Goal: Answer question/provide support: Share knowledge or assist other users

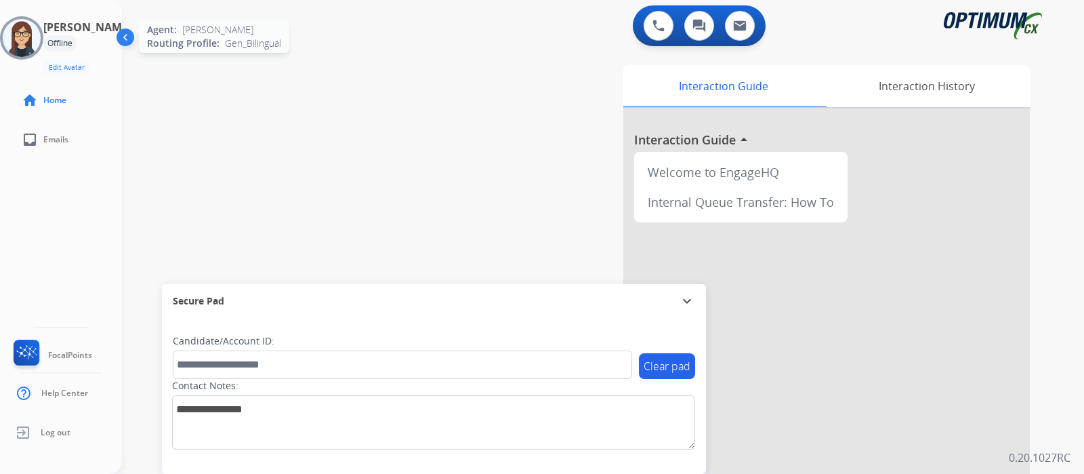
click at [27, 26] on img at bounding box center [22, 38] width 38 height 38
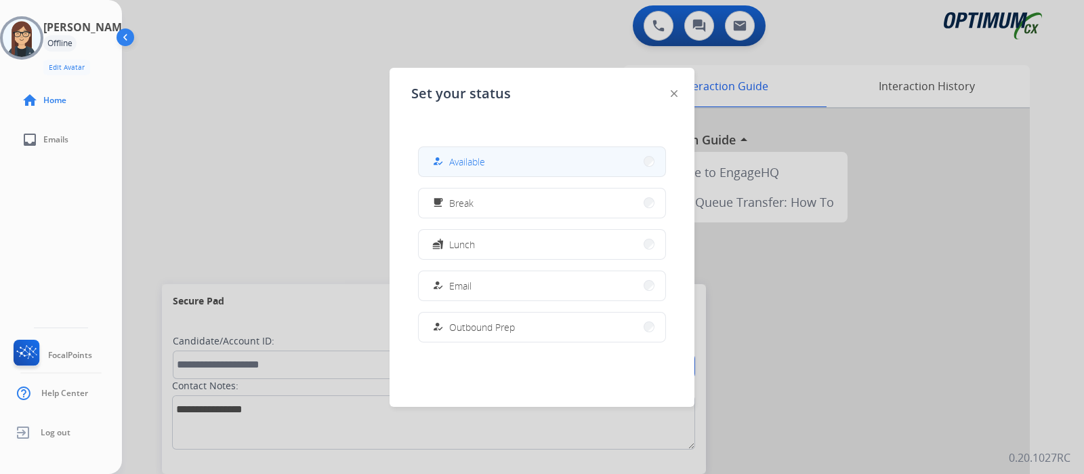
click at [458, 158] on span "Available" at bounding box center [467, 161] width 36 height 14
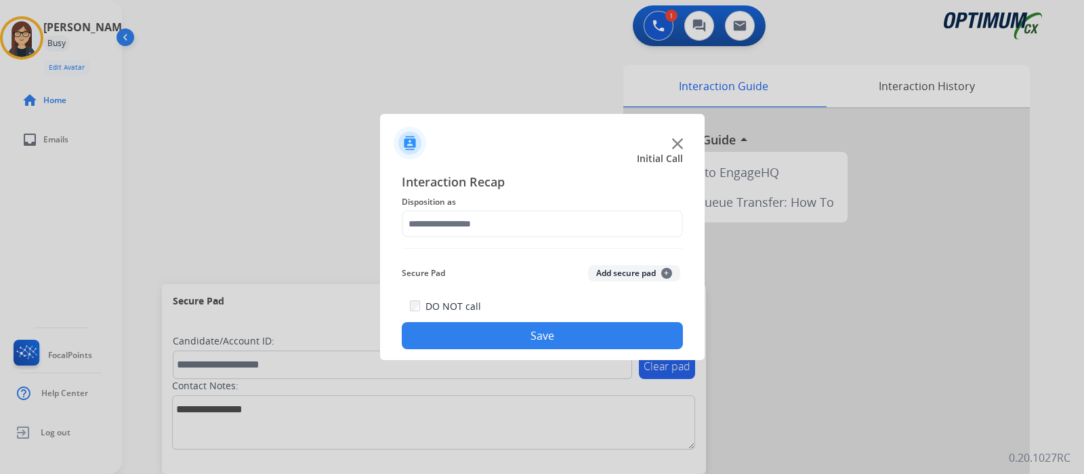
click at [677, 146] on img at bounding box center [677, 143] width 11 height 11
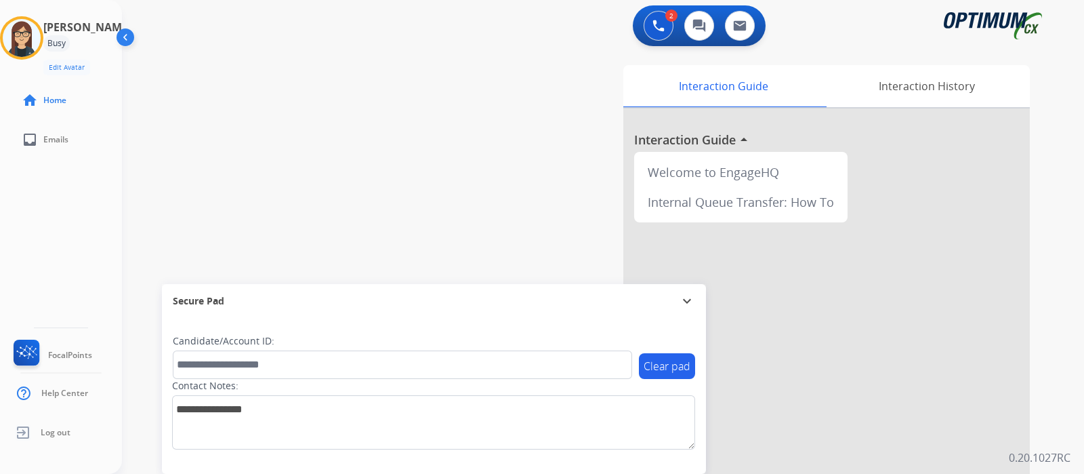
click at [534, 176] on div "Interaction Guide Interaction History Interaction Guide arrow_drop_up Welcome t…" at bounding box center [757, 339] width 543 height 549
click at [532, 178] on div "Interaction Guide Interaction History Interaction Guide arrow_drop_up Welcome t…" at bounding box center [757, 339] width 543 height 549
click at [323, 156] on div "swap_horiz Break voice bridge close_fullscreen Connect 3-Way Call merge_type Se…" at bounding box center [586, 331] width 929 height 565
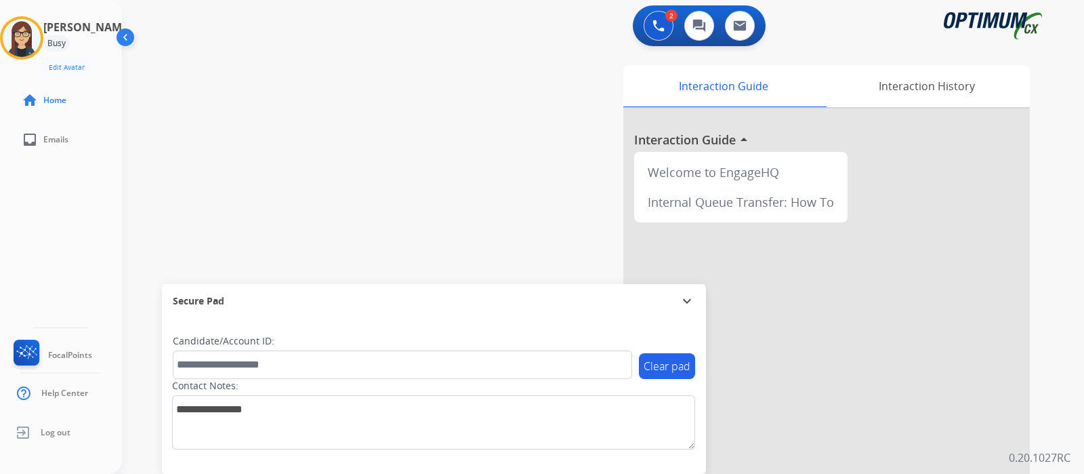
click at [454, 106] on div "swap_horiz Break voice bridge close_fullscreen Connect 3-Way Call merge_type Se…" at bounding box center [586, 331] width 929 height 565
click at [427, 163] on div "swap_horiz Break voice bridge close_fullscreen Connect 3-Way Call merge_type Se…" at bounding box center [586, 331] width 929 height 565
click at [311, 228] on div "swap_horiz Break voice bridge close_fullscreen Connect 3-Way Call merge_type Se…" at bounding box center [586, 331] width 929 height 565
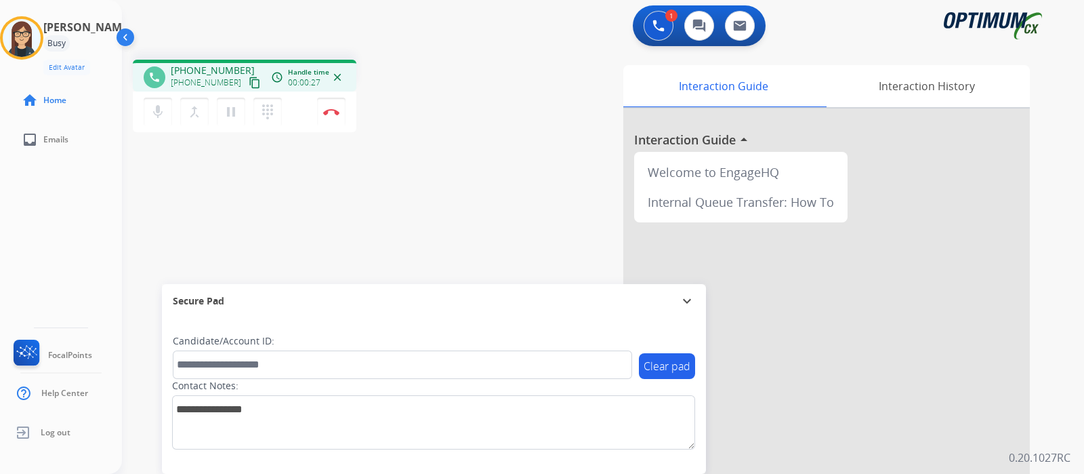
click at [249, 87] on mat-icon "content_copy" at bounding box center [255, 83] width 12 height 12
click at [165, 117] on mat-icon "mic" at bounding box center [158, 112] width 16 height 16
click at [154, 104] on mat-icon "mic_off" at bounding box center [158, 112] width 16 height 16
click at [155, 106] on mat-icon "mic" at bounding box center [158, 112] width 16 height 16
click at [171, 109] on div "mic_off Mute merge_type Bridge pause Hold dialpad Dialpad" at bounding box center [217, 112] width 146 height 28
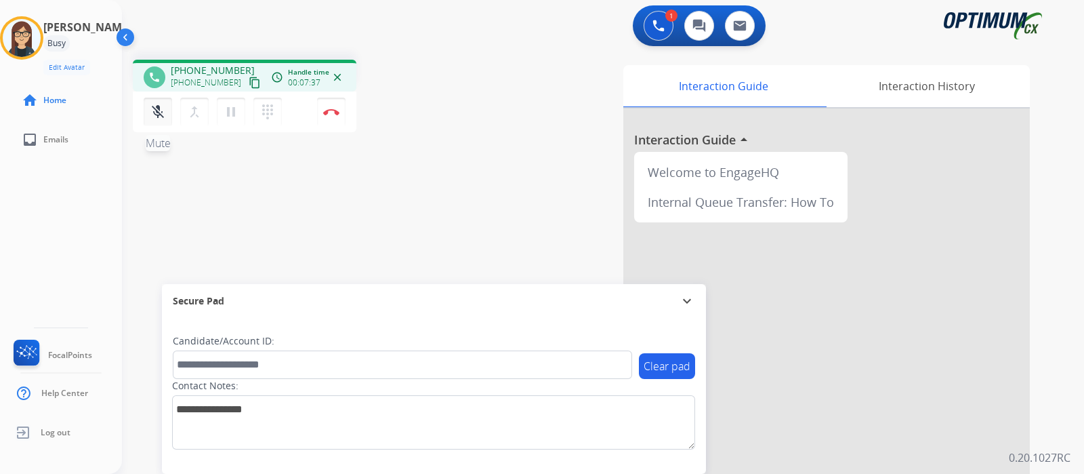
click at [171, 109] on div "mic_off Mute merge_type Bridge pause Hold dialpad Dialpad" at bounding box center [217, 112] width 146 height 28
click at [165, 110] on mat-icon "mic_off" at bounding box center [158, 112] width 16 height 16
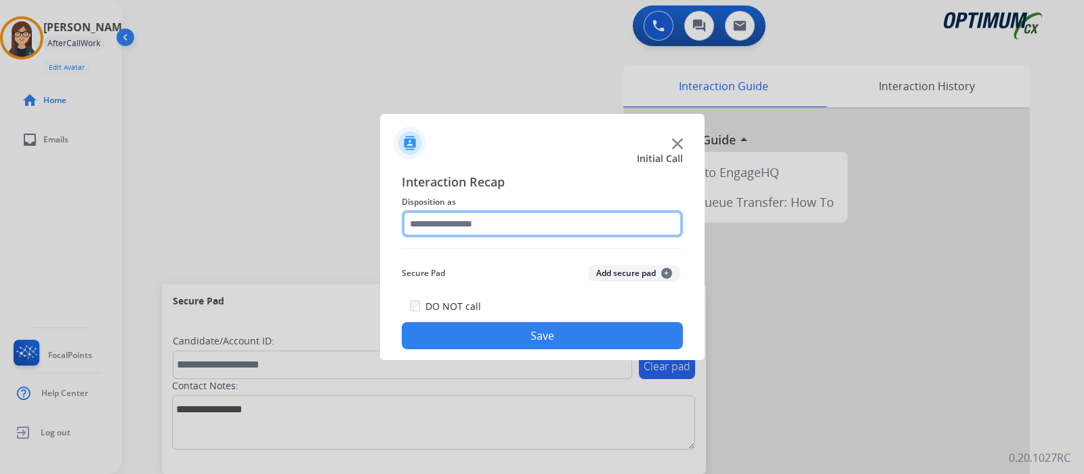
click at [437, 213] on input "text" at bounding box center [542, 223] width 281 height 27
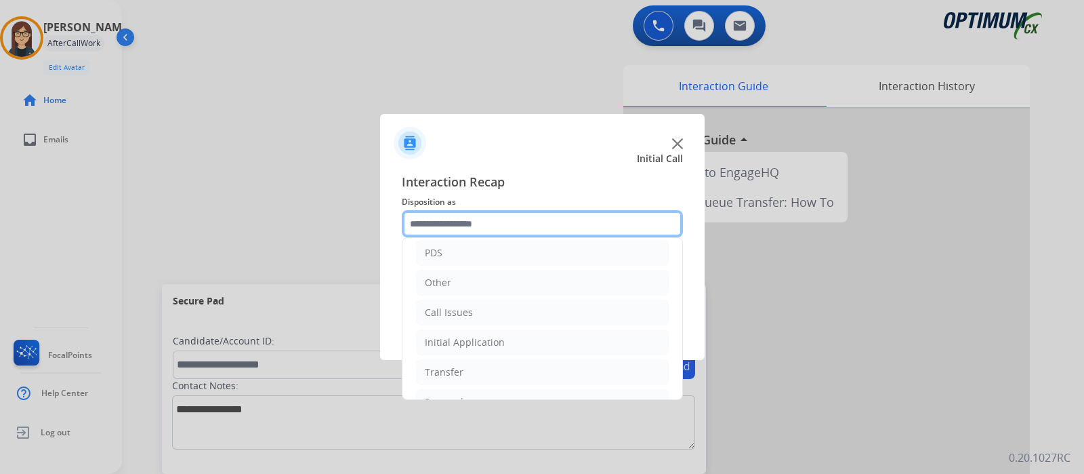
scroll to position [74, 0]
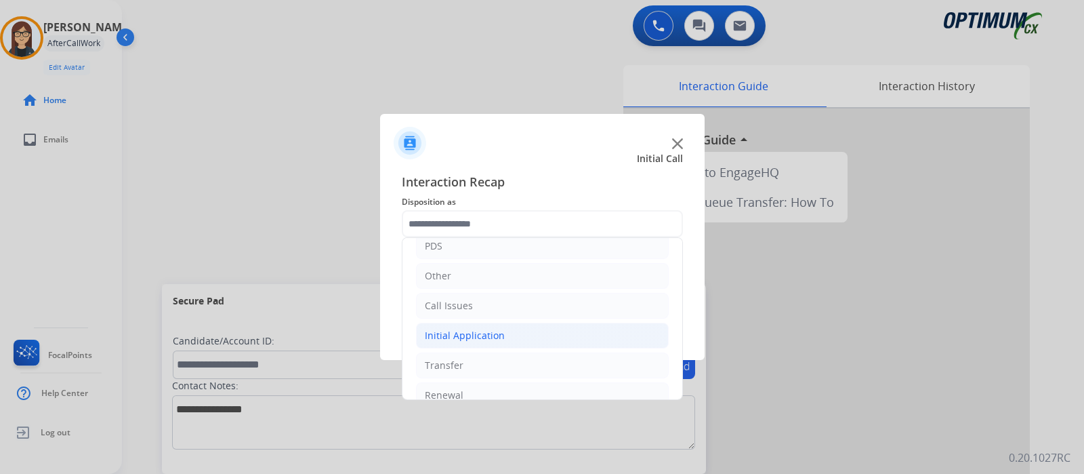
click at [514, 329] on li "Initial Application" at bounding box center [542, 335] width 253 height 26
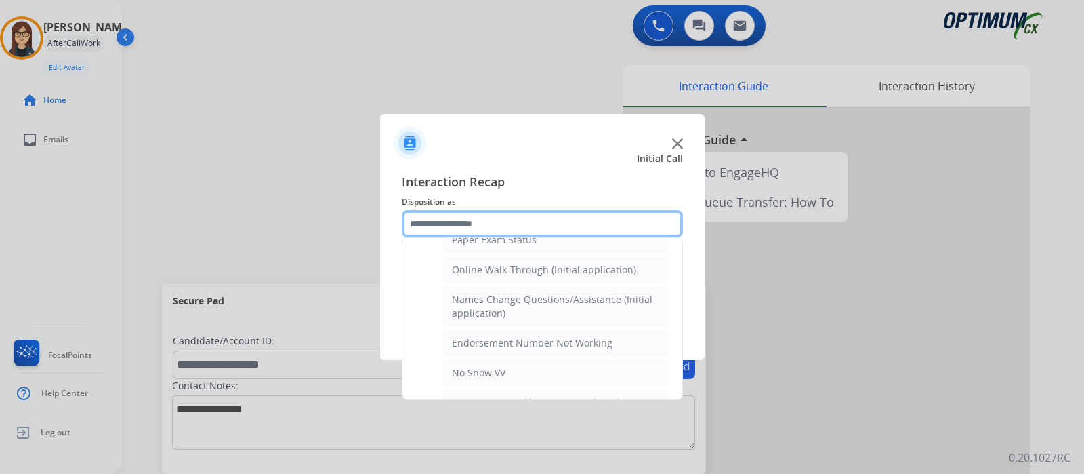
scroll to position [0, 0]
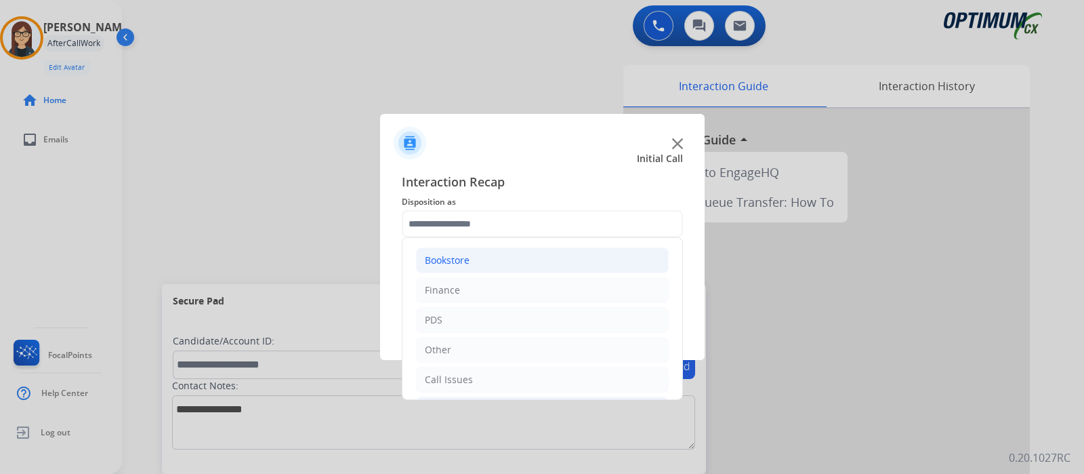
click at [485, 262] on li "Bookstore" at bounding box center [542, 260] width 253 height 26
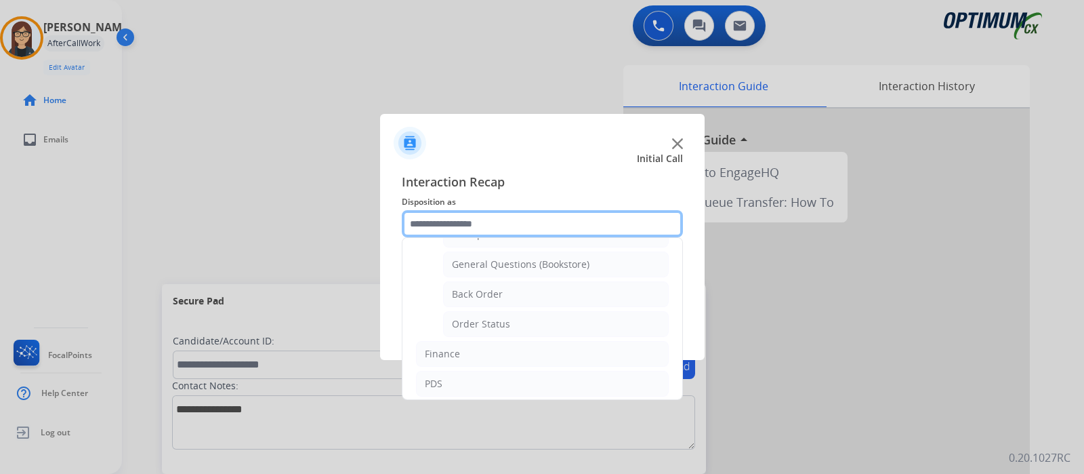
scroll to position [95, 0]
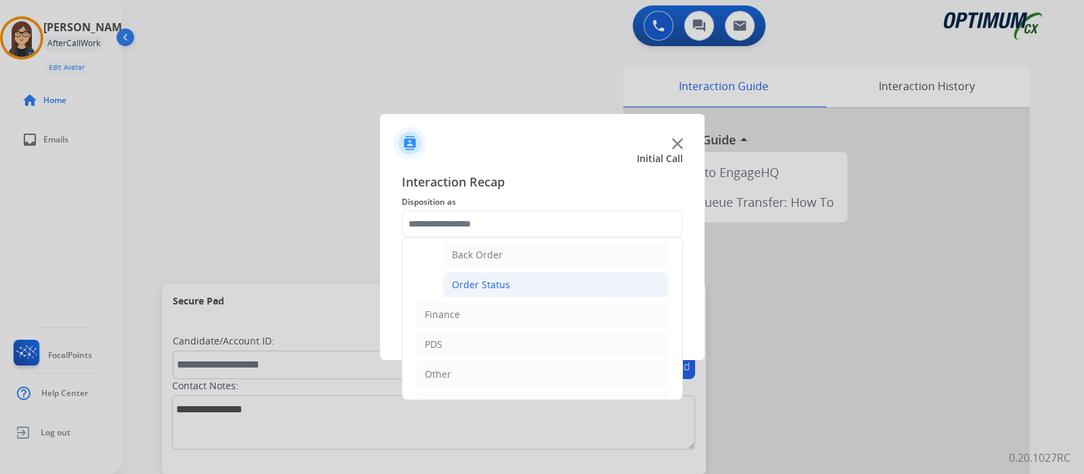
click at [508, 284] on li "Order Status" at bounding box center [556, 285] width 226 height 26
type input "**********"
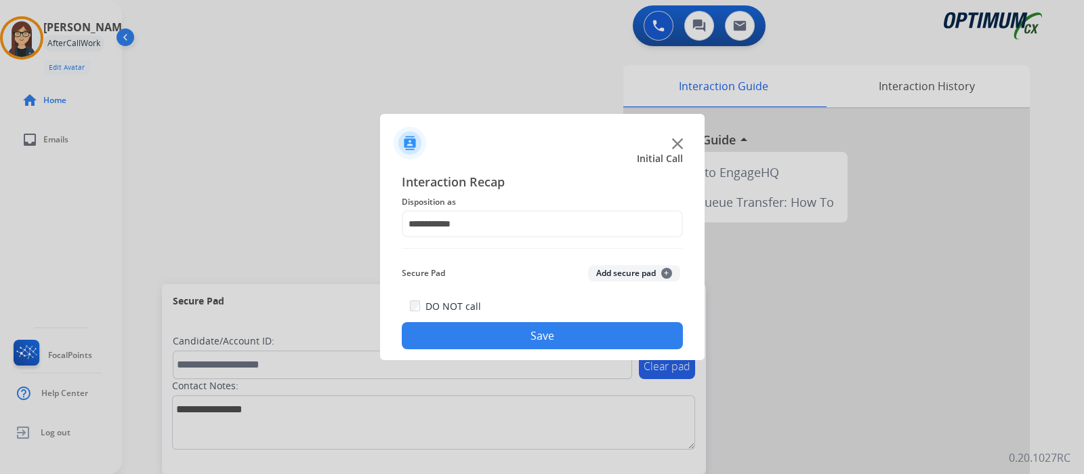
click at [499, 330] on button "Save" at bounding box center [542, 335] width 281 height 27
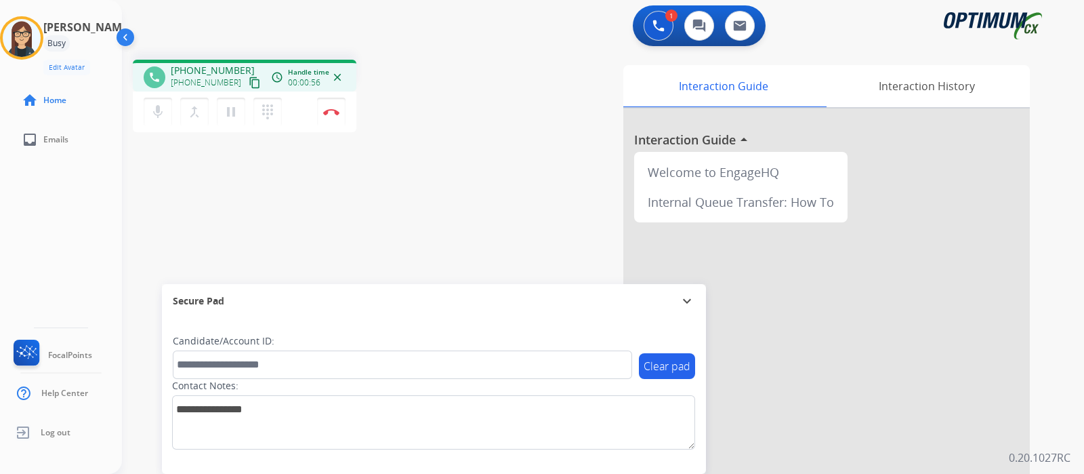
click at [249, 81] on mat-icon "content_copy" at bounding box center [255, 83] width 12 height 12
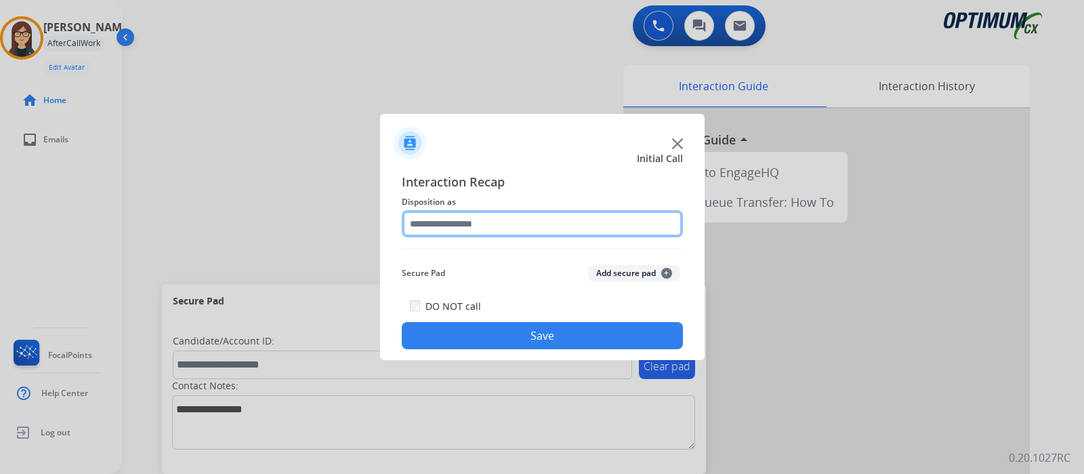
click at [434, 213] on input "text" at bounding box center [542, 223] width 281 height 27
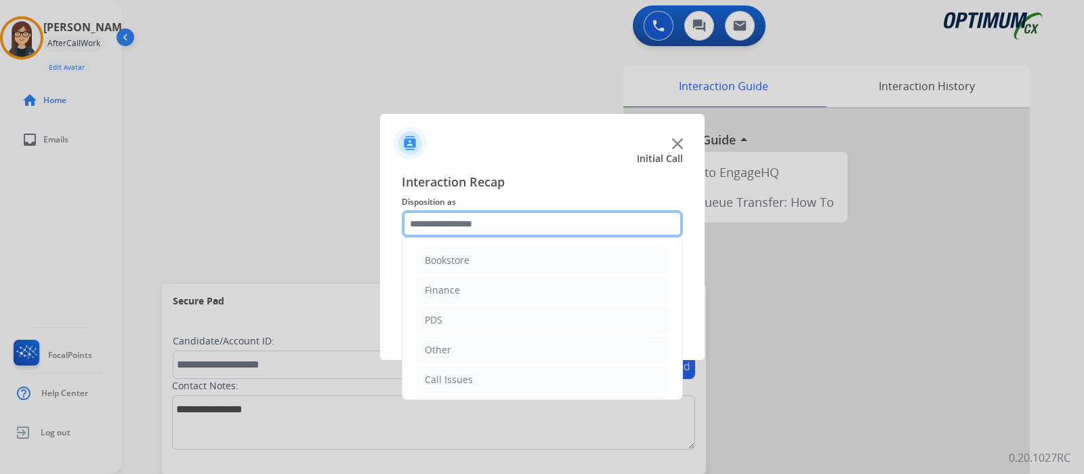
scroll to position [89, 0]
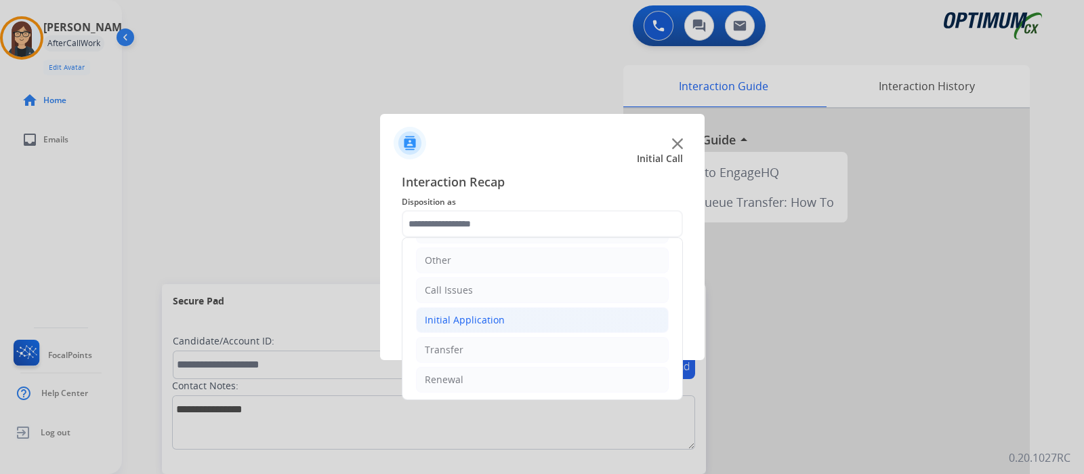
click at [509, 316] on li "Initial Application" at bounding box center [542, 320] width 253 height 26
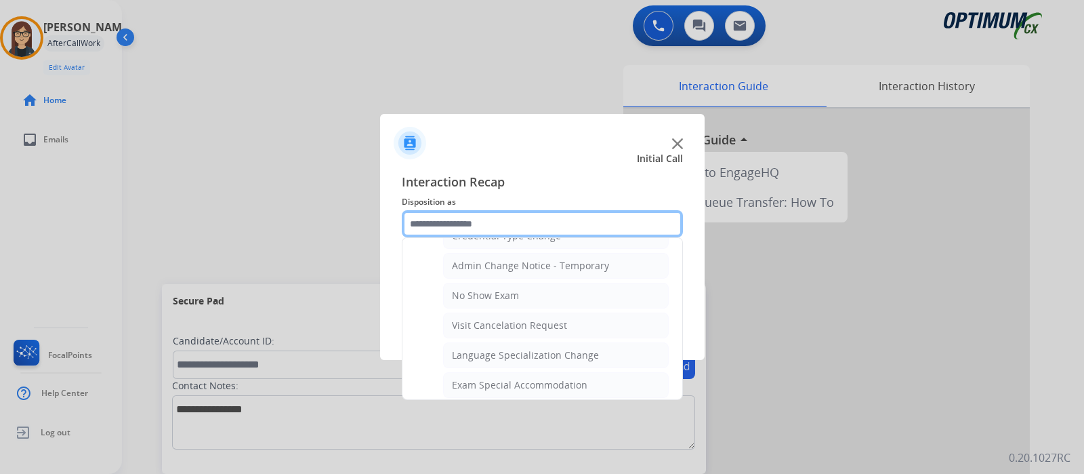
scroll to position [578, 0]
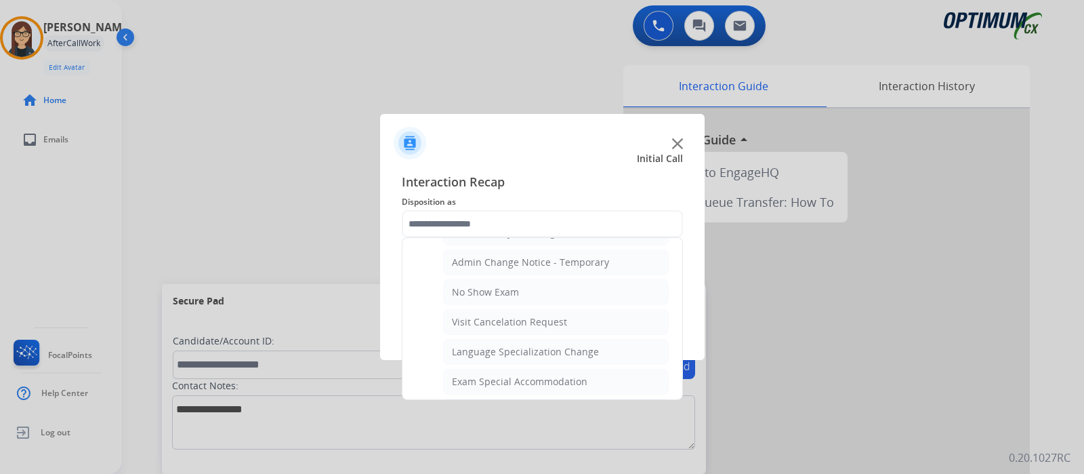
drag, startPoint x: 681, startPoint y: 350, endPoint x: 681, endPoint y: 383, distance: 32.5
click at [681, 383] on div "Bookstore Finance PDS Other Call Issues Initial Application Credential Resend (…" at bounding box center [542, 318] width 281 height 163
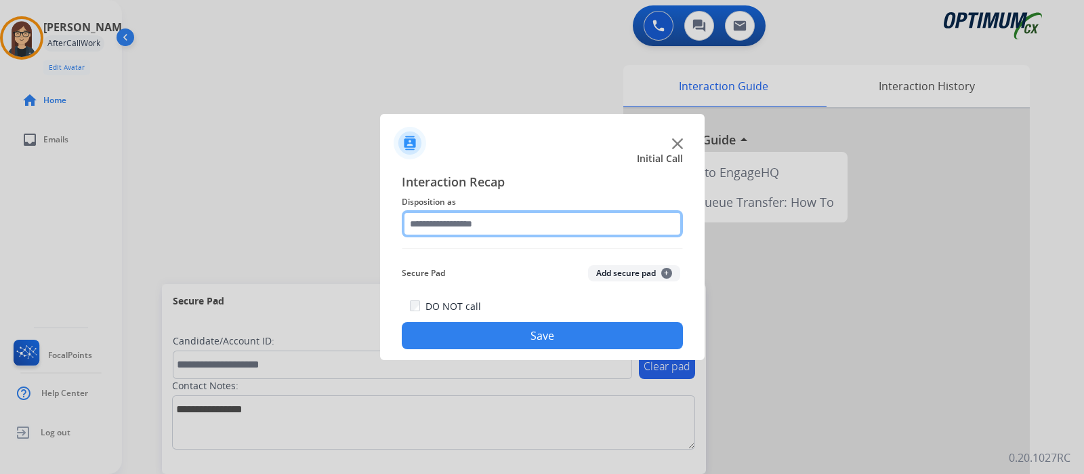
click at [558, 212] on input "text" at bounding box center [542, 223] width 281 height 27
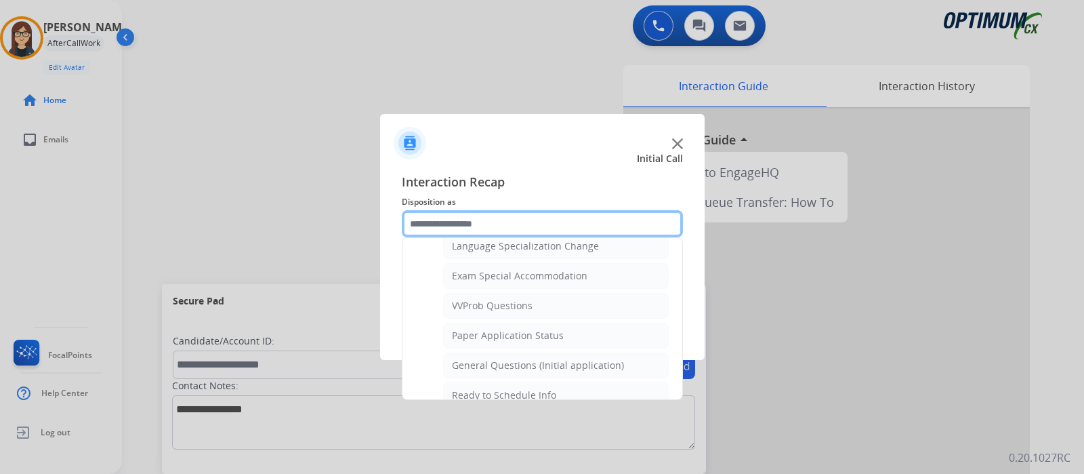
scroll to position [687, 0]
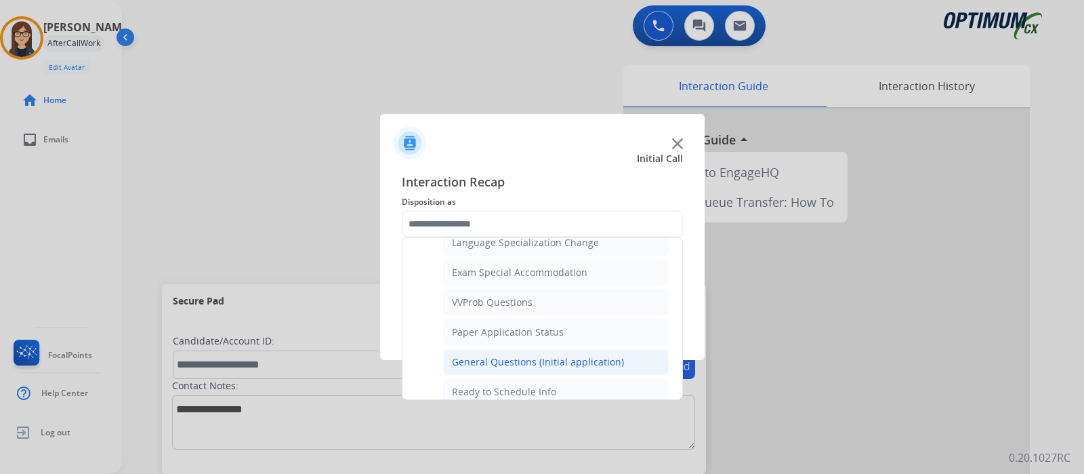
click at [596, 356] on div "General Questions (Initial application)" at bounding box center [538, 362] width 172 height 14
type input "**********"
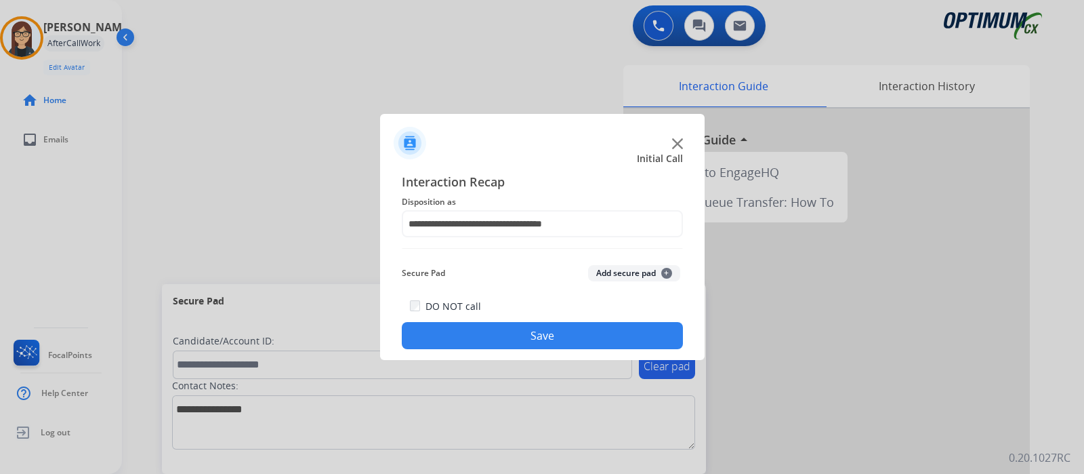
click at [591, 333] on button "Save" at bounding box center [542, 335] width 281 height 27
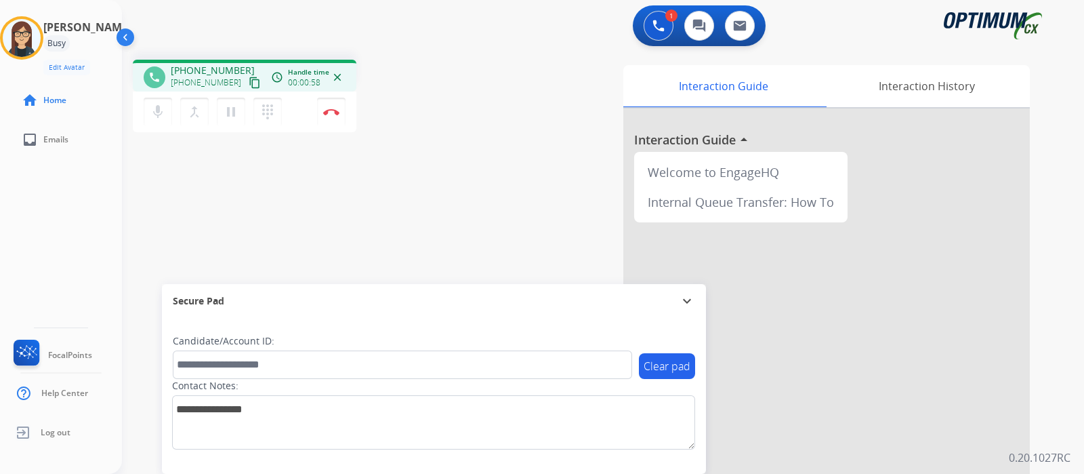
click at [249, 79] on mat-icon "content_copy" at bounding box center [255, 83] width 12 height 12
click at [332, 116] on button "Disconnect" at bounding box center [331, 112] width 28 height 28
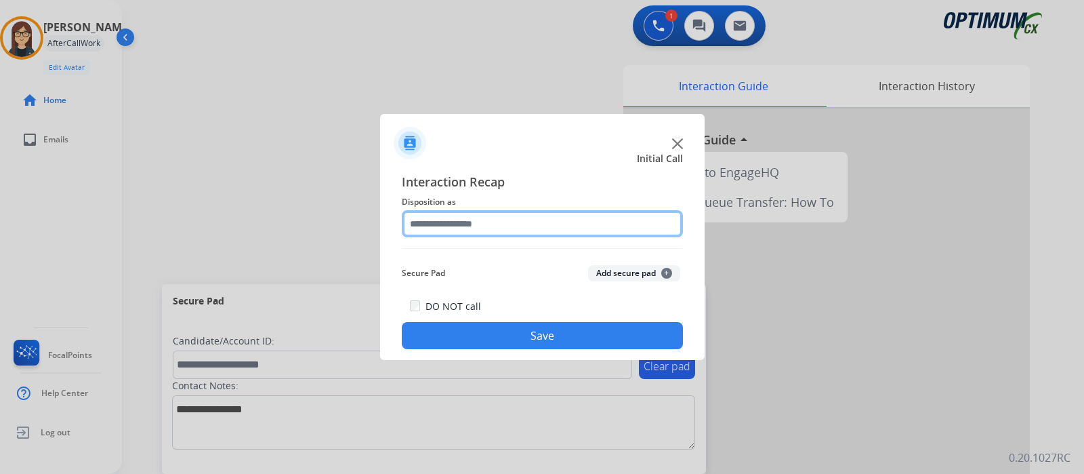
click at [448, 226] on input "text" at bounding box center [542, 223] width 281 height 27
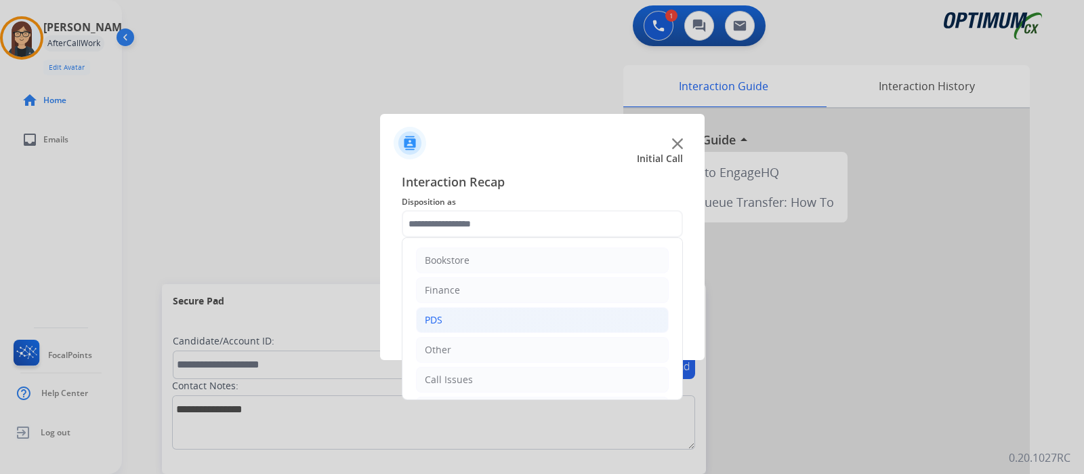
click at [467, 311] on li "PDS" at bounding box center [542, 320] width 253 height 26
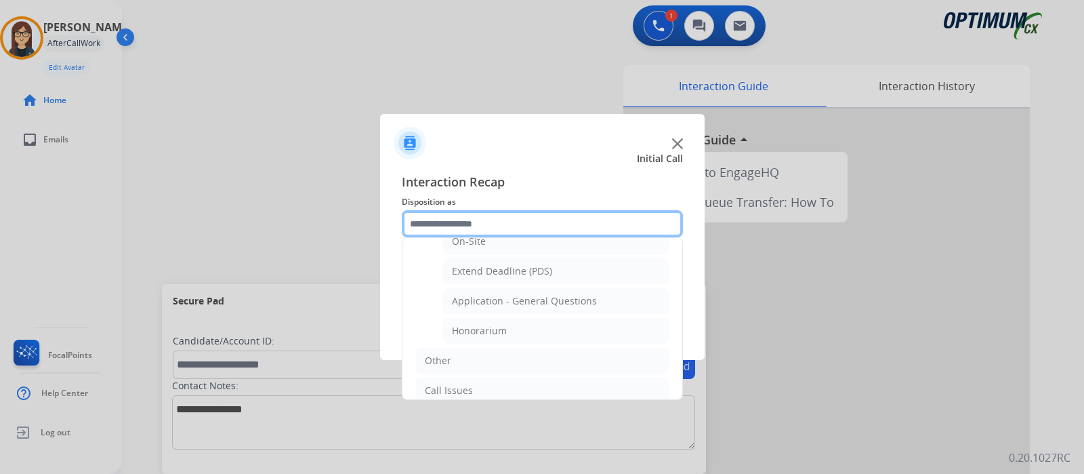
scroll to position [369, 0]
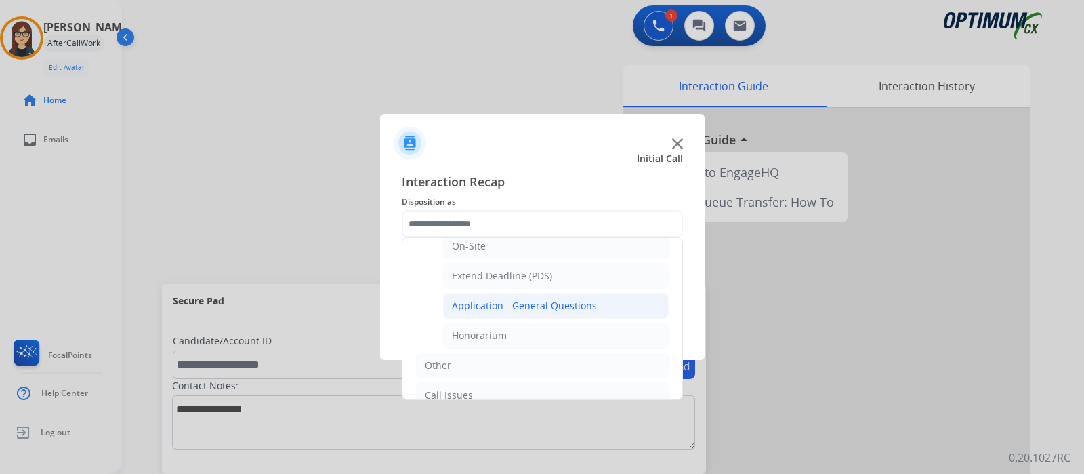
click at [558, 299] on div "Application - General Questions" at bounding box center [524, 306] width 145 height 14
type input "**********"
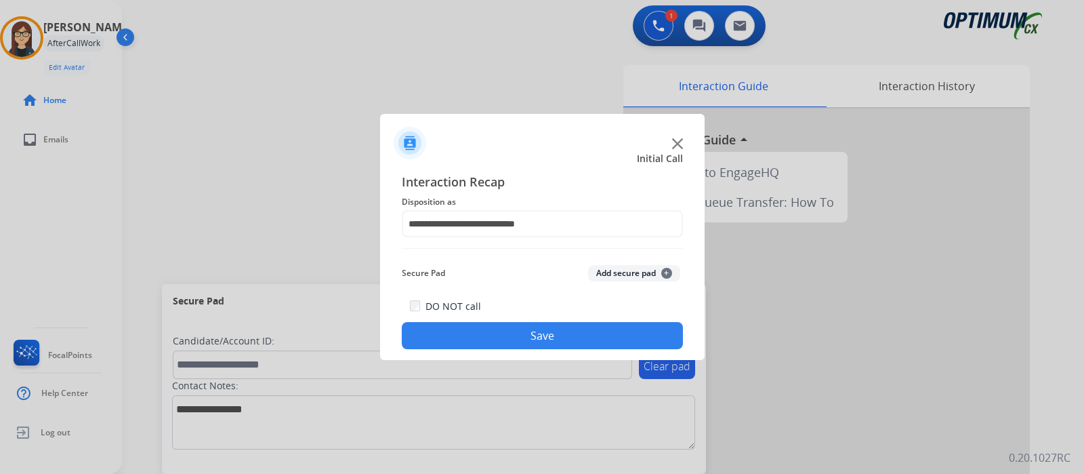
click at [530, 333] on button "Save" at bounding box center [542, 335] width 281 height 27
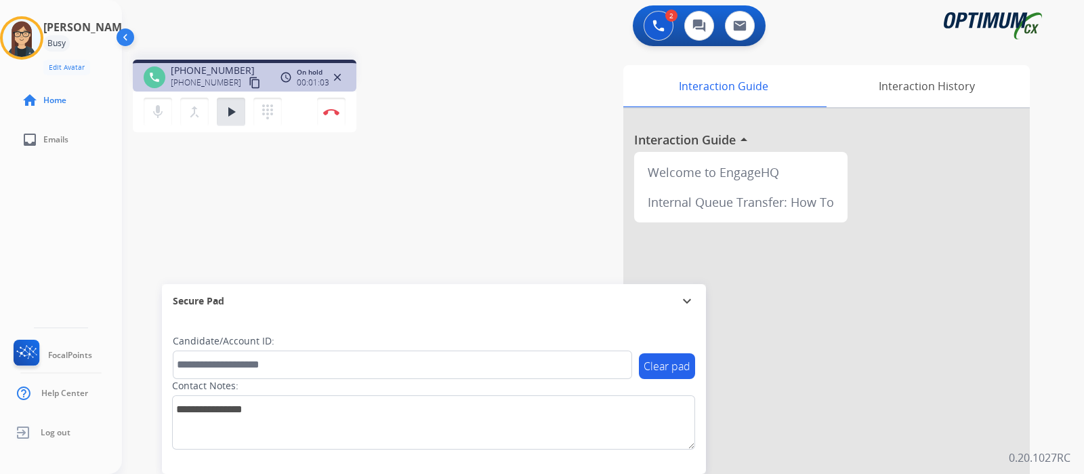
click at [322, 245] on div "phone [PHONE_NUMBER] [PHONE_NUMBER] content_copy access_time Call metrics Queue…" at bounding box center [586, 331] width 929 height 565
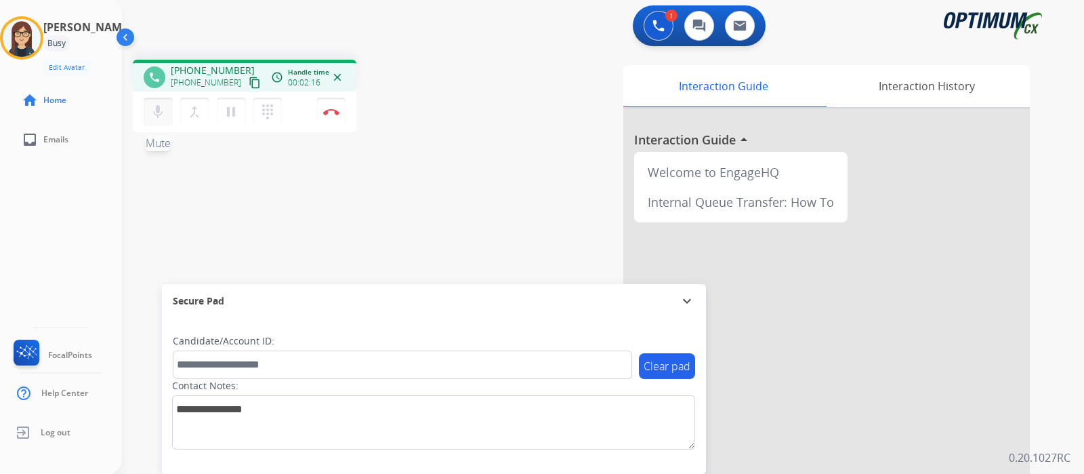
click at [162, 119] on mat-icon "mic" at bounding box center [158, 112] width 16 height 16
click at [156, 110] on mat-icon "mic_off" at bounding box center [158, 112] width 16 height 16
click at [161, 113] on mat-icon "mic" at bounding box center [158, 112] width 16 height 16
click at [161, 113] on mat-icon "mic_off" at bounding box center [158, 112] width 16 height 16
click at [161, 109] on mat-icon "mic" at bounding box center [158, 112] width 16 height 16
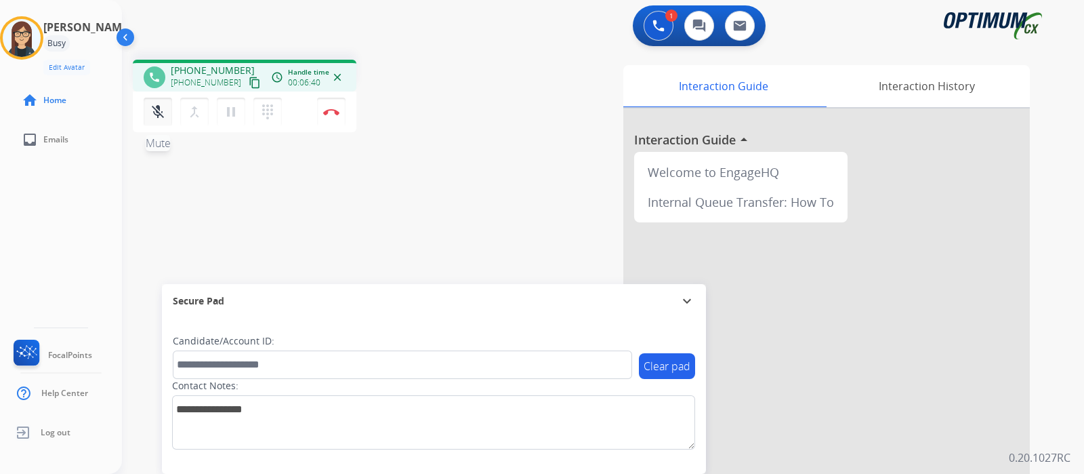
click at [146, 114] on button "mic_off Mute" at bounding box center [158, 112] width 28 height 28
click at [146, 114] on button "mic Mute" at bounding box center [158, 112] width 28 height 28
click at [163, 123] on button "mic_off Mute" at bounding box center [158, 112] width 28 height 28
click at [337, 108] on img at bounding box center [331, 111] width 16 height 7
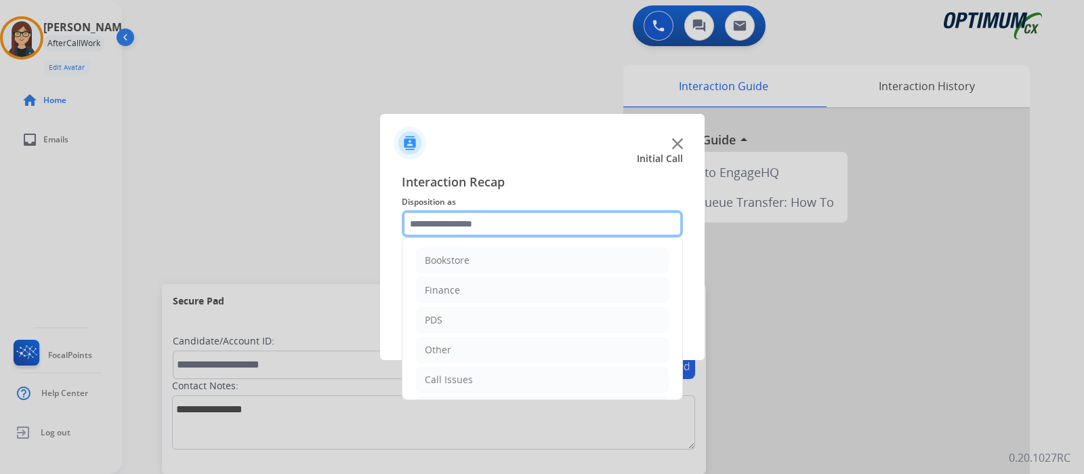
click at [440, 227] on input "text" at bounding box center [542, 223] width 281 height 27
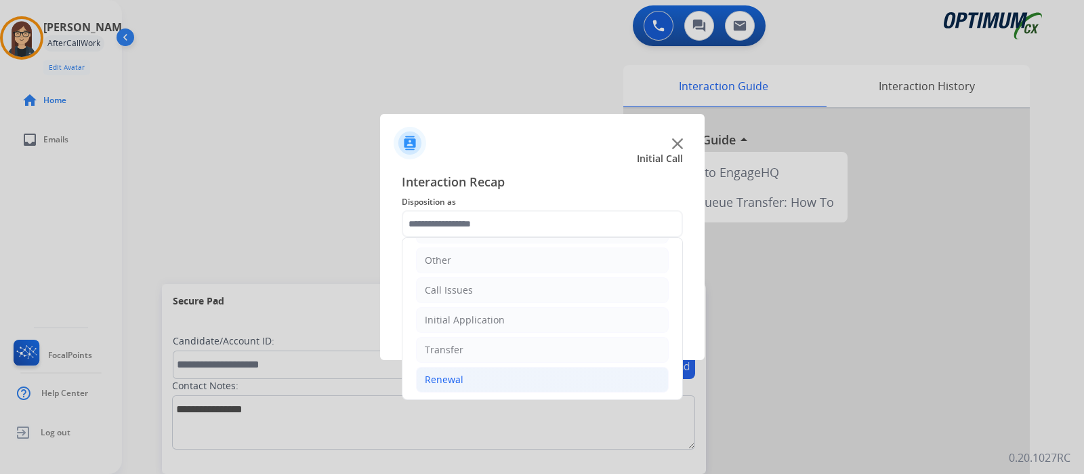
click at [480, 381] on li "Renewal" at bounding box center [542, 379] width 253 height 26
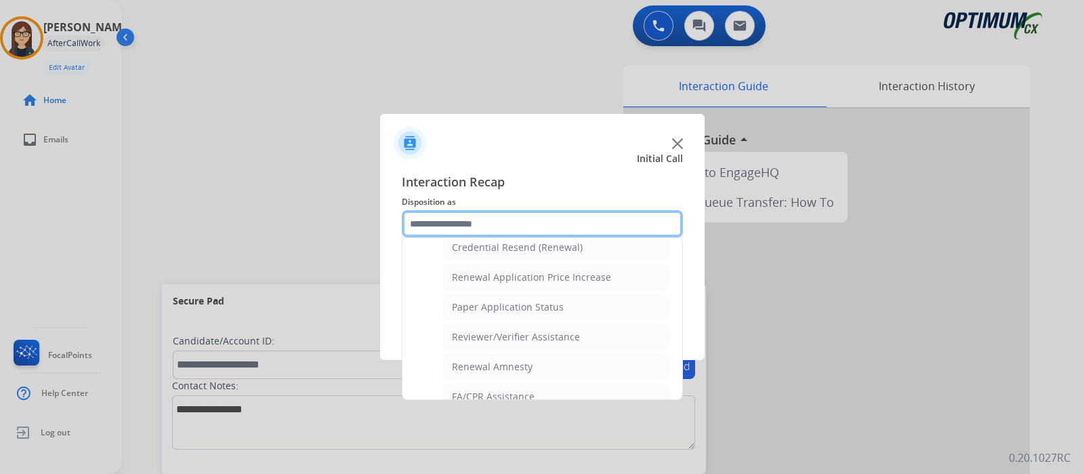
scroll to position [482, 0]
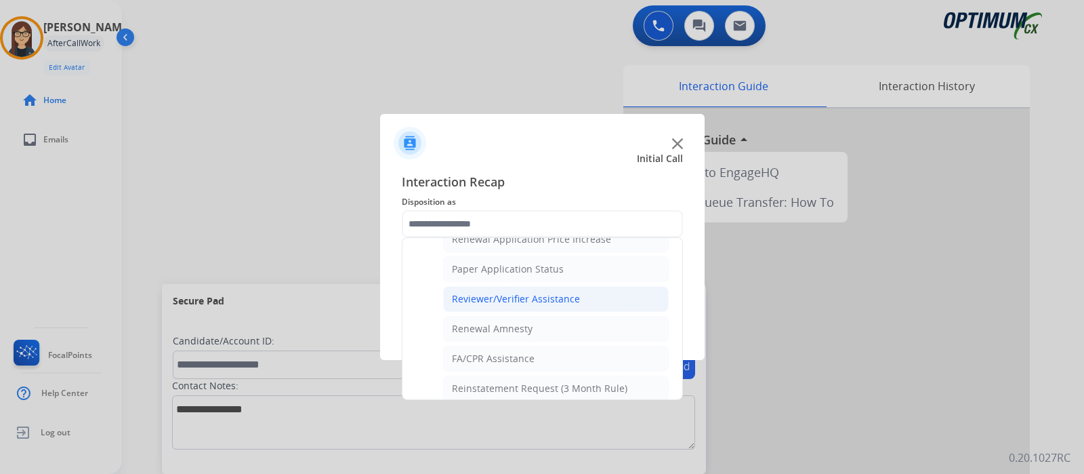
click at [610, 289] on li "Reviewer/Verifier Assistance" at bounding box center [556, 299] width 226 height 26
type input "**********"
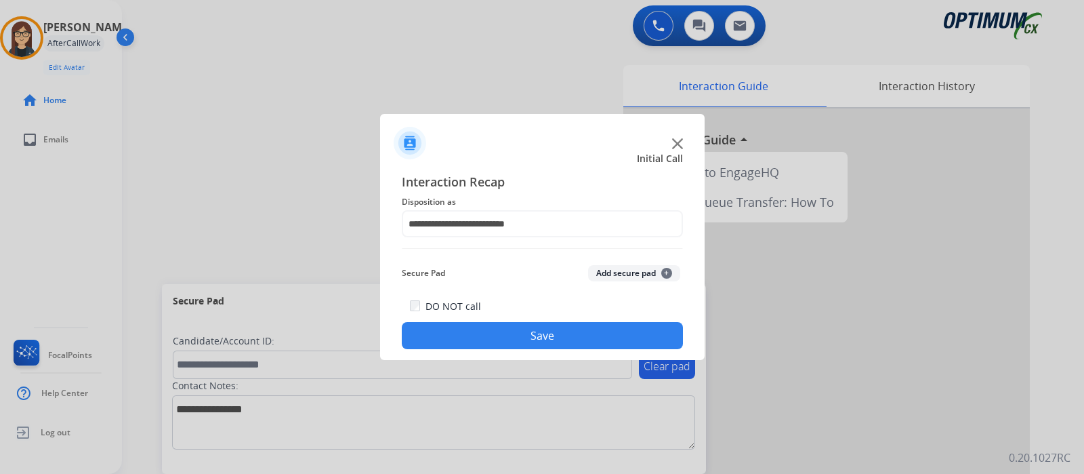
click at [555, 337] on button "Save" at bounding box center [542, 335] width 281 height 27
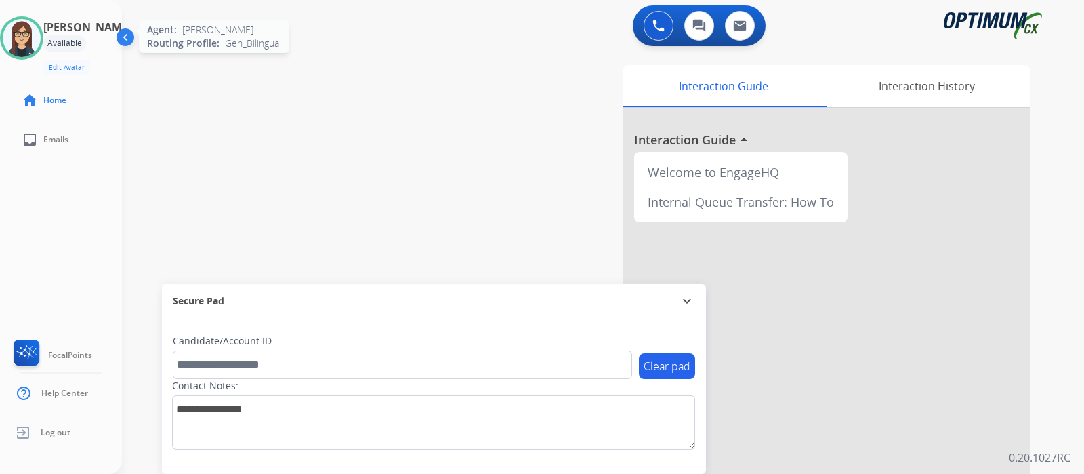
click at [26, 35] on img at bounding box center [22, 38] width 38 height 38
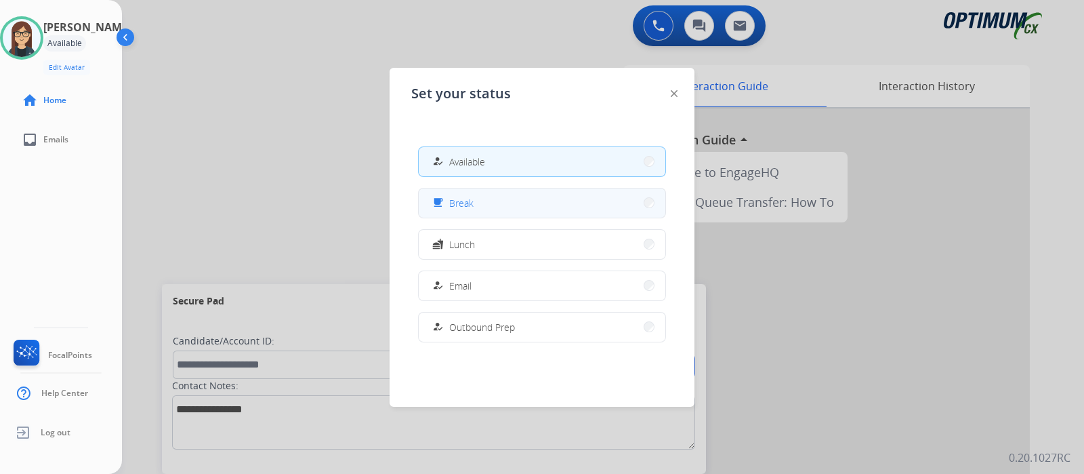
click at [462, 205] on span "Break" at bounding box center [461, 203] width 24 height 14
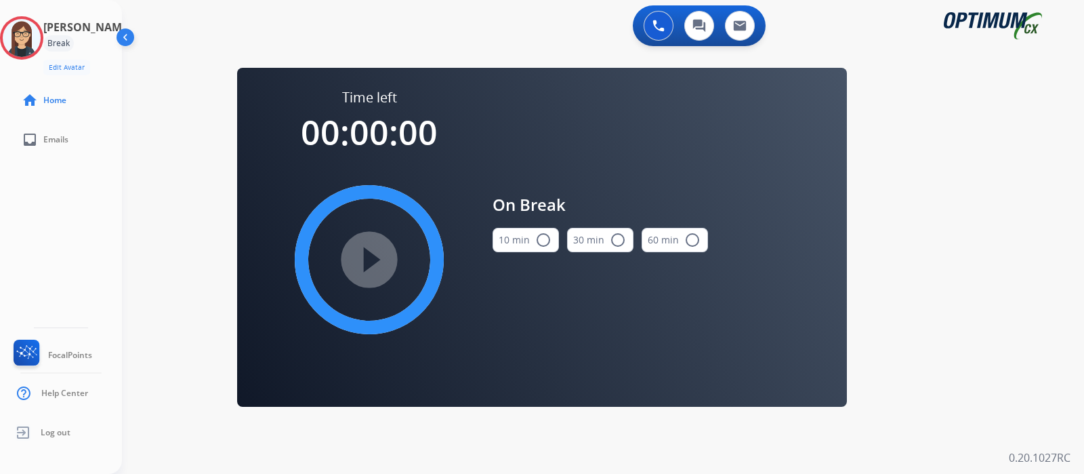
click at [545, 241] on mat-icon "radio_button_unchecked" at bounding box center [543, 240] width 16 height 16
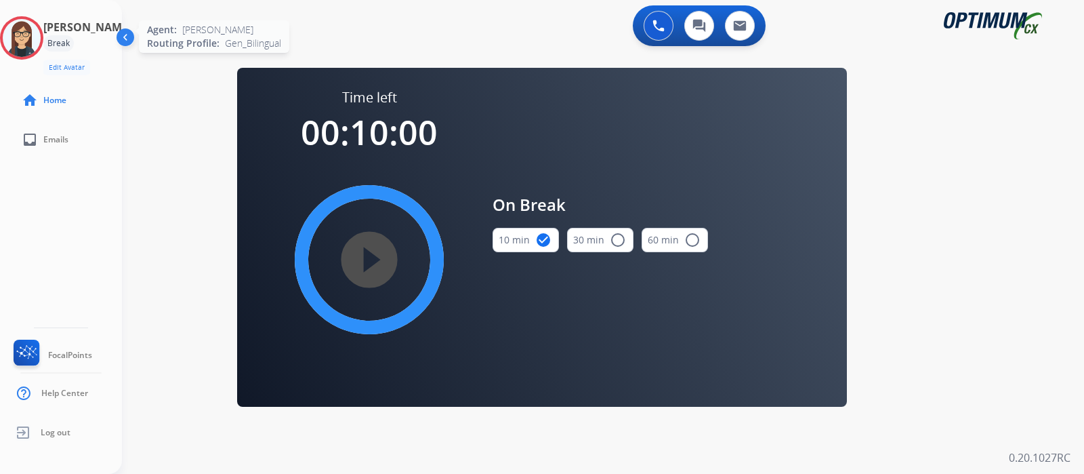
click at [41, 35] on img at bounding box center [22, 38] width 38 height 38
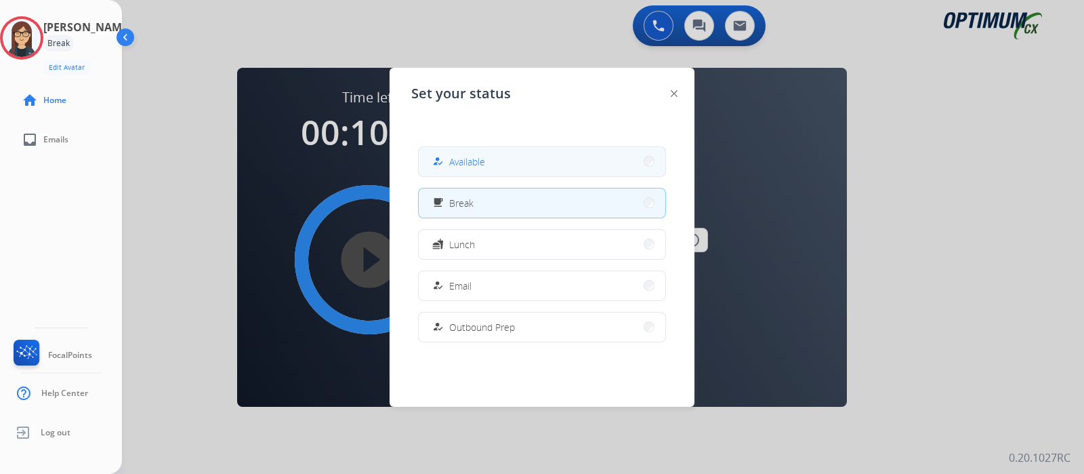
click at [444, 156] on div "how_to_reg" at bounding box center [439, 161] width 20 height 16
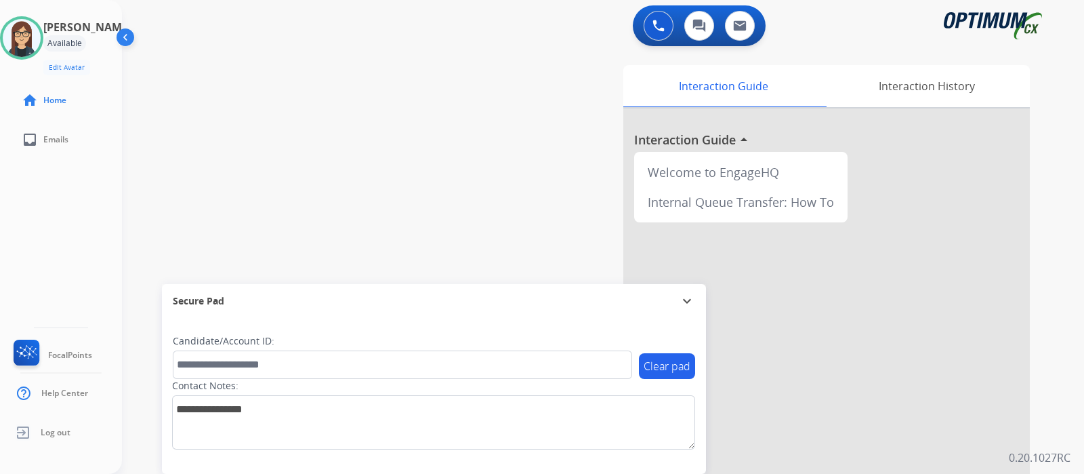
click at [398, 140] on div "swap_horiz Break voice bridge close_fullscreen Connect 3-Way Call merge_type Se…" at bounding box center [586, 331] width 929 height 565
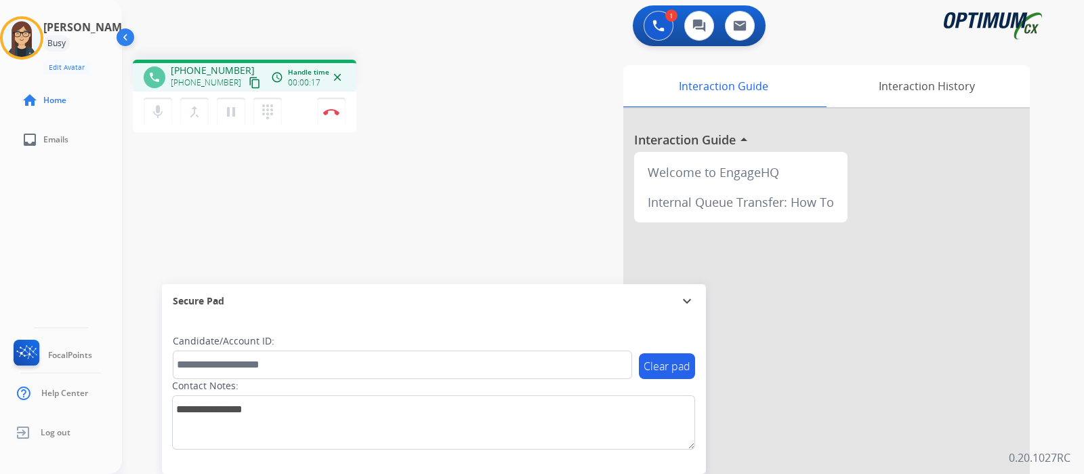
click at [249, 85] on mat-icon "content_copy" at bounding box center [255, 83] width 12 height 12
click at [331, 105] on button "Disconnect" at bounding box center [331, 112] width 28 height 28
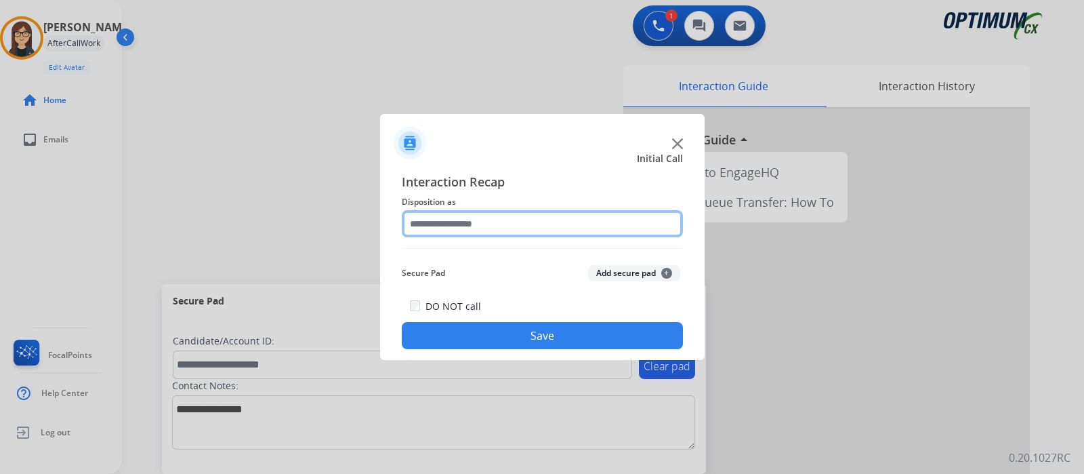
click at [513, 228] on input "text" at bounding box center [542, 223] width 281 height 27
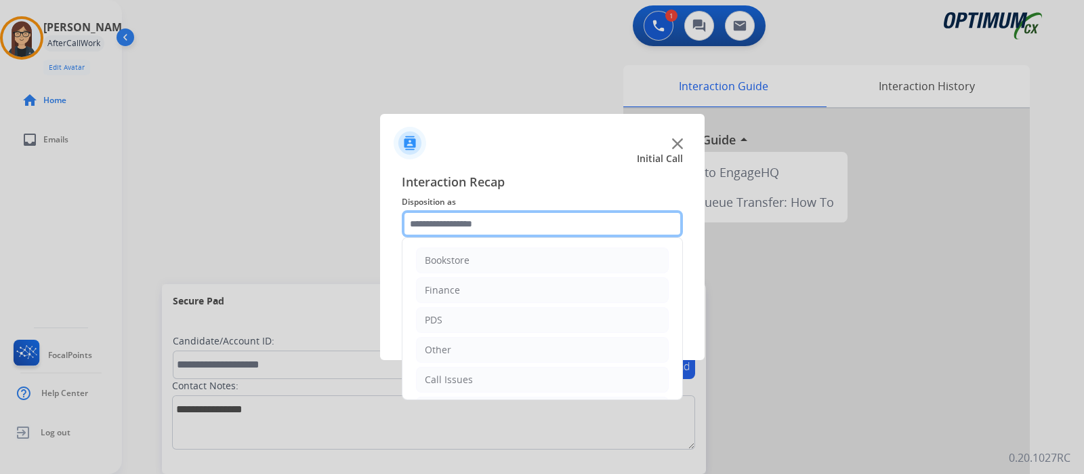
scroll to position [89, 0]
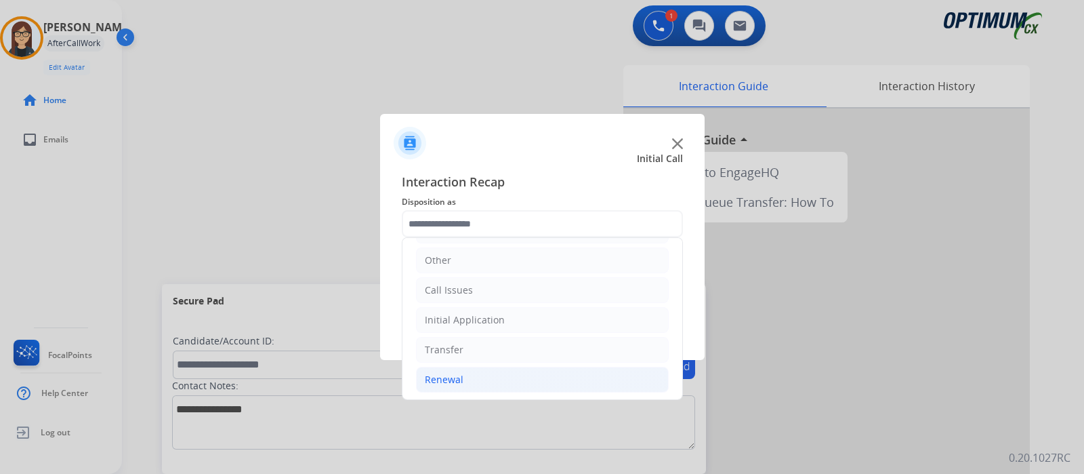
click at [524, 378] on li "Renewal" at bounding box center [542, 379] width 253 height 26
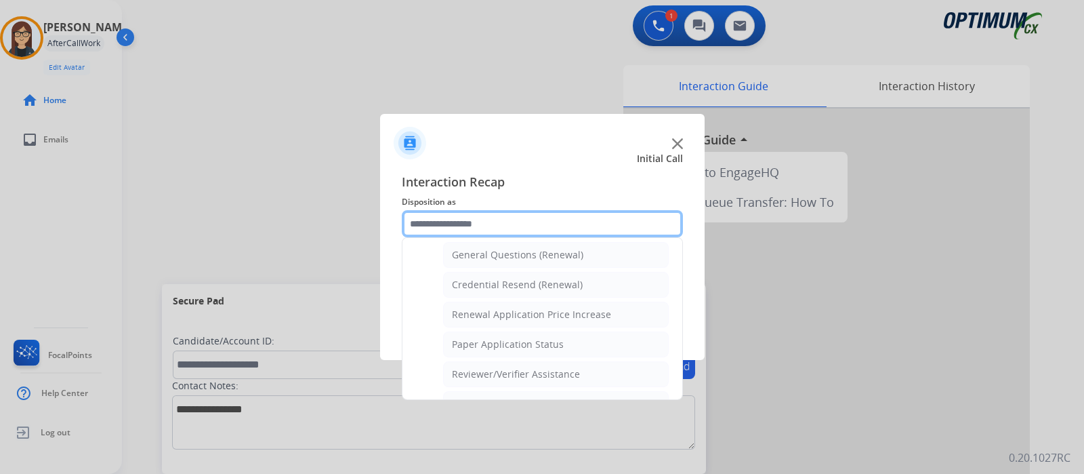
scroll to position [358, 0]
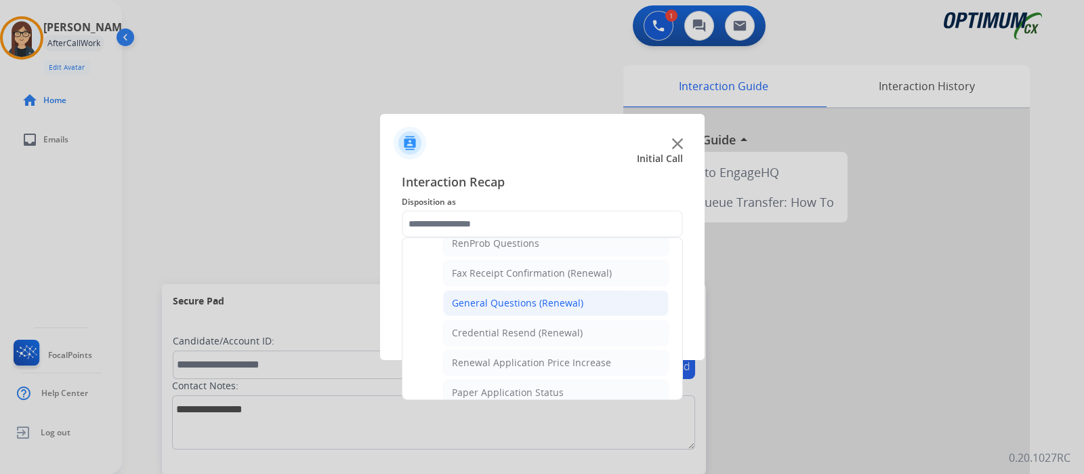
click at [579, 299] on div "General Questions (Renewal)" at bounding box center [517, 303] width 131 height 14
type input "**********"
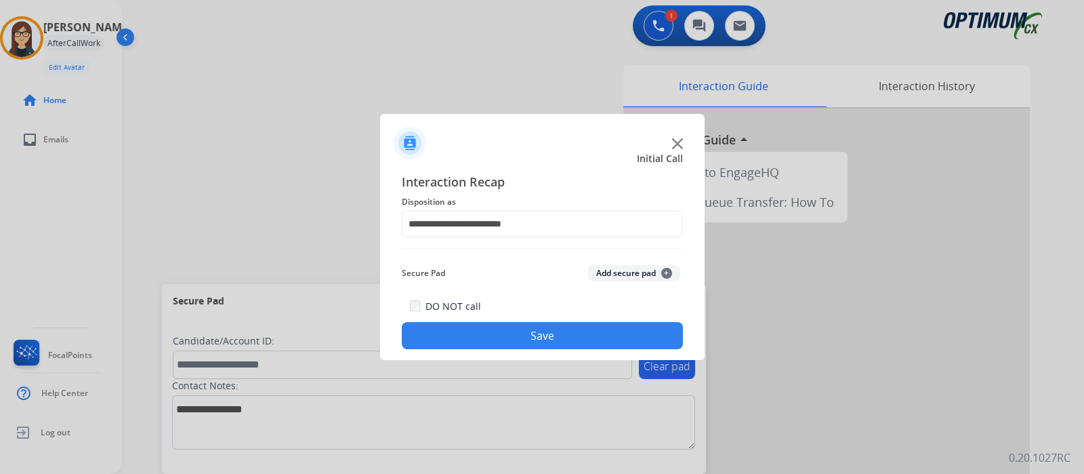
click at [530, 334] on button "Save" at bounding box center [542, 335] width 281 height 27
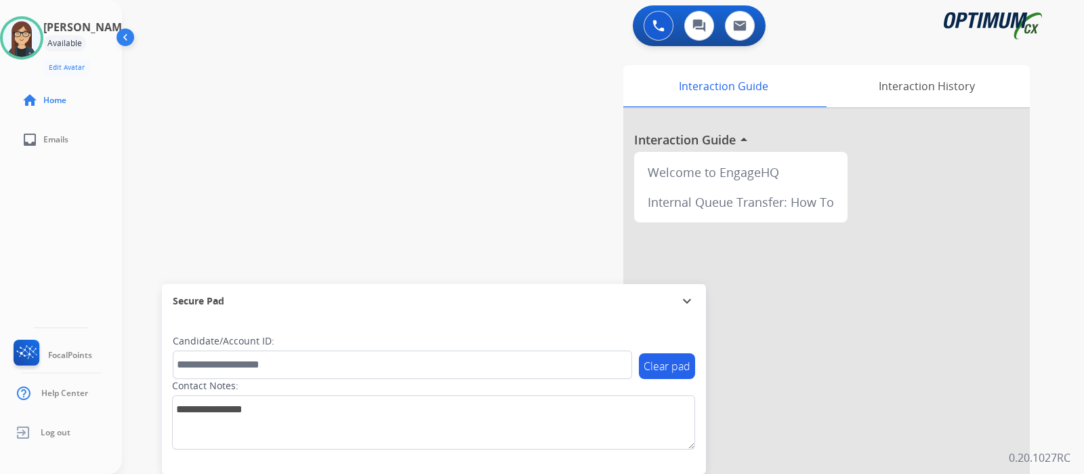
click at [308, 130] on div "swap_horiz Break voice bridge close_fullscreen Connect 3-Way Call merge_type Se…" at bounding box center [586, 331] width 929 height 565
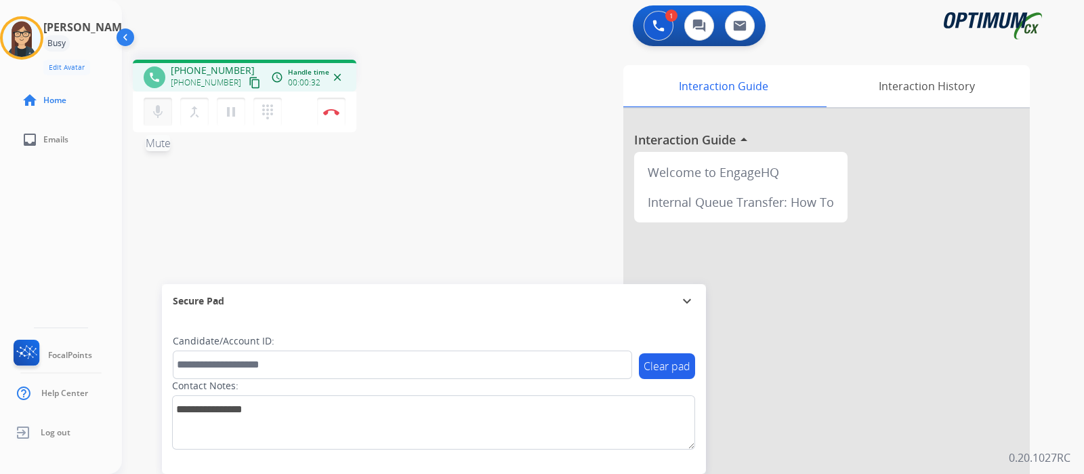
click at [158, 112] on mat-icon "mic" at bounding box center [158, 112] width 16 height 16
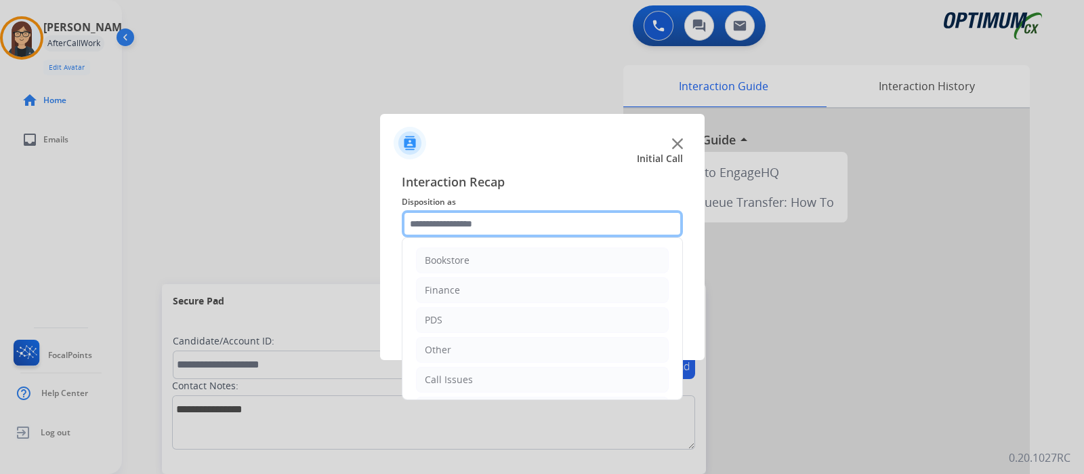
click at [444, 223] on input "text" at bounding box center [542, 223] width 281 height 27
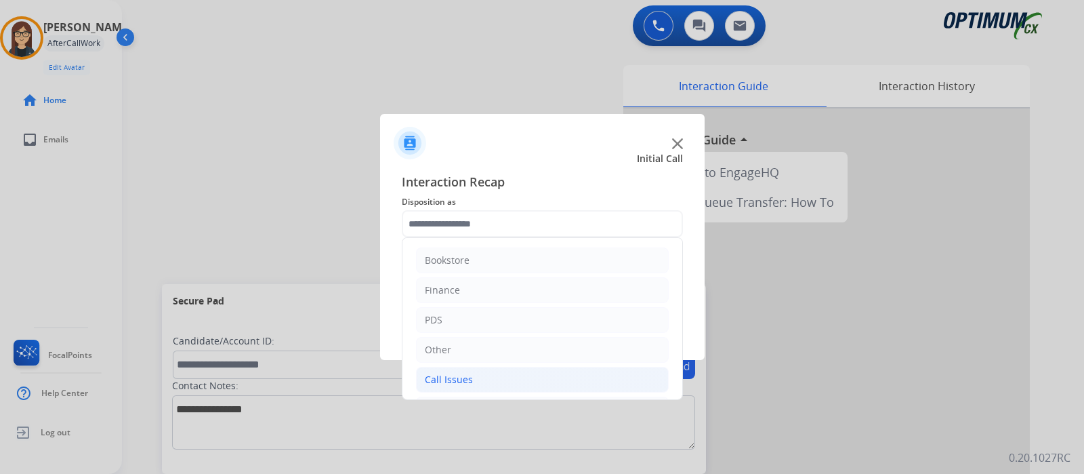
click at [461, 381] on div "Call Issues" at bounding box center [449, 380] width 48 height 14
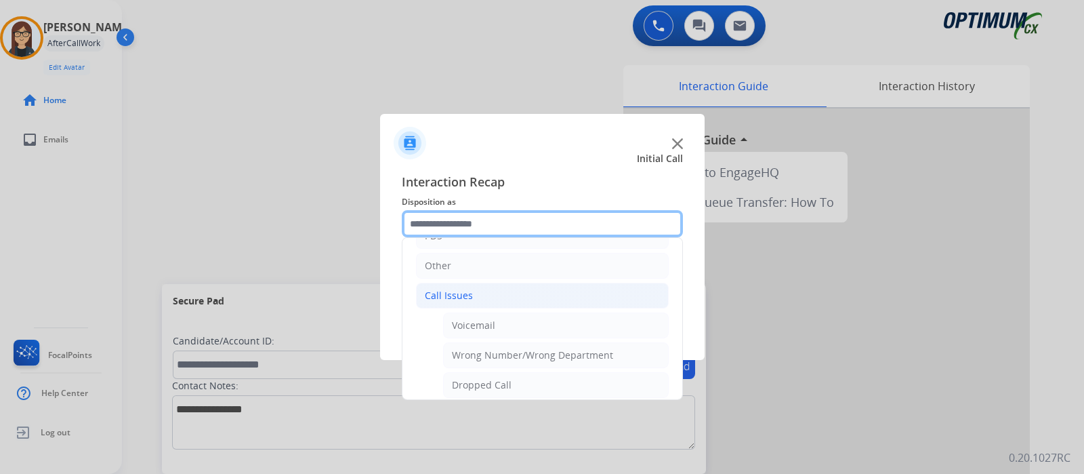
scroll to position [149, 0]
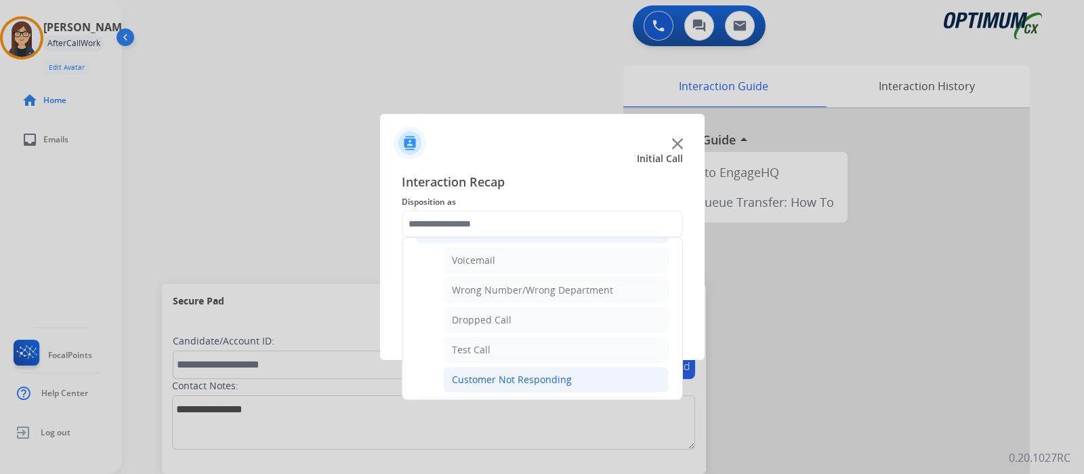
click at [551, 378] on div "Customer Not Responding" at bounding box center [512, 380] width 120 height 14
type input "**********"
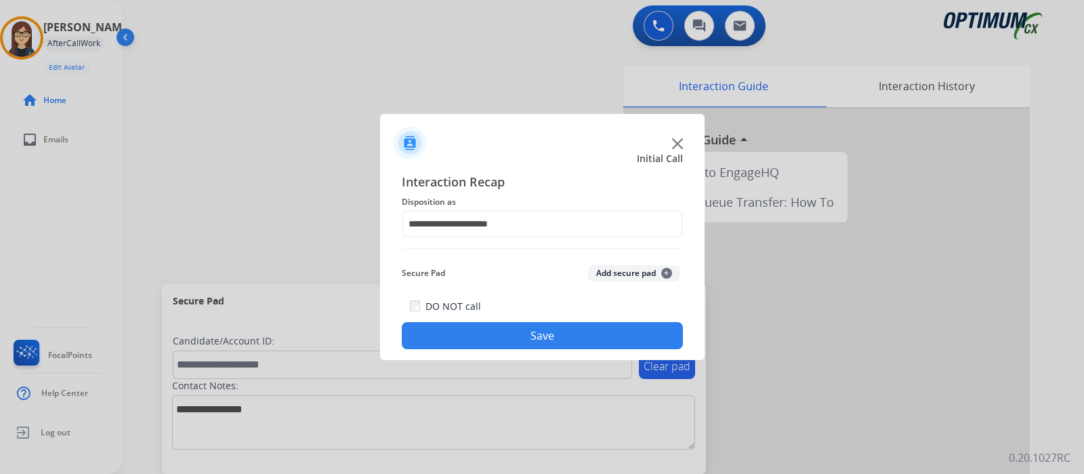
click at [534, 339] on button "Save" at bounding box center [542, 335] width 281 height 27
click at [673, 149] on div at bounding box center [542, 137] width 324 height 47
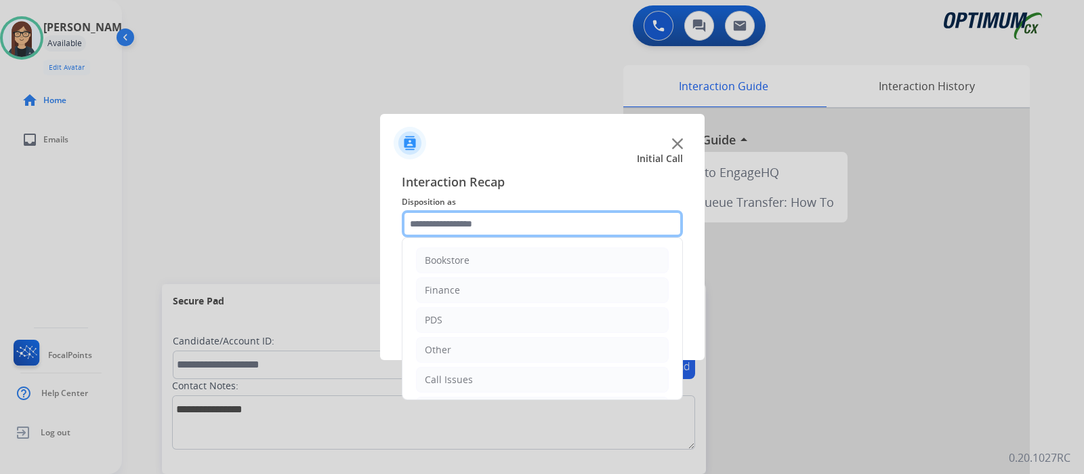
click at [549, 216] on input "text" at bounding box center [542, 223] width 281 height 27
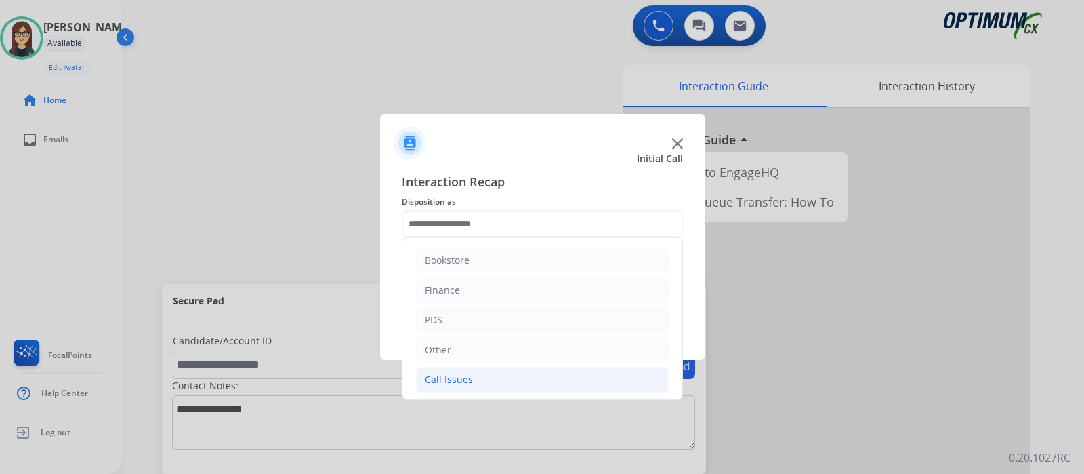
click at [461, 371] on li "Call Issues" at bounding box center [542, 379] width 253 height 26
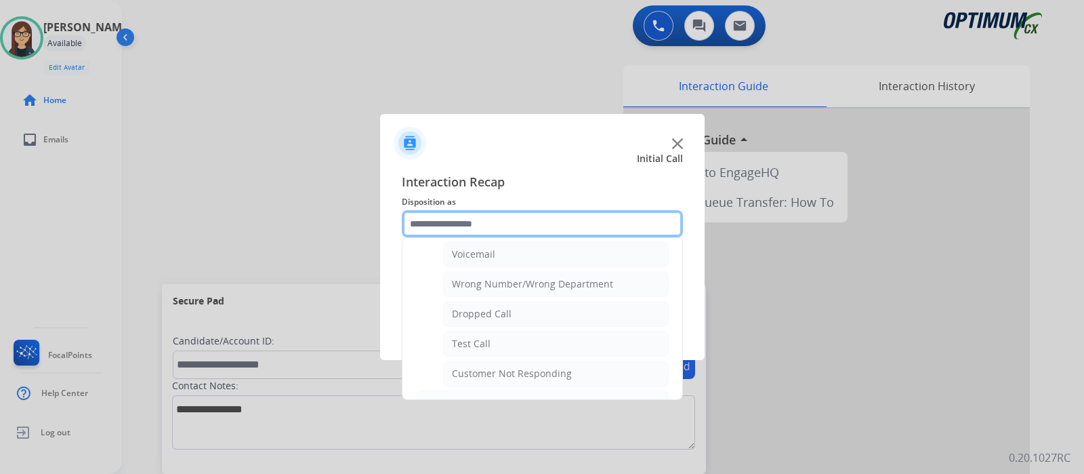
scroll to position [166, 0]
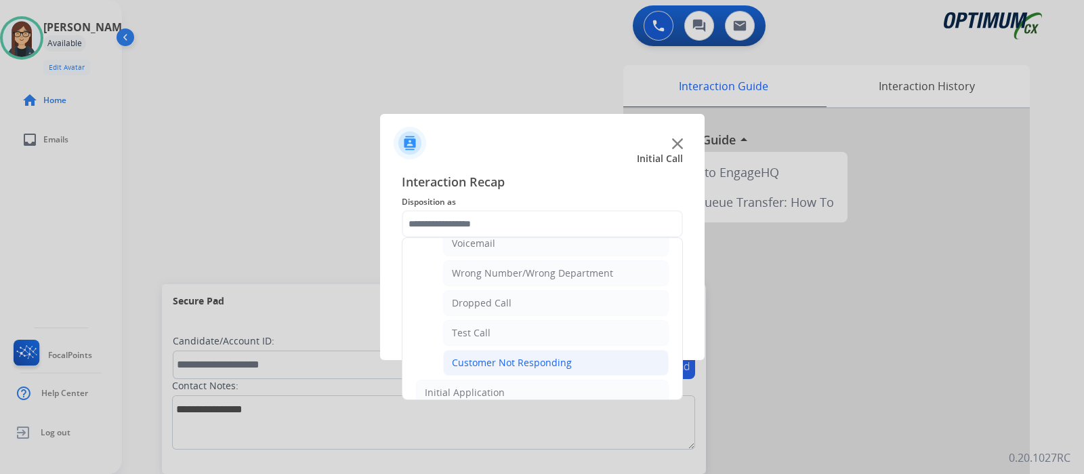
click at [549, 357] on div "Customer Not Responding" at bounding box center [512, 363] width 120 height 14
type input "**********"
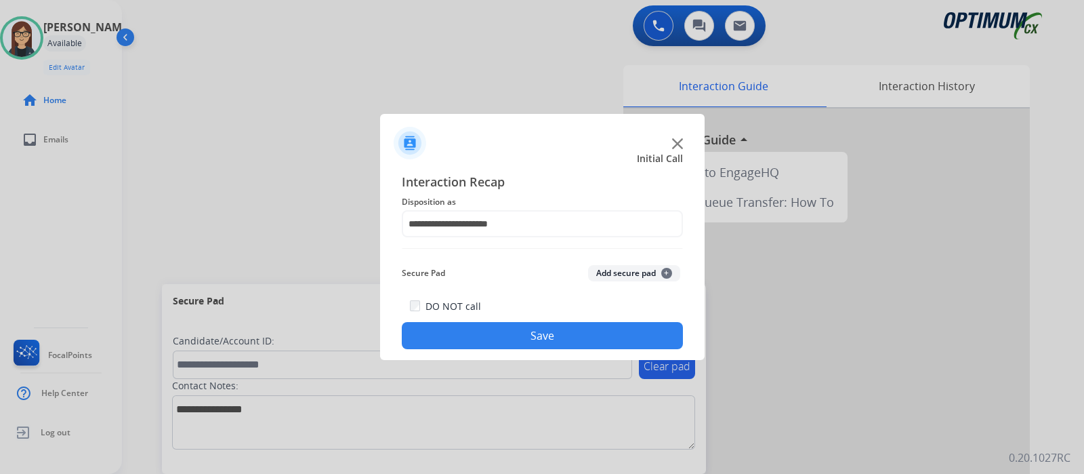
click at [549, 331] on button "Save" at bounding box center [542, 335] width 281 height 27
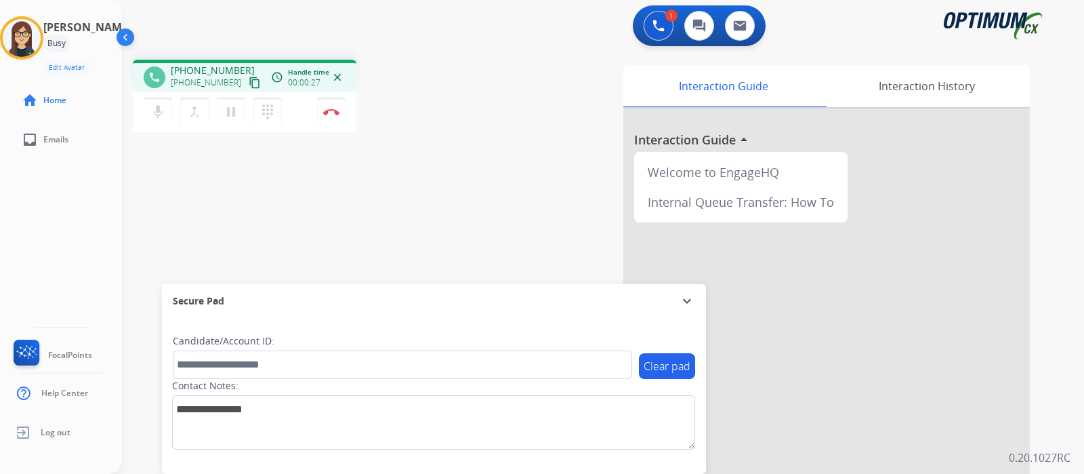
click at [249, 83] on mat-icon "content_copy" at bounding box center [255, 83] width 12 height 12
click at [156, 112] on mat-icon "mic" at bounding box center [158, 112] width 16 height 16
click at [156, 112] on mat-icon "mic_off" at bounding box center [158, 112] width 16 height 16
click at [249, 85] on mat-icon "content_copy" at bounding box center [255, 83] width 12 height 12
click at [145, 125] on div "mic Mute merge_type Bridge pause Hold dialpad Dialpad" at bounding box center [217, 112] width 146 height 28
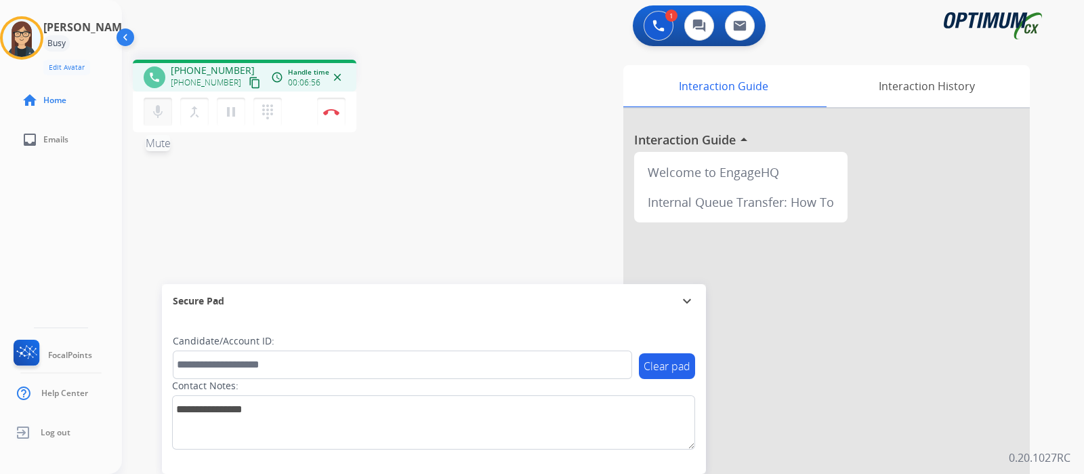
click at [154, 110] on mat-icon "mic" at bounding box center [158, 112] width 16 height 16
click at [150, 114] on mat-icon "mic_off" at bounding box center [158, 112] width 16 height 16
click at [331, 123] on button "Disconnect" at bounding box center [331, 112] width 28 height 28
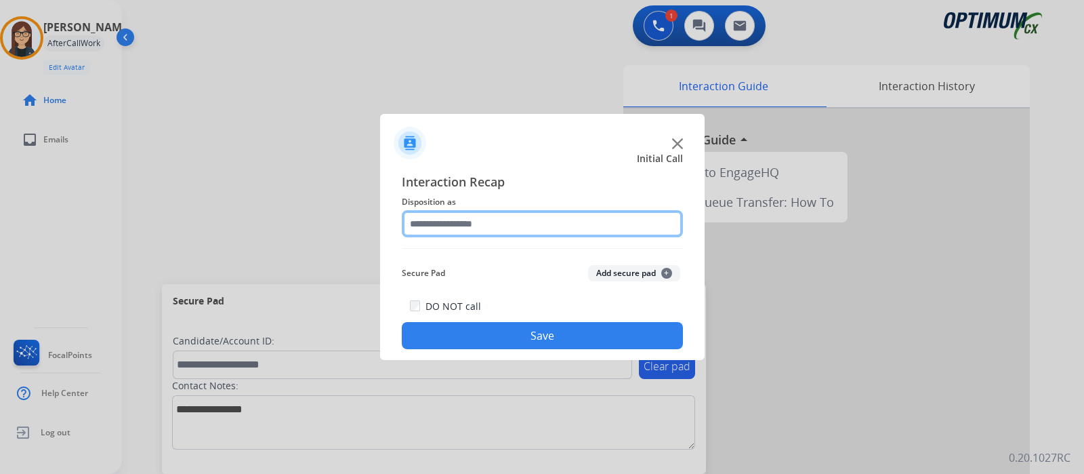
click at [461, 226] on input "text" at bounding box center [542, 223] width 281 height 27
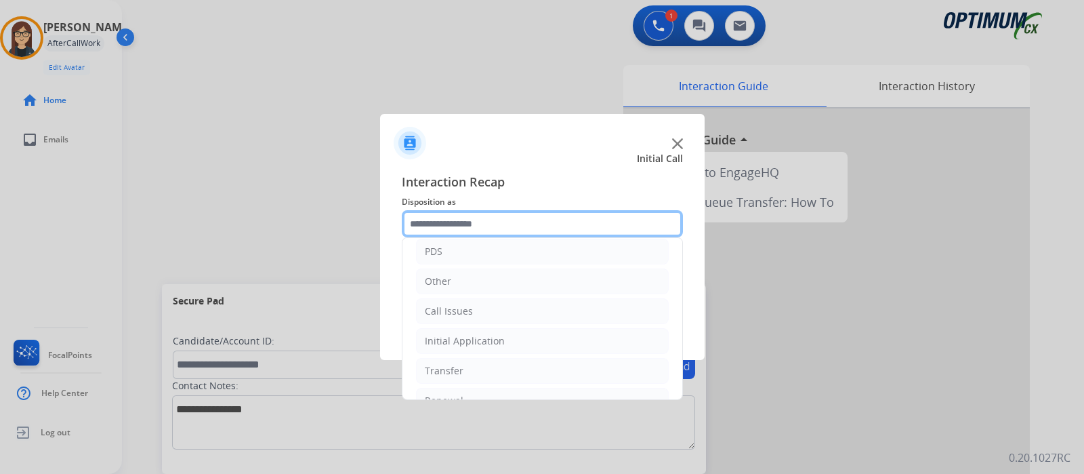
scroll to position [89, 0]
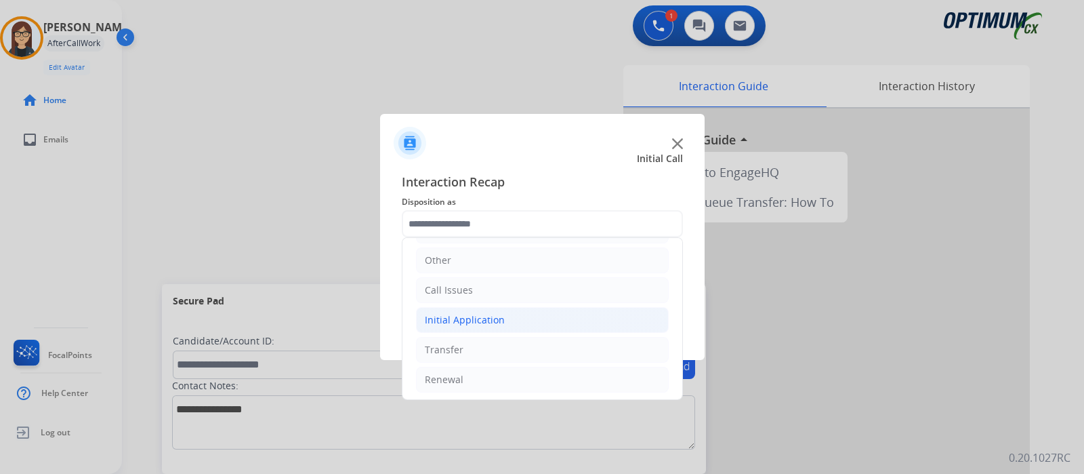
click at [498, 309] on li "Initial Application" at bounding box center [542, 320] width 253 height 26
click at [491, 385] on li "Appeals" at bounding box center [556, 379] width 226 height 26
type input "*******"
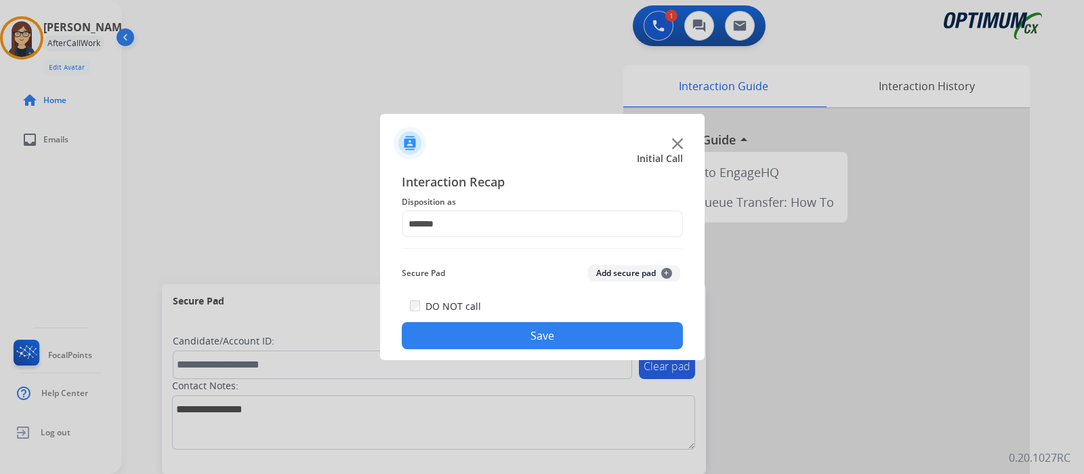
click at [475, 349] on div "Interaction Recap Disposition as ******* Secure Pad Add secure pad + DO NOT cal…" at bounding box center [542, 260] width 324 height 198
click at [464, 335] on button "Save" at bounding box center [542, 335] width 281 height 27
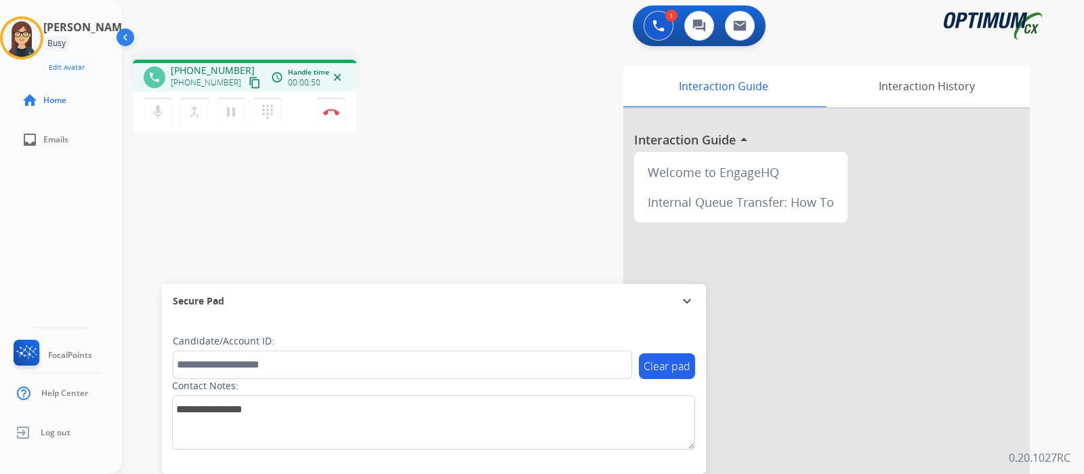
click at [249, 81] on mat-icon "content_copy" at bounding box center [255, 83] width 12 height 12
click at [328, 109] on img at bounding box center [331, 111] width 16 height 7
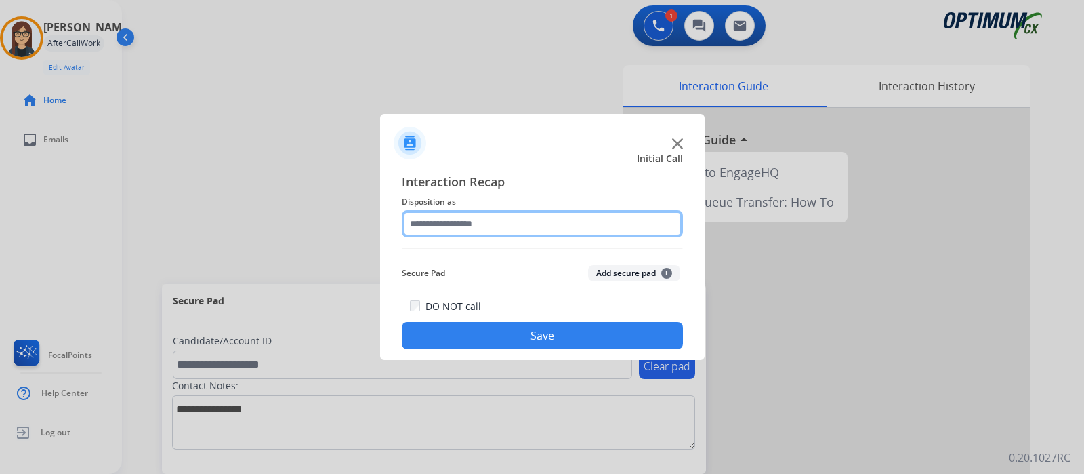
click at [425, 218] on input "text" at bounding box center [542, 223] width 281 height 27
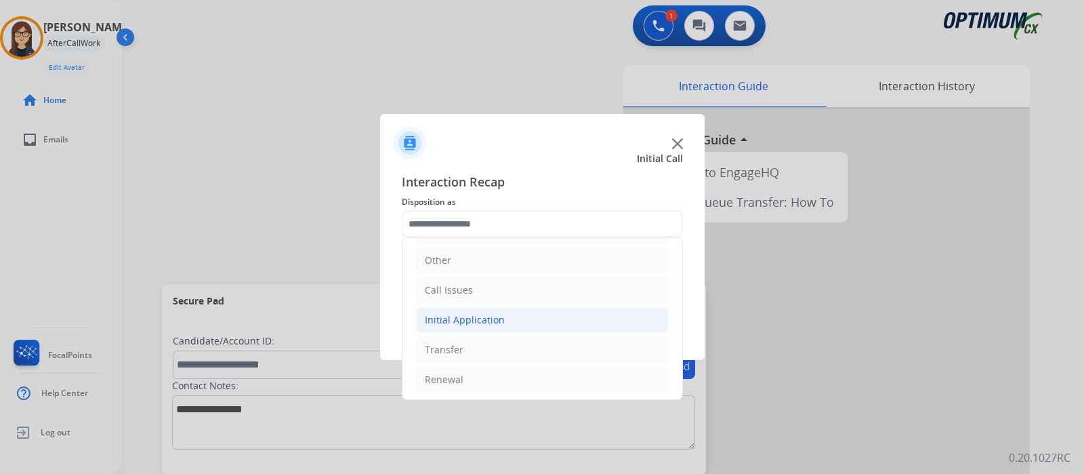
click at [484, 316] on div "Initial Application" at bounding box center [465, 320] width 80 height 14
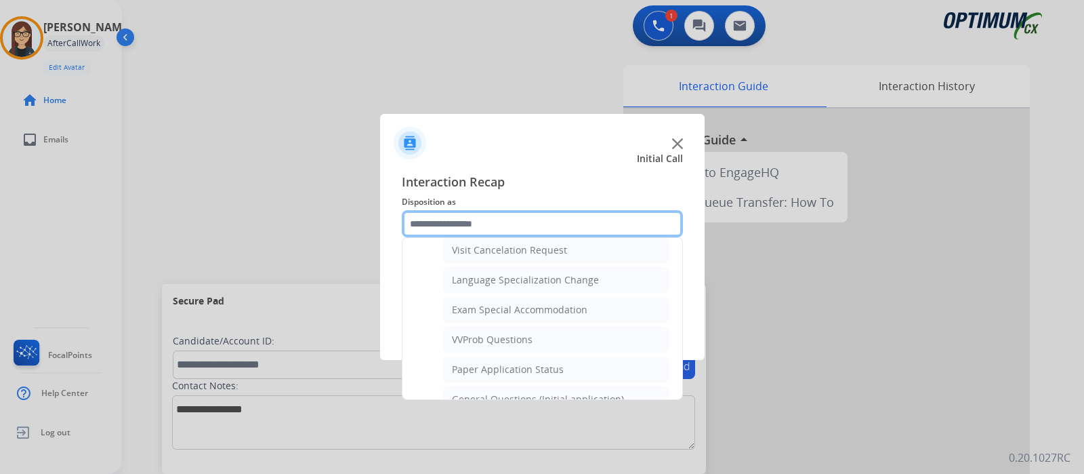
scroll to position [653, 0]
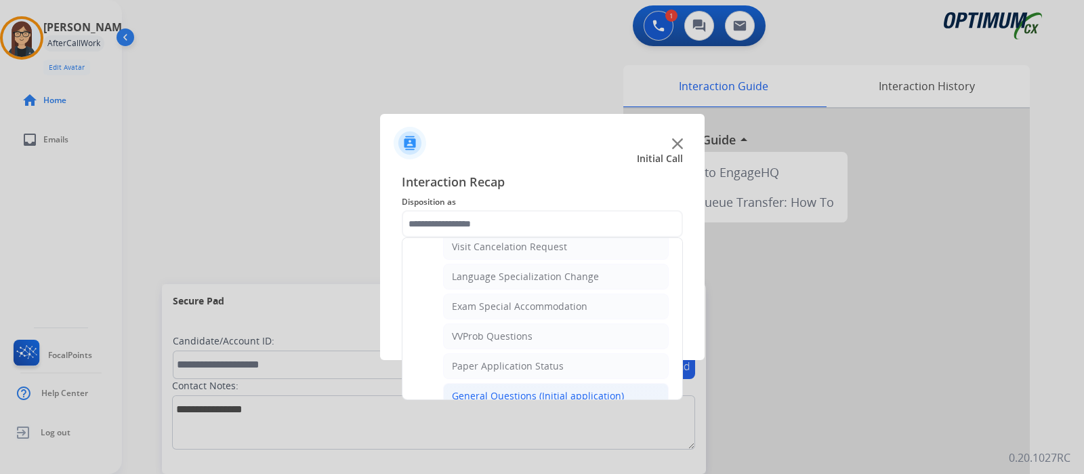
click at [583, 389] on div "General Questions (Initial application)" at bounding box center [538, 396] width 172 height 14
type input "**********"
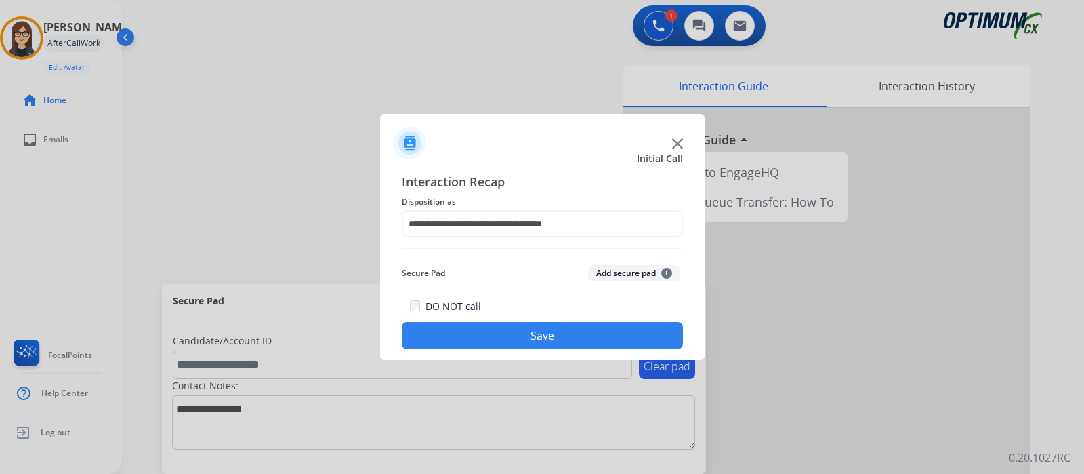
click at [563, 337] on button "Save" at bounding box center [542, 335] width 281 height 27
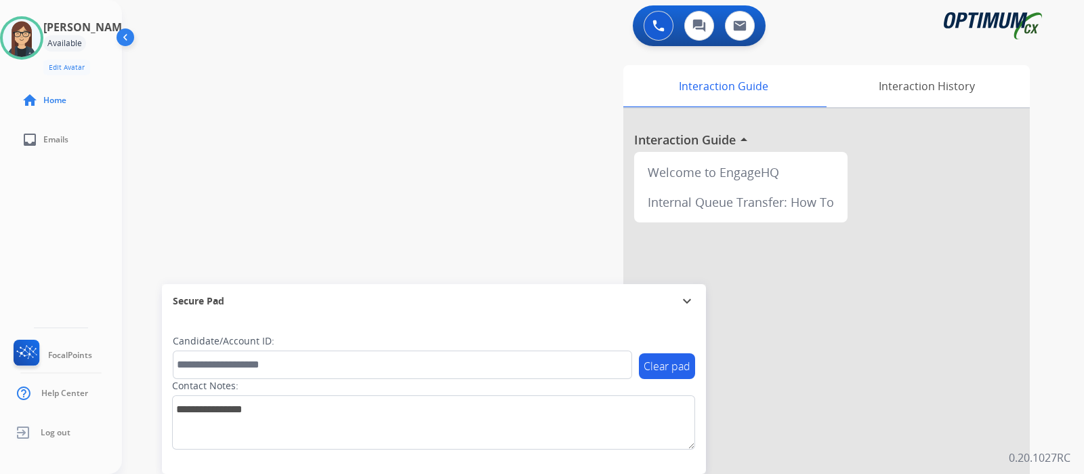
click at [326, 190] on div "swap_horiz Break voice bridge close_fullscreen Connect 3-Way Call merge_type Se…" at bounding box center [586, 331] width 929 height 565
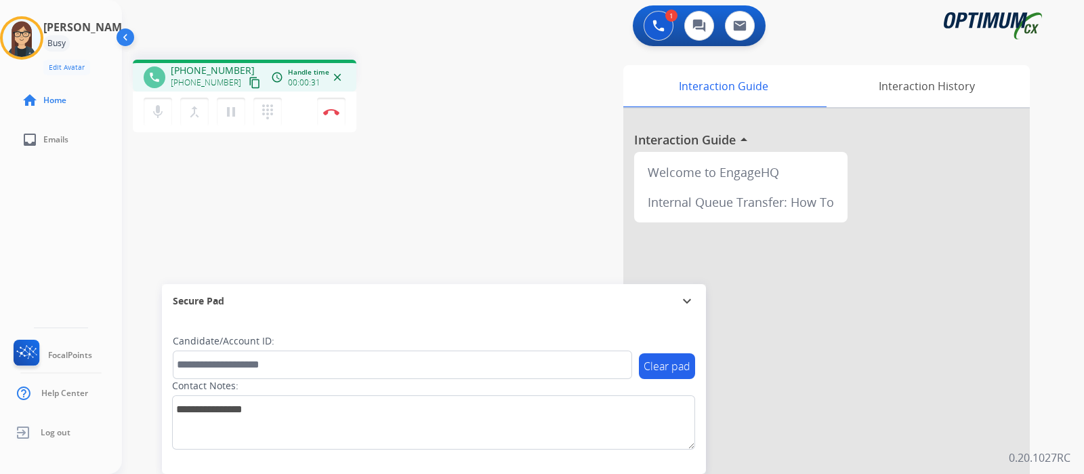
click at [249, 77] on mat-icon "content_copy" at bounding box center [255, 83] width 12 height 12
click at [461, 109] on div "phone [PHONE_NUMBER] [PHONE_NUMBER] content_copy access_time Call metrics Queue…" at bounding box center [307, 98] width 348 height 77
click at [332, 111] on img at bounding box center [331, 111] width 16 height 7
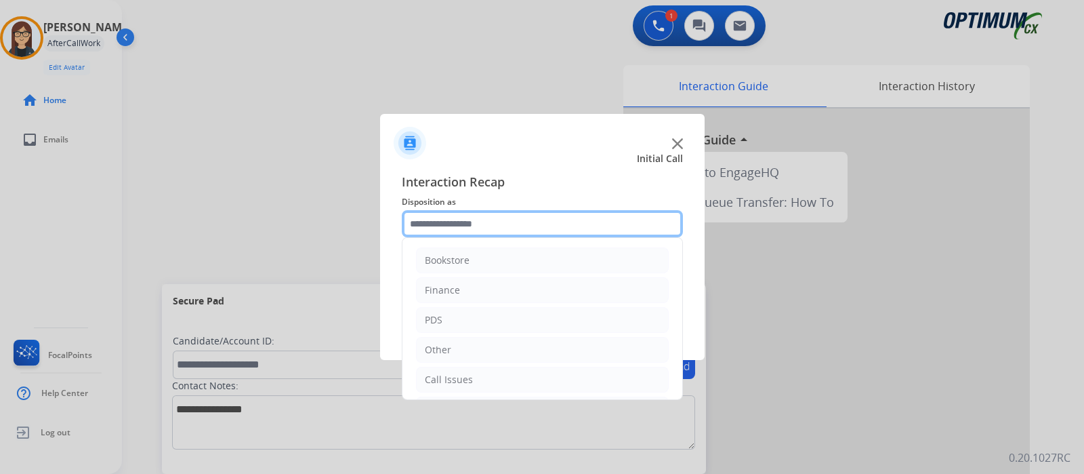
click at [490, 219] on input "text" at bounding box center [542, 223] width 281 height 27
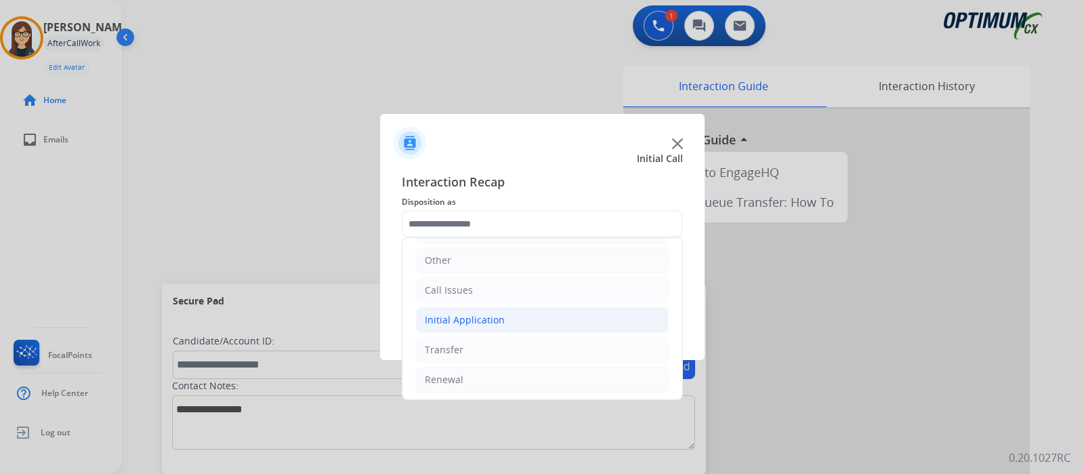
click at [492, 317] on div "Initial Application" at bounding box center [465, 320] width 80 height 14
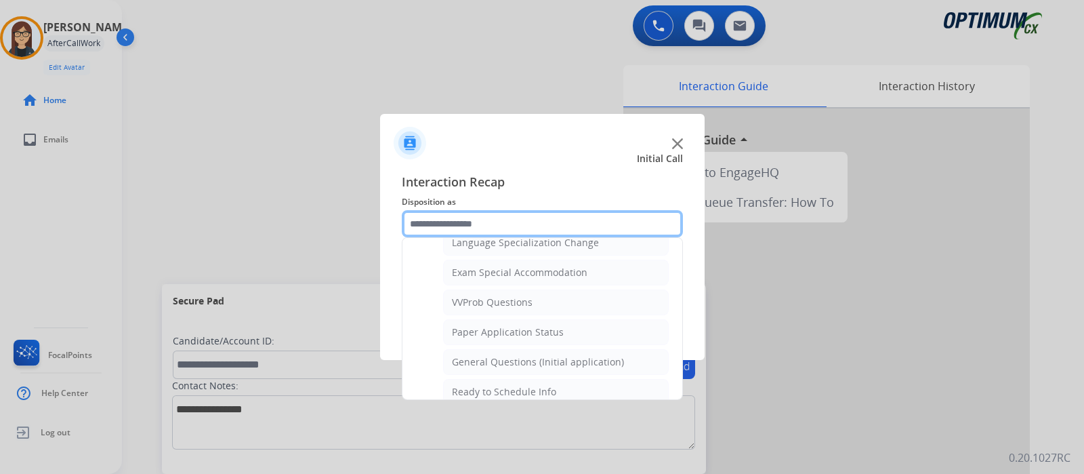
scroll to position [700, 0]
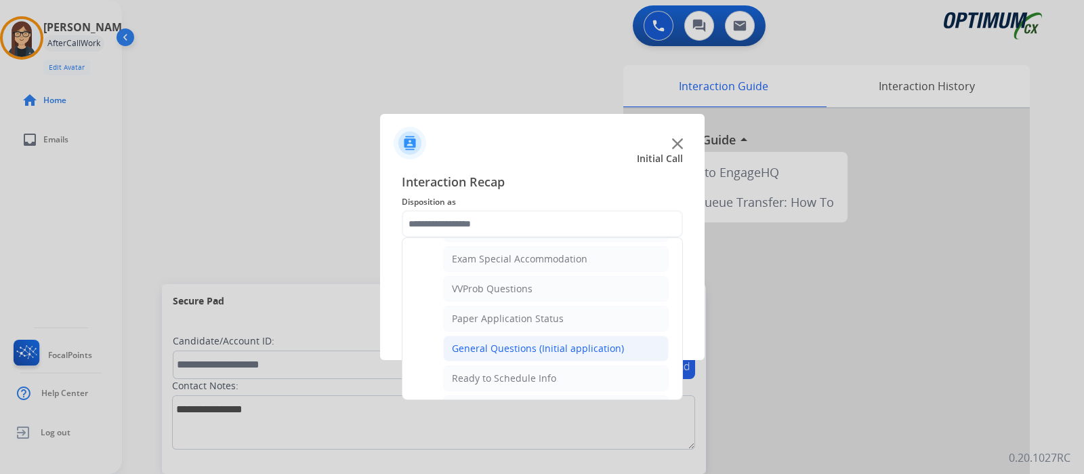
click at [589, 341] on div "General Questions (Initial application)" at bounding box center [538, 348] width 172 height 14
type input "**********"
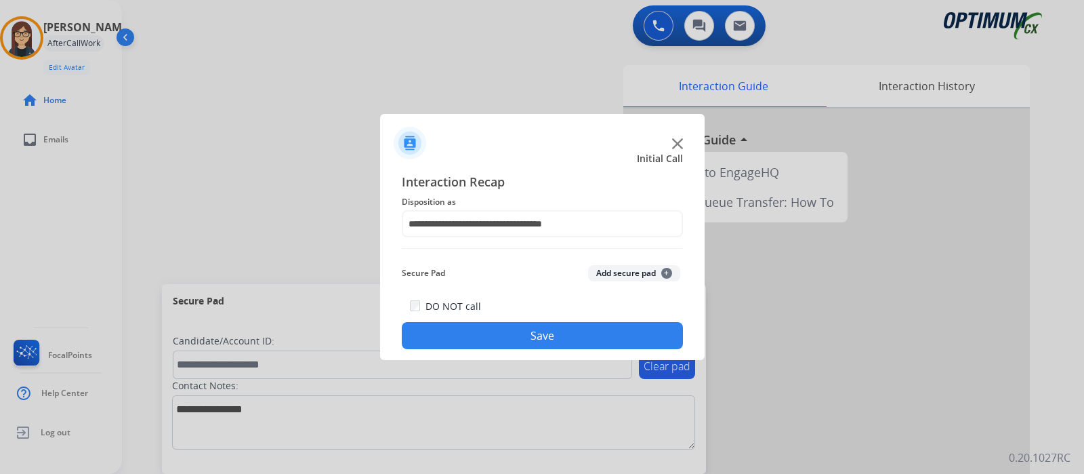
click at [561, 339] on button "Save" at bounding box center [542, 335] width 281 height 27
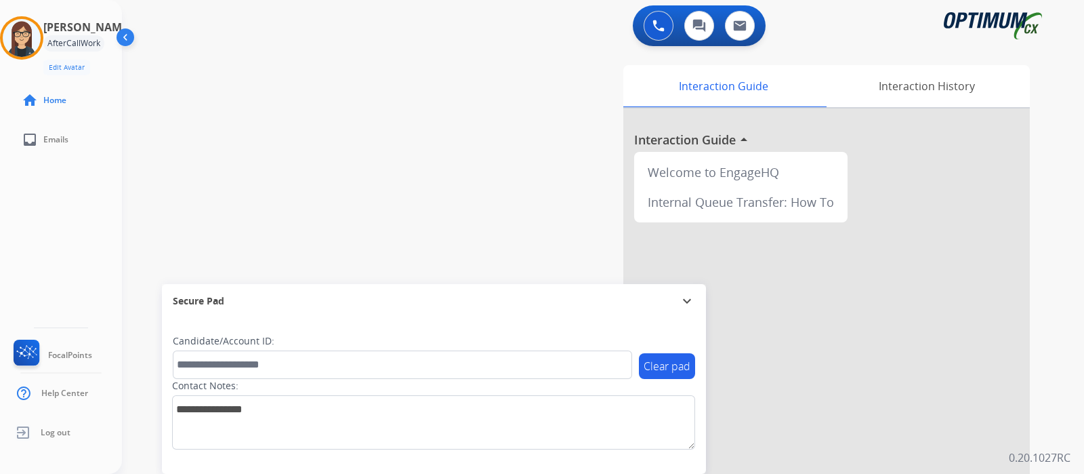
click at [329, 135] on div "swap_horiz Break voice bridge close_fullscreen Connect 3-Way Call merge_type Se…" at bounding box center [586, 331] width 929 height 565
click at [40, 36] on img at bounding box center [22, 38] width 38 height 38
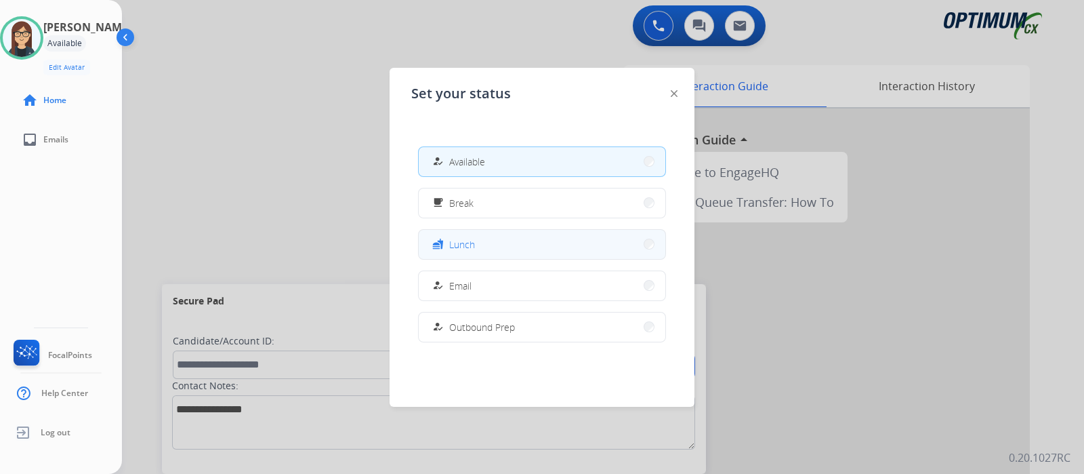
click at [474, 238] on span "Lunch" at bounding box center [462, 244] width 26 height 14
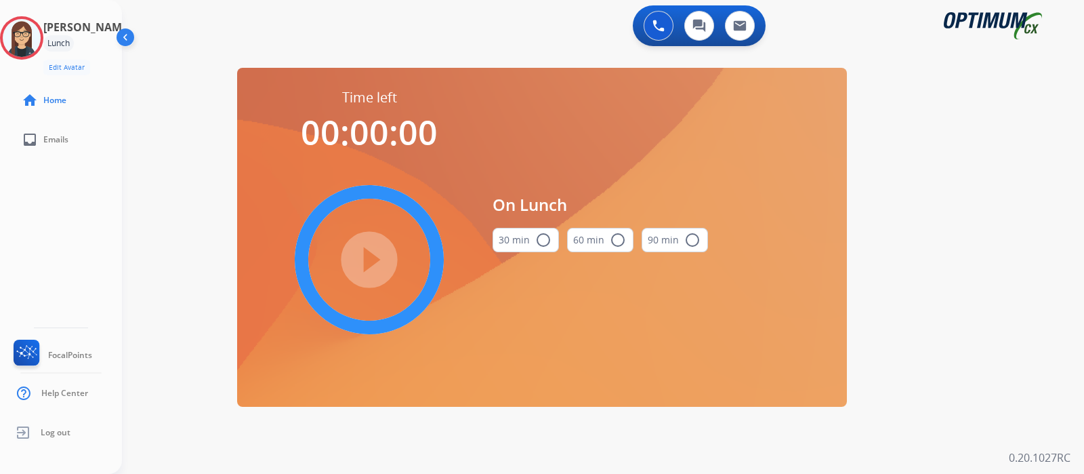
click at [547, 241] on mat-icon "radio_button_unchecked" at bounding box center [543, 240] width 16 height 16
click at [377, 255] on mat-icon "play_circle_filled" at bounding box center [369, 259] width 16 height 16
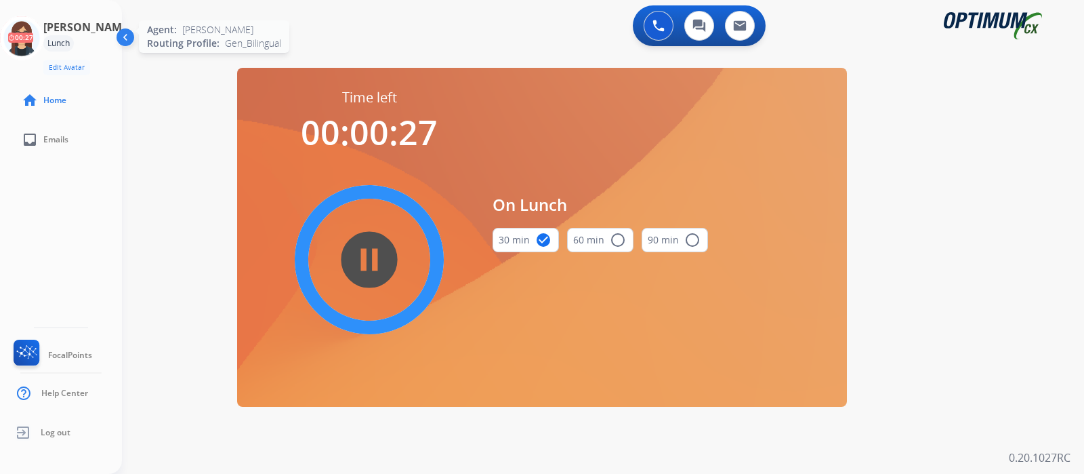
click at [30, 30] on icon at bounding box center [22, 38] width 44 height 44
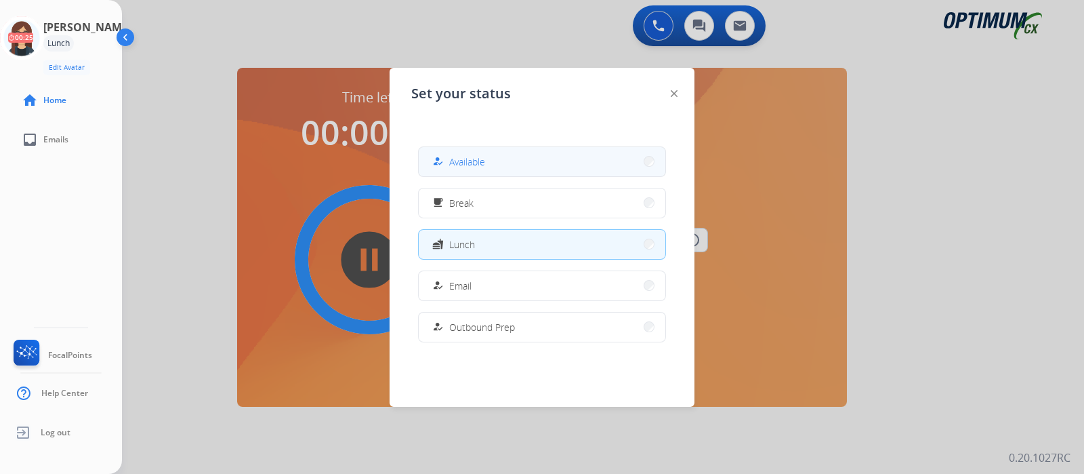
click at [467, 152] on button "how_to_reg Available" at bounding box center [542, 161] width 247 height 29
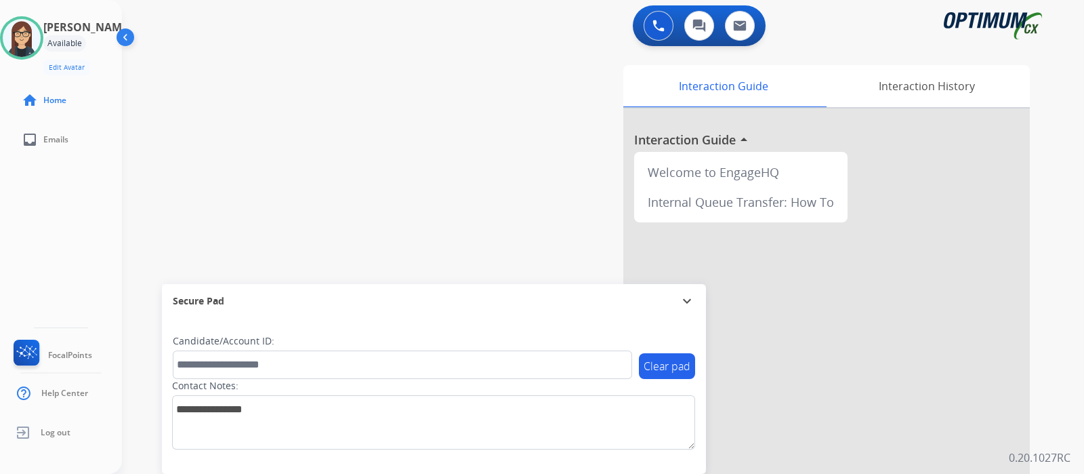
click at [312, 39] on div "0 Voice Interactions 0 Chat Interactions 0 Email Interactions" at bounding box center [594, 26] width 913 height 43
click at [653, 32] on button at bounding box center [659, 26] width 30 height 30
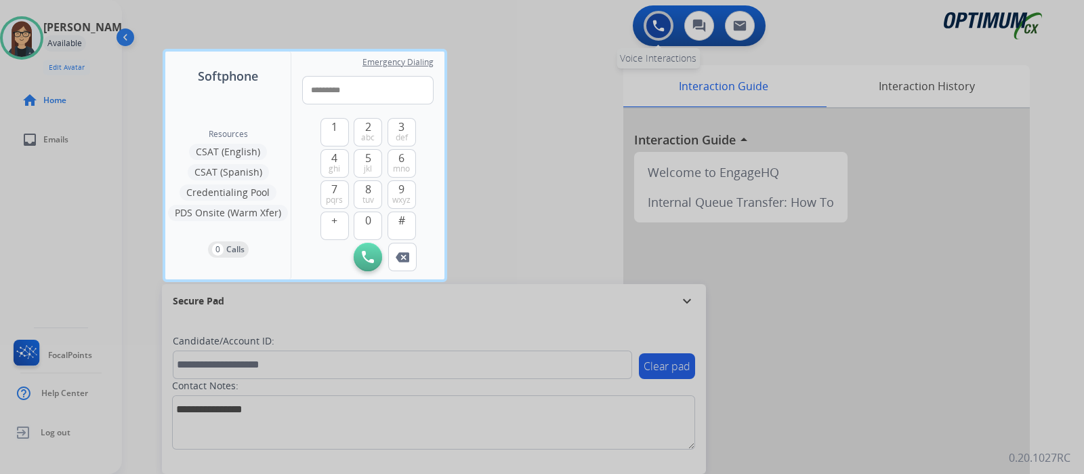
type input "**********"
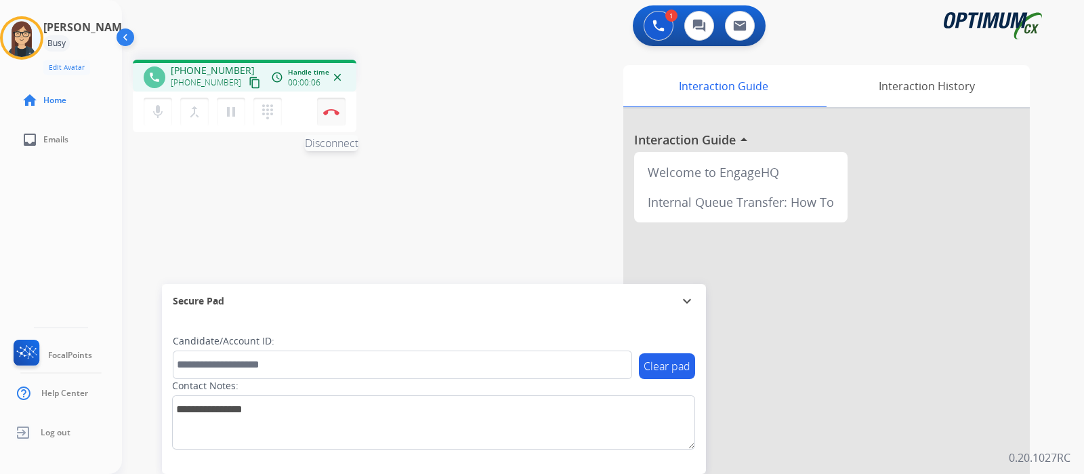
click at [332, 112] on img at bounding box center [331, 111] width 16 height 7
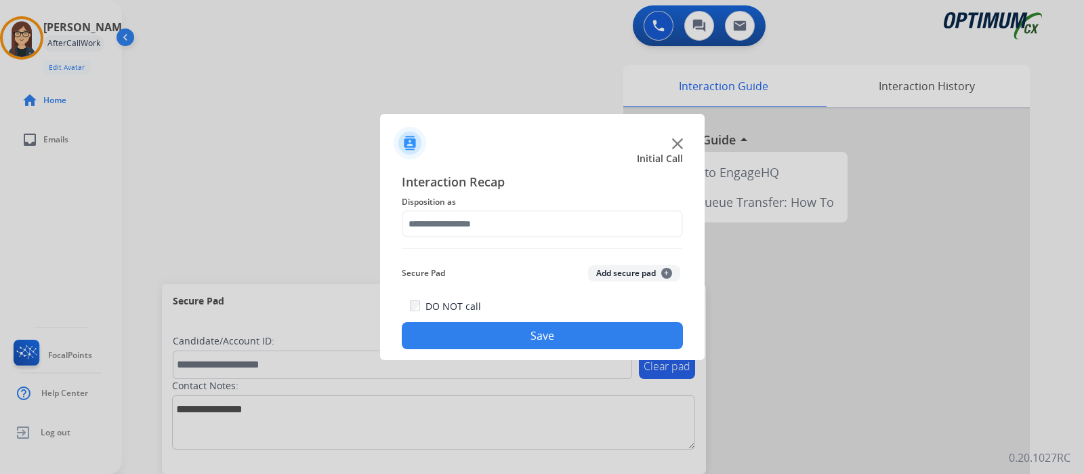
click at [603, 268] on button "Add secure pad +" at bounding box center [634, 273] width 92 height 16
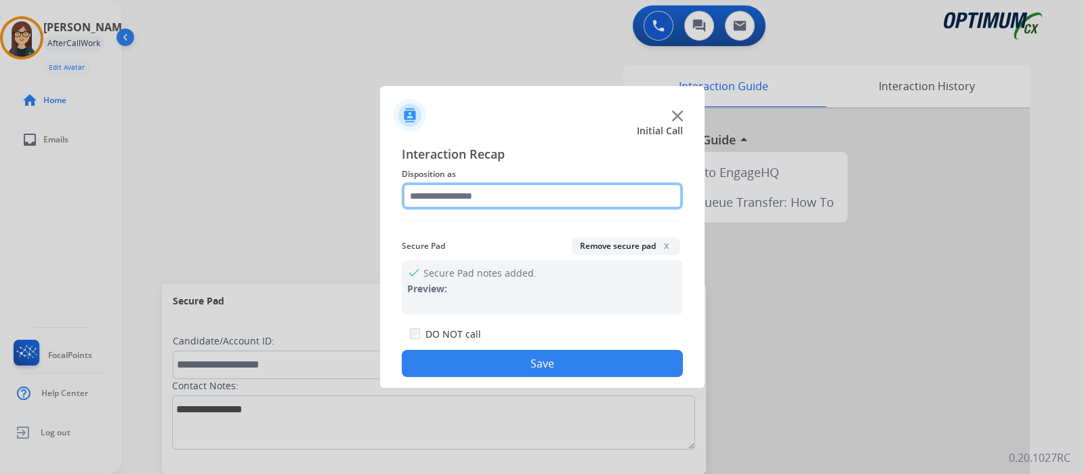
click at [497, 201] on input "text" at bounding box center [542, 195] width 281 height 27
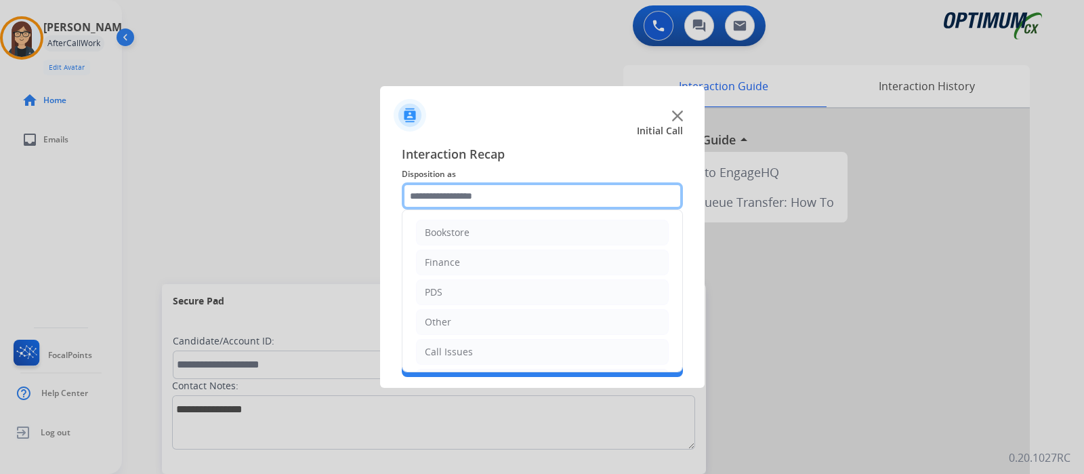
scroll to position [89, 0]
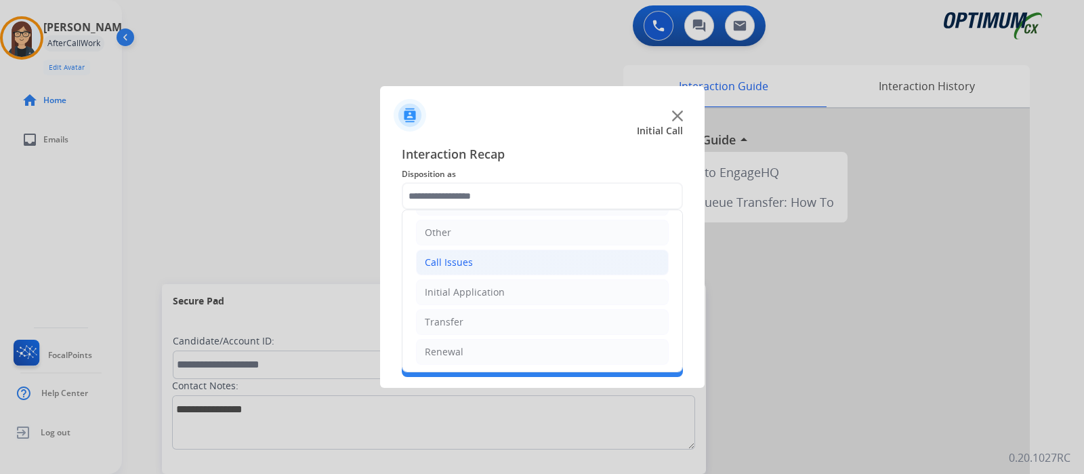
click at [574, 268] on li "Call Issues" at bounding box center [542, 262] width 253 height 26
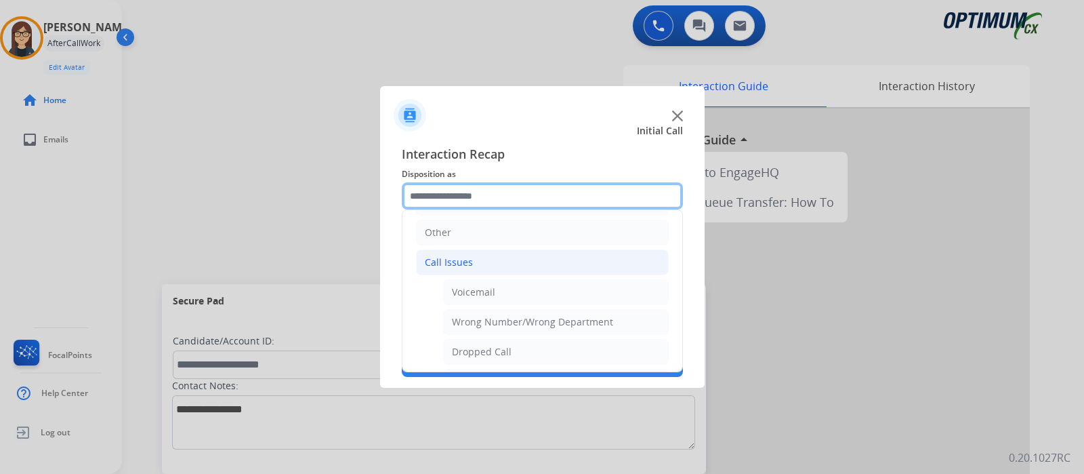
scroll to position [230, 0]
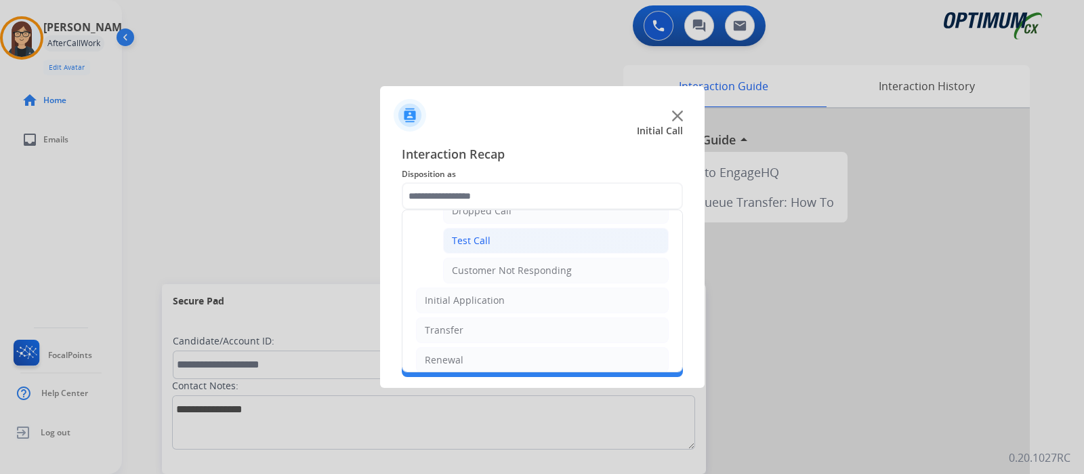
click at [586, 244] on li "Test Call" at bounding box center [556, 241] width 226 height 26
type input "*********"
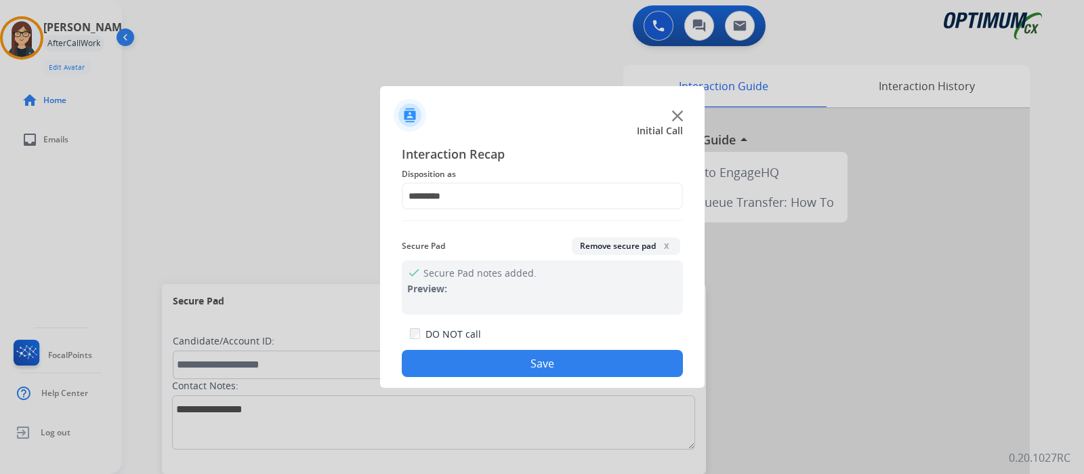
click at [464, 359] on button "Save" at bounding box center [542, 363] width 281 height 27
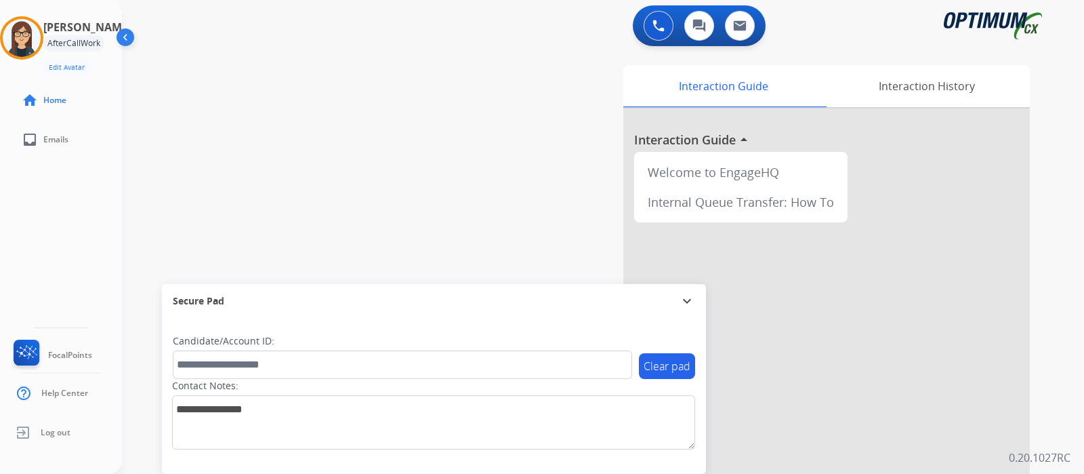
click at [278, 99] on div "swap_horiz Break voice bridge close_fullscreen Connect 3-Way Call merge_type Se…" at bounding box center [586, 331] width 929 height 565
click at [664, 26] on button at bounding box center [659, 26] width 30 height 30
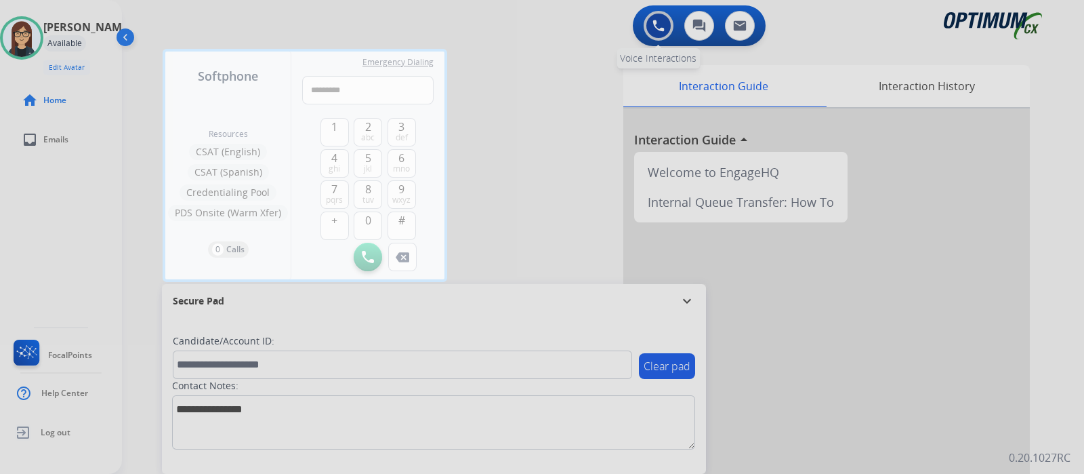
type input "**********"
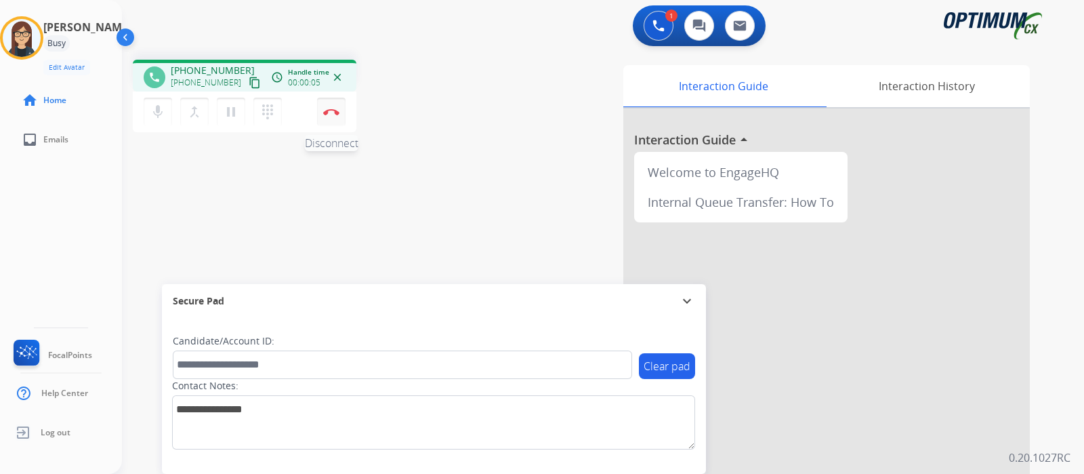
click at [331, 114] on img at bounding box center [331, 111] width 16 height 7
click at [335, 121] on button "Disconnect" at bounding box center [331, 112] width 28 height 28
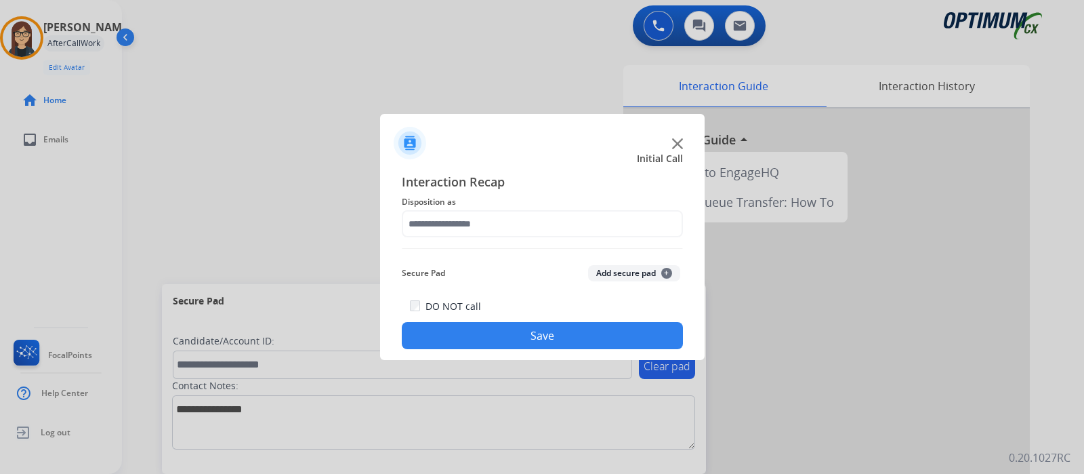
click at [646, 269] on button "Add secure pad +" at bounding box center [634, 273] width 92 height 16
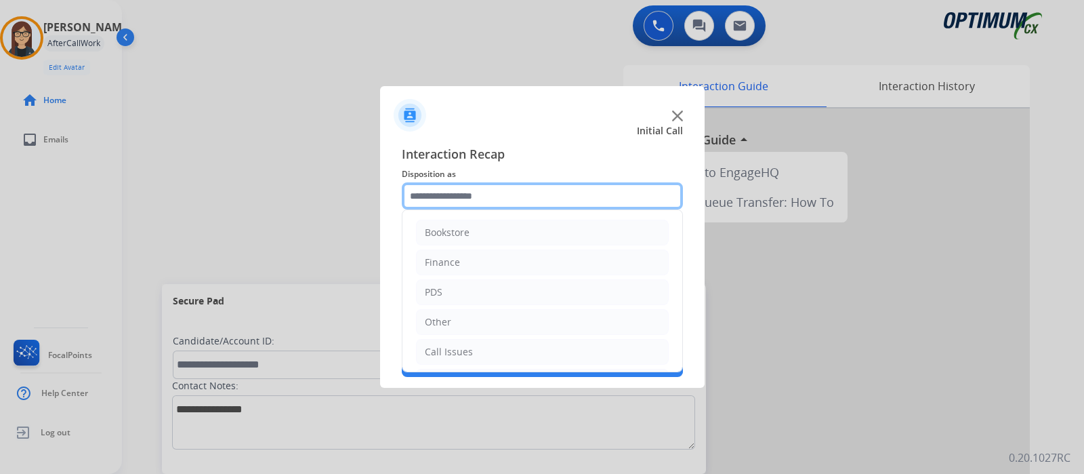
click at [489, 201] on input "text" at bounding box center [542, 195] width 281 height 27
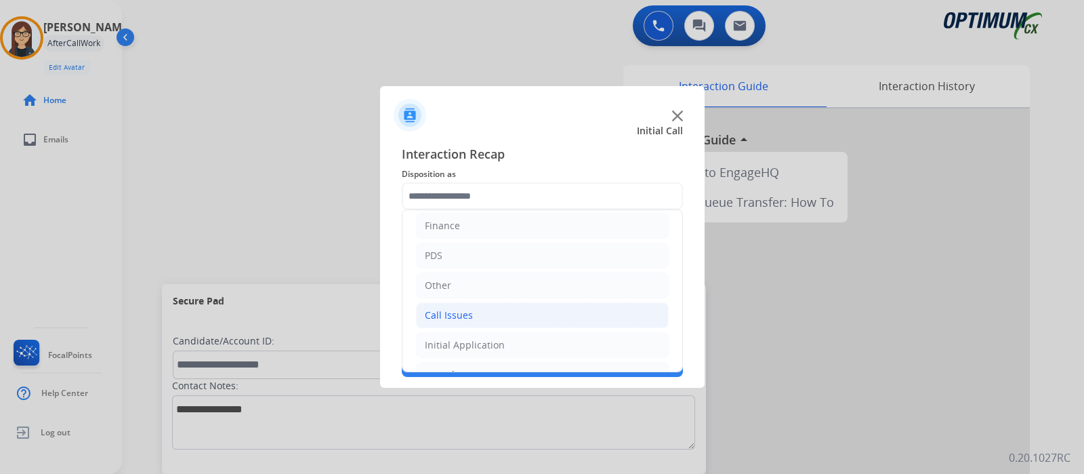
click at [603, 309] on li "Call Issues" at bounding box center [542, 315] width 253 height 26
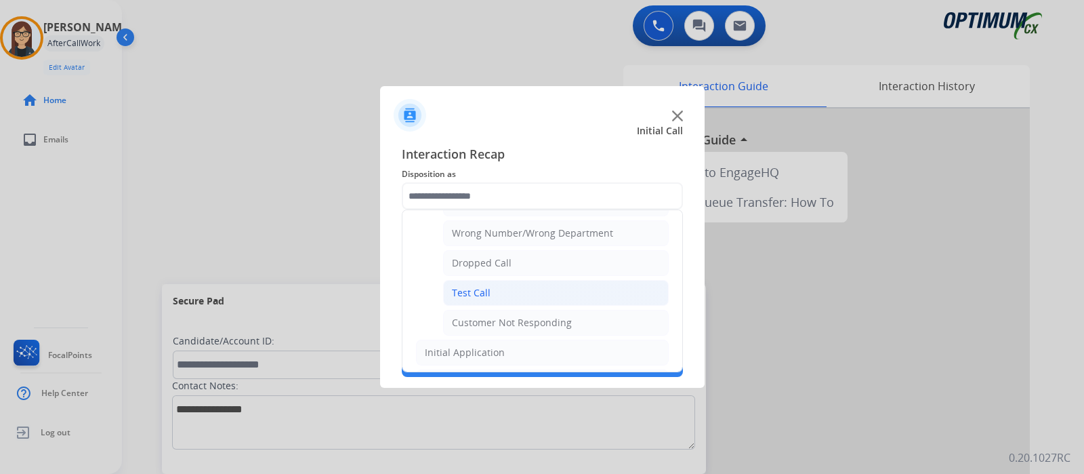
click at [555, 295] on li "Test Call" at bounding box center [556, 293] width 226 height 26
type input "*********"
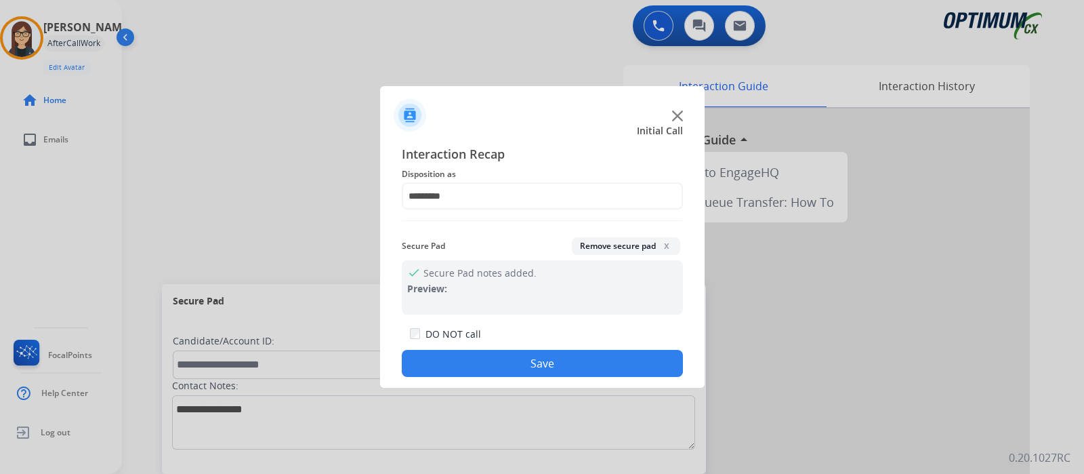
click at [518, 366] on button "Save" at bounding box center [542, 363] width 281 height 27
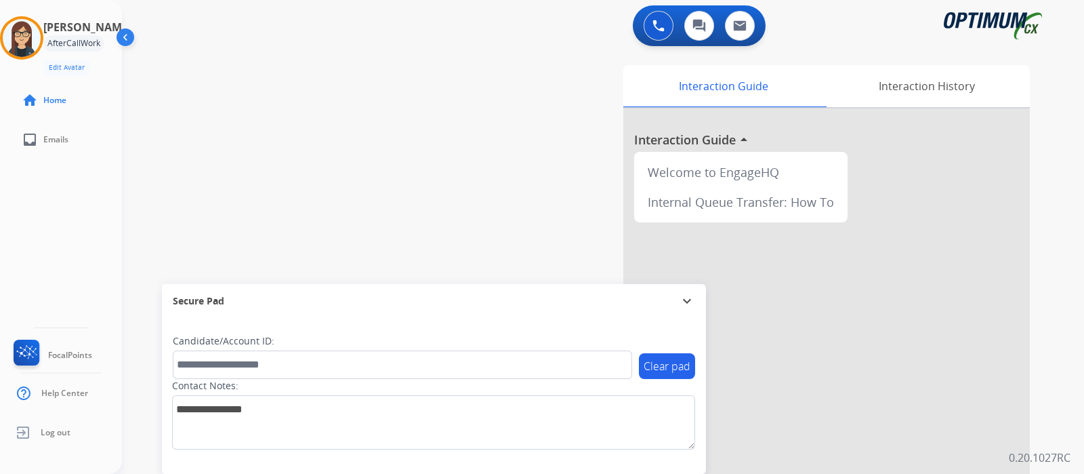
click at [423, 210] on div "swap_horiz Break voice bridge close_fullscreen Connect 3-Way Call merge_type Se…" at bounding box center [586, 331] width 929 height 565
click at [660, 31] on img at bounding box center [658, 26] width 12 height 12
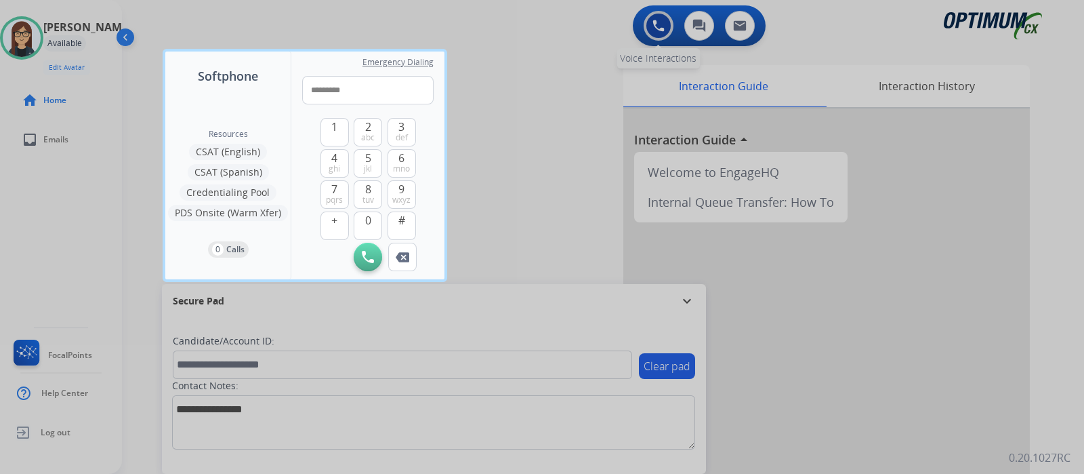
type input "**********"
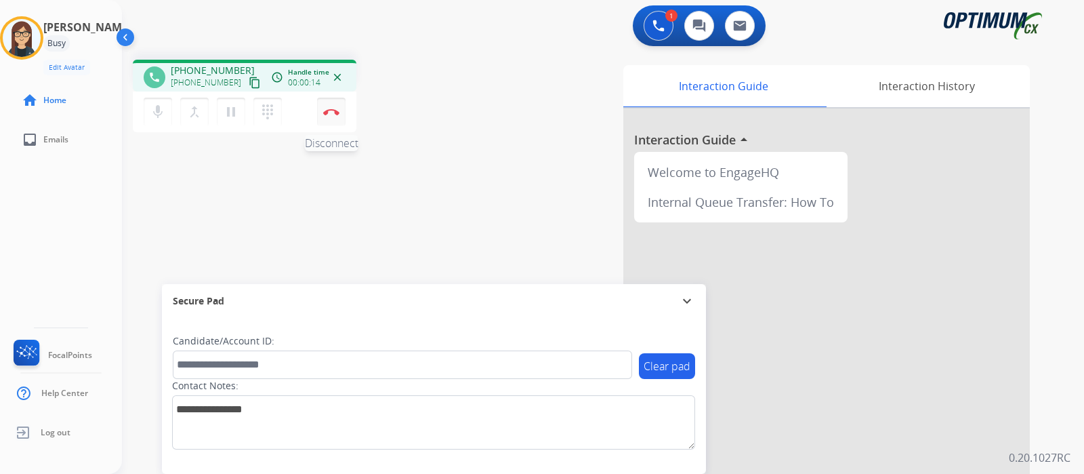
click at [335, 108] on img at bounding box center [331, 111] width 16 height 7
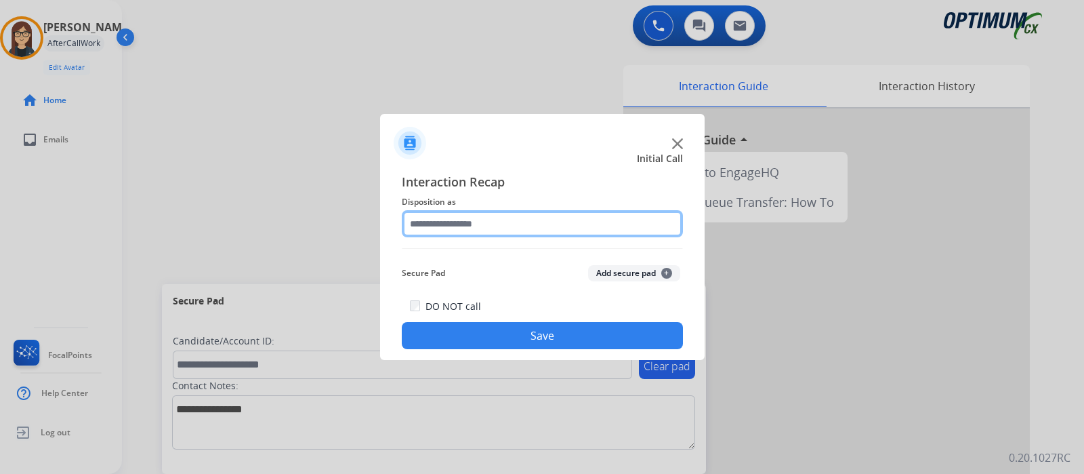
click at [508, 215] on input "text" at bounding box center [542, 223] width 281 height 27
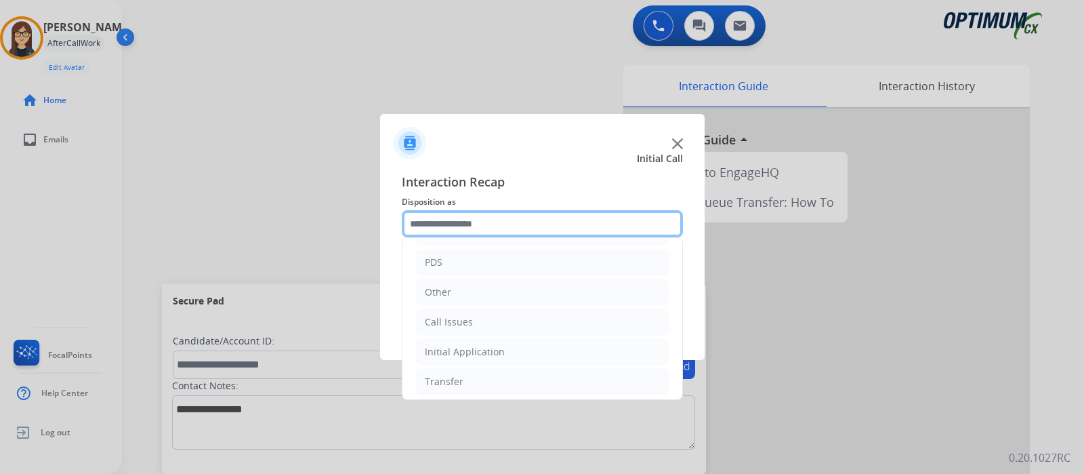
scroll to position [75, 0]
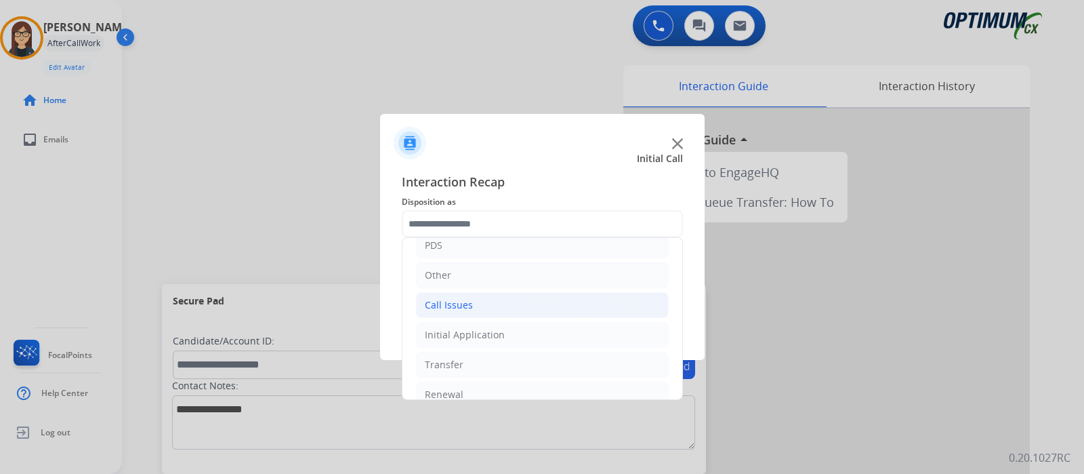
click at [484, 299] on li "Call Issues" at bounding box center [542, 305] width 253 height 26
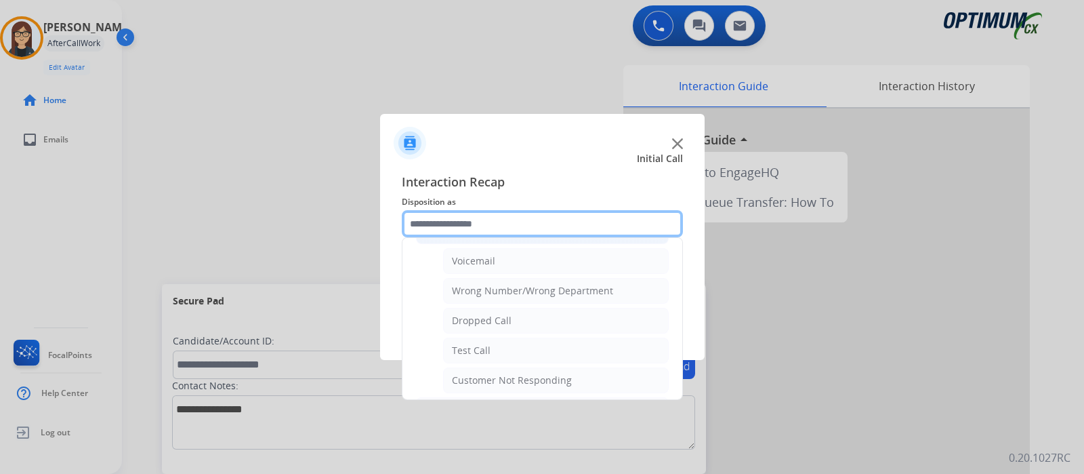
scroll to position [169, 0]
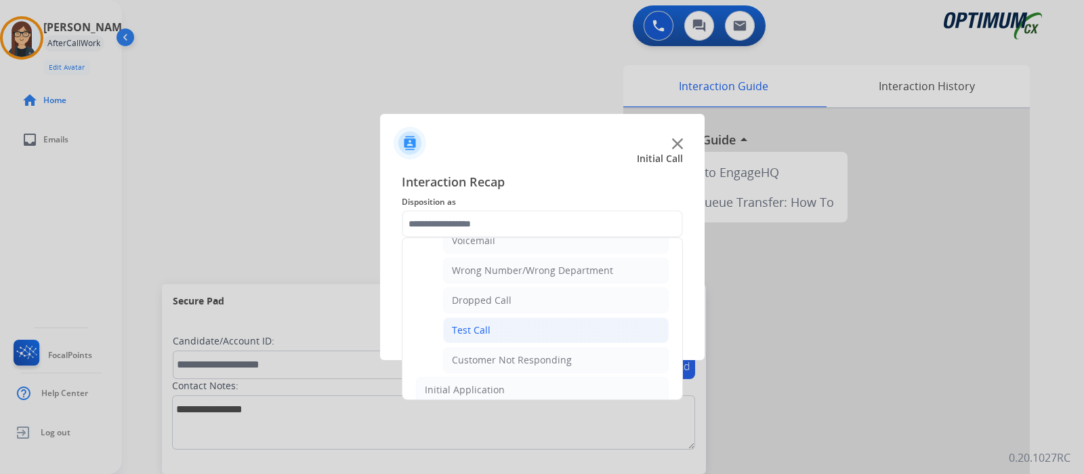
click at [581, 324] on li "Test Call" at bounding box center [556, 330] width 226 height 26
type input "*********"
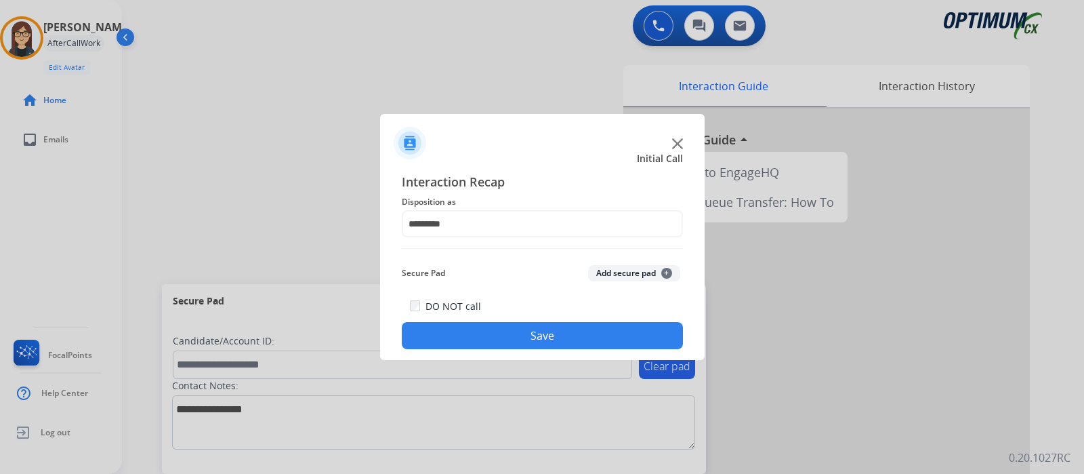
click at [593, 337] on button "Save" at bounding box center [542, 335] width 281 height 27
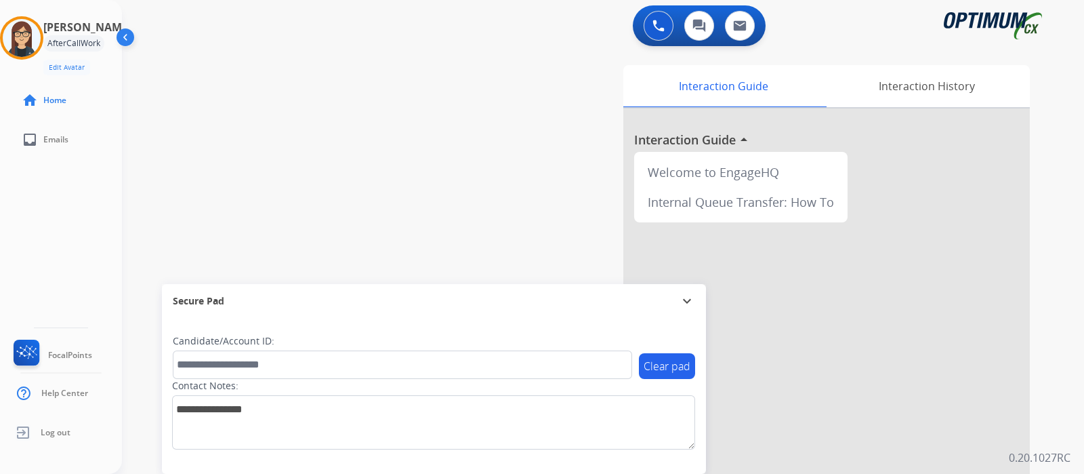
click at [376, 209] on div "swap_horiz Break voice bridge close_fullscreen Connect 3-Way Call merge_type Se…" at bounding box center [586, 331] width 929 height 565
click at [291, 158] on div "swap_horiz Break voice bridge close_fullscreen Connect 3-Way Call merge_type Se…" at bounding box center [586, 331] width 929 height 565
click at [381, 201] on div "swap_horiz Break voice bridge close_fullscreen Connect 3-Way Call merge_type Se…" at bounding box center [586, 331] width 929 height 565
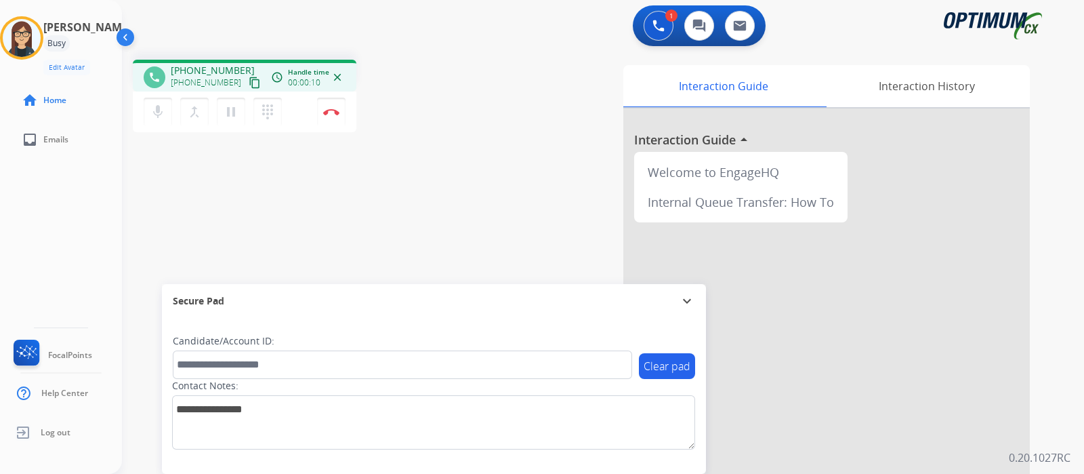
click at [249, 79] on mat-icon "content_copy" at bounding box center [255, 83] width 12 height 12
click at [449, 175] on div "phone [PHONE_NUMBER] [PHONE_NUMBER] content_copy access_time Call metrics Queue…" at bounding box center [586, 331] width 929 height 565
click at [335, 110] on img at bounding box center [331, 111] width 16 height 7
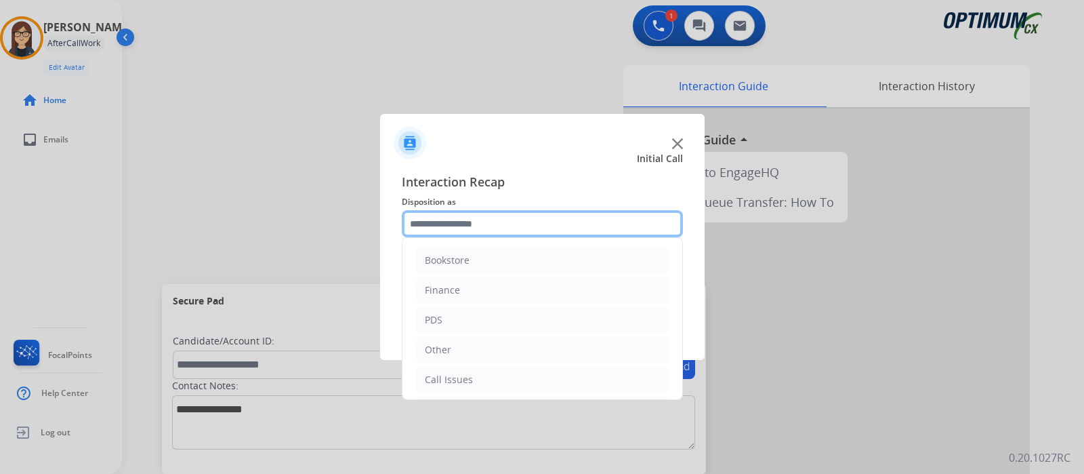
click at [530, 226] on input "text" at bounding box center [542, 223] width 281 height 27
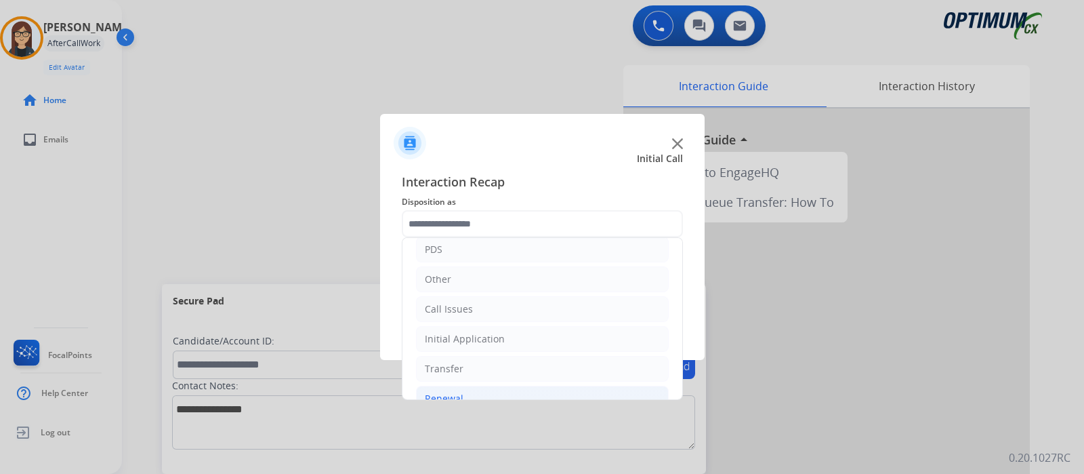
click at [481, 387] on li "Renewal" at bounding box center [542, 398] width 253 height 26
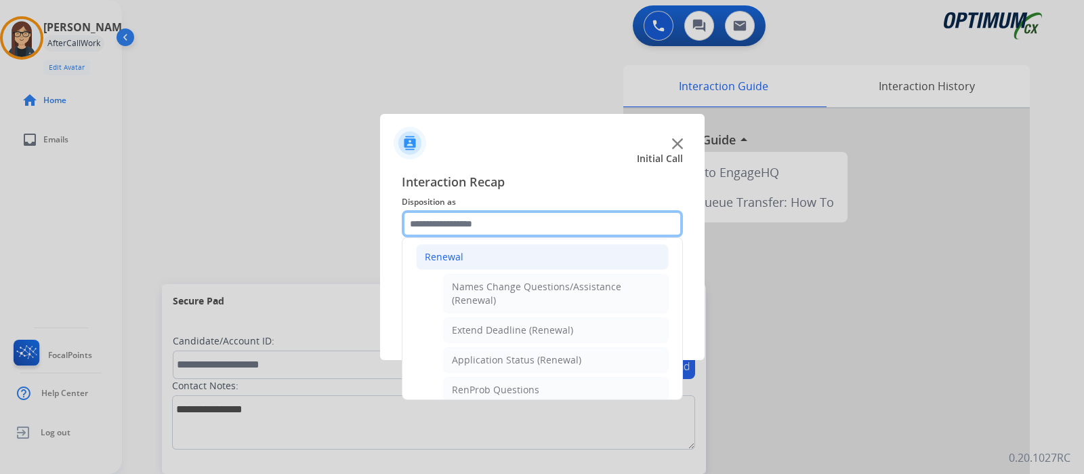
scroll to position [353, 0]
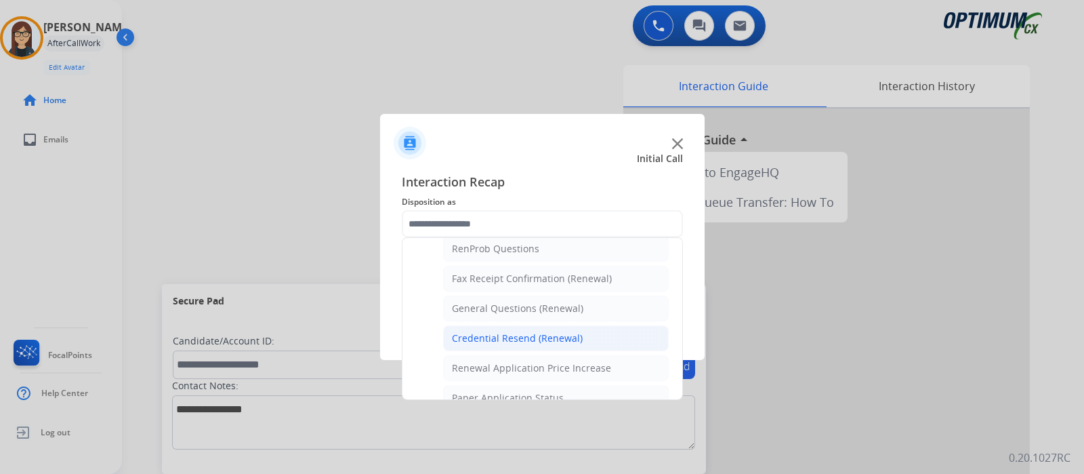
click at [503, 335] on div "Credential Resend (Renewal)" at bounding box center [517, 338] width 131 height 14
type input "**********"
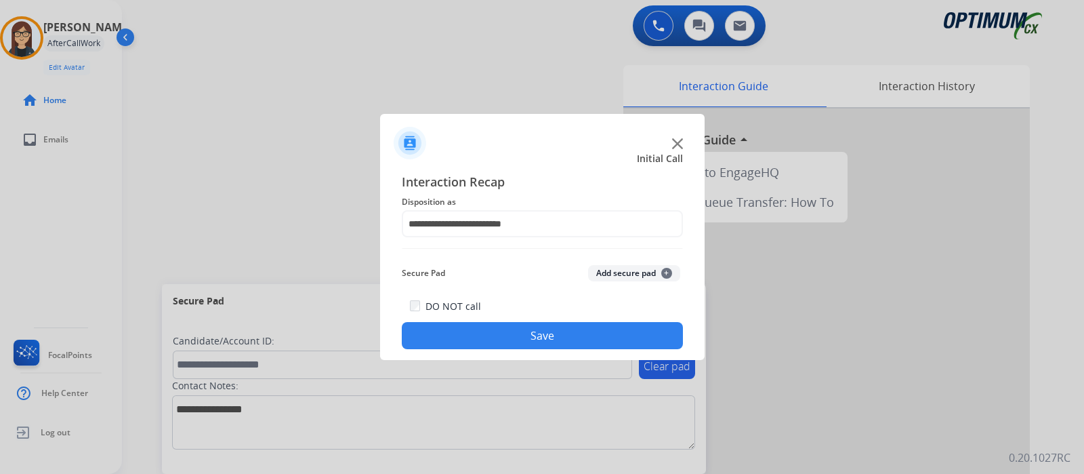
click at [503, 335] on button "Save" at bounding box center [542, 335] width 281 height 27
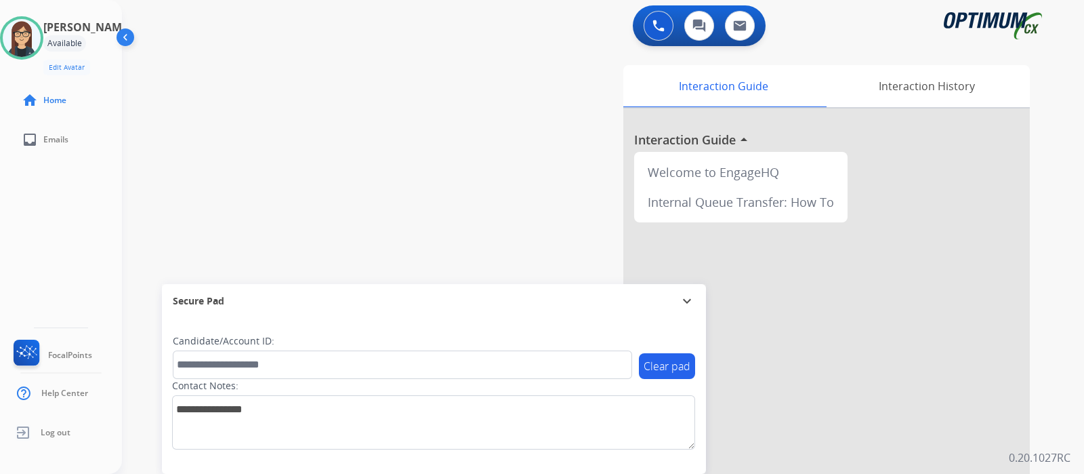
click at [341, 184] on div "swap_horiz Break voice bridge close_fullscreen Connect 3-Way Call merge_type Se…" at bounding box center [586, 331] width 929 height 565
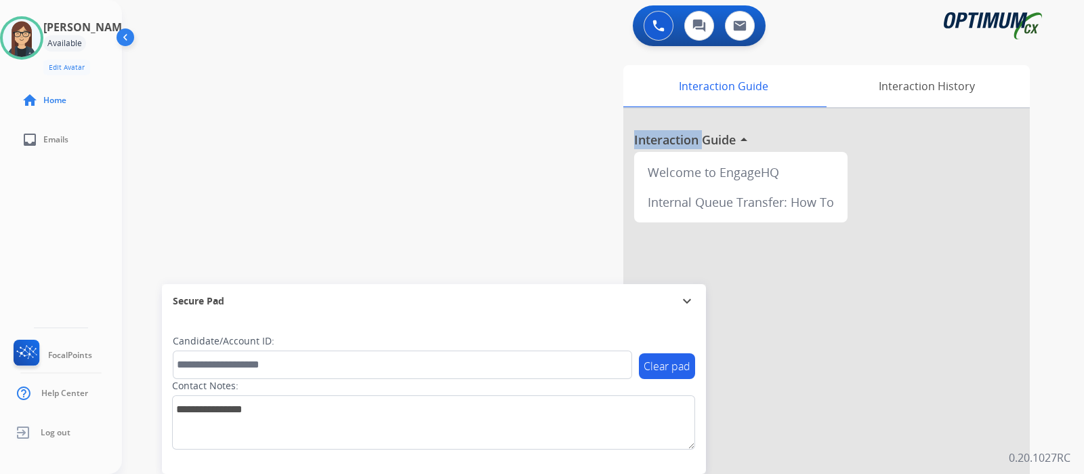
click at [334, 137] on div "swap_horiz Break voice bridge close_fullscreen Connect 3-Way Call merge_type Se…" at bounding box center [586, 331] width 929 height 565
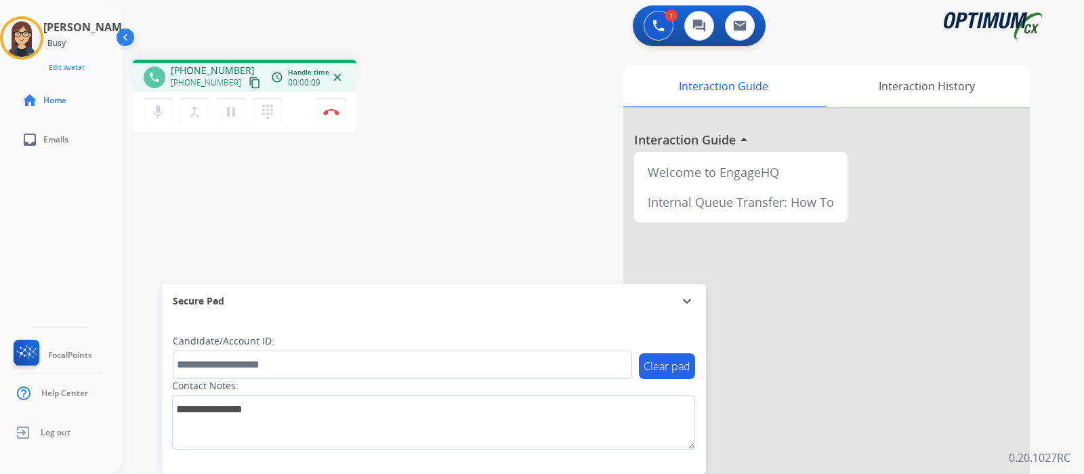
click at [249, 77] on mat-icon "content_copy" at bounding box center [255, 83] width 12 height 12
click at [152, 110] on mat-icon "mic" at bounding box center [158, 112] width 16 height 16
click at [152, 110] on mat-icon "mic_off" at bounding box center [158, 112] width 16 height 16
click at [537, 163] on div "Interaction Guide Interaction History Interaction Guide arrow_drop_up Welcome t…" at bounding box center [757, 339] width 543 height 549
click at [444, 215] on div "phone [PHONE_NUMBER] [PHONE_NUMBER] content_copy access_time Call metrics Queue…" at bounding box center [586, 331] width 929 height 565
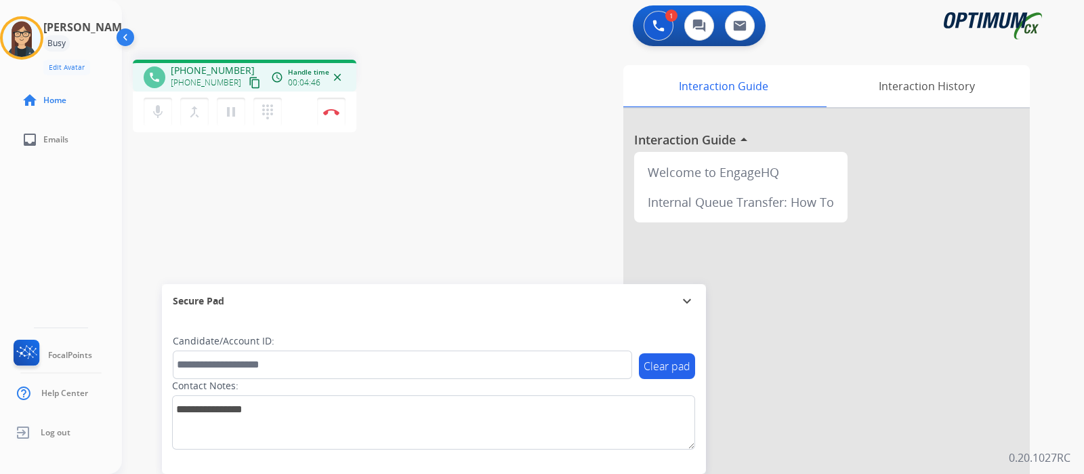
click at [498, 181] on div "Interaction Guide Interaction History Interaction Guide arrow_drop_up Welcome t…" at bounding box center [757, 339] width 543 height 549
click at [385, 113] on div "phone [PHONE_NUMBER] [PHONE_NUMBER] content_copy access_time Call metrics Queue…" at bounding box center [307, 98] width 348 height 77
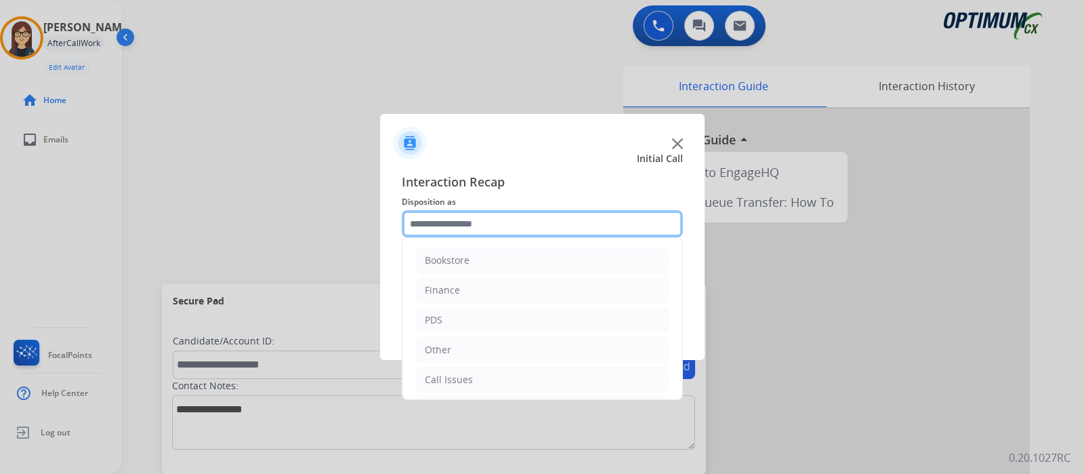
click at [465, 215] on input "text" at bounding box center [542, 223] width 281 height 27
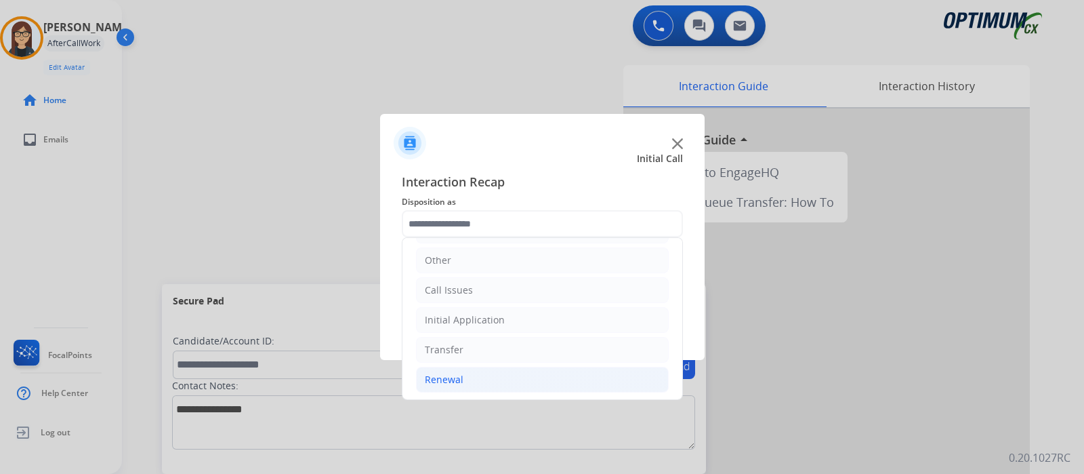
click at [464, 373] on li "Renewal" at bounding box center [542, 379] width 253 height 26
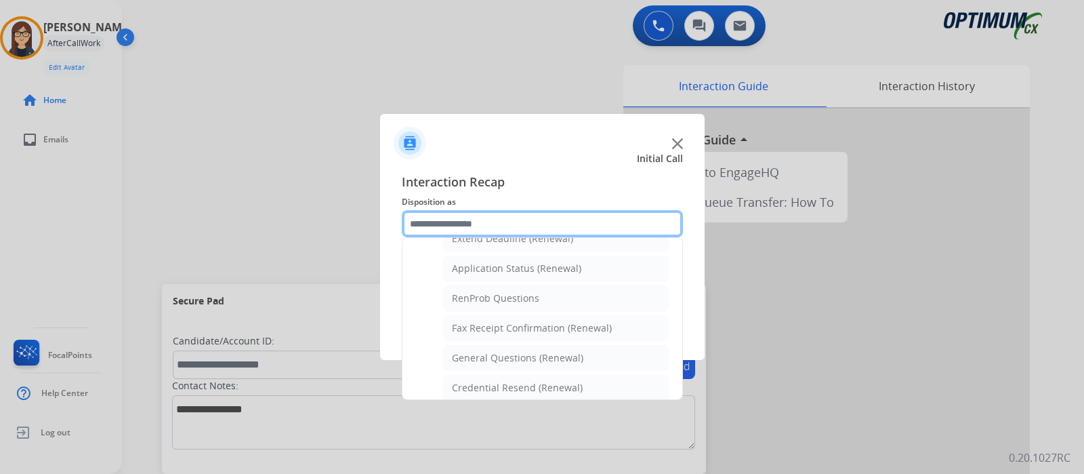
scroll to position [294, 0]
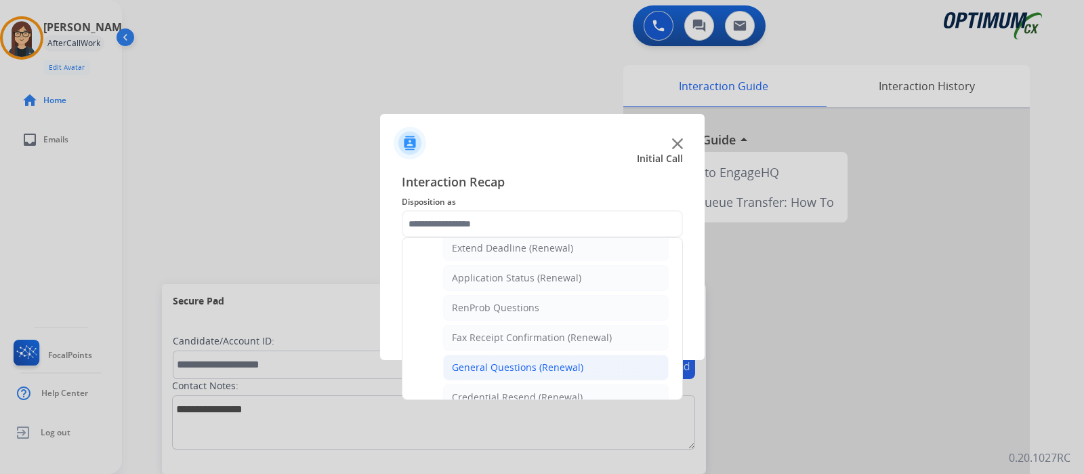
click at [549, 369] on div "General Questions (Renewal)" at bounding box center [517, 367] width 131 height 14
type input "**********"
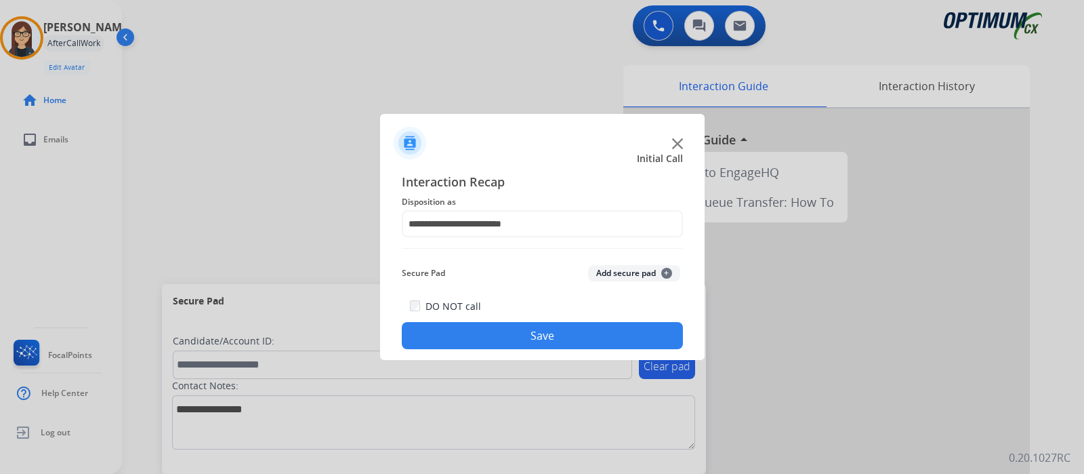
click at [549, 333] on button "Save" at bounding box center [542, 335] width 281 height 27
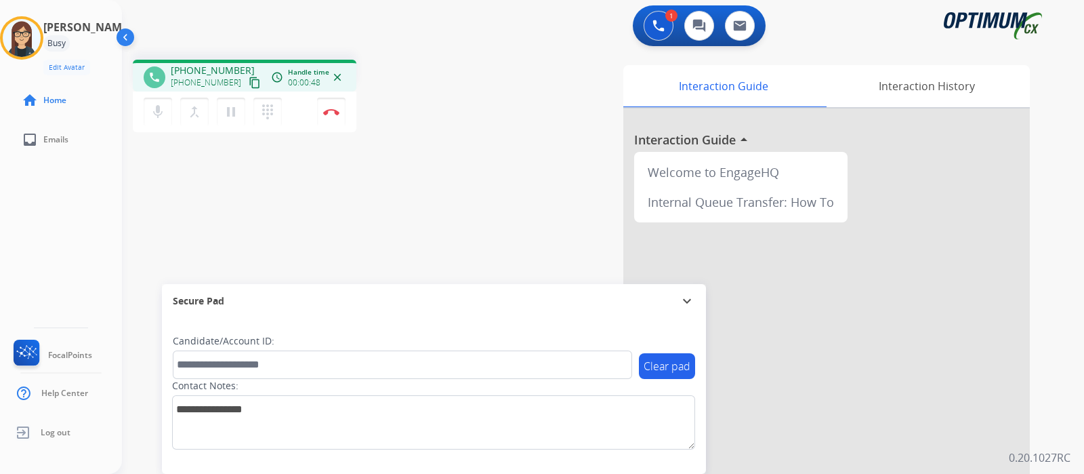
click at [249, 77] on mat-icon "content_copy" at bounding box center [255, 83] width 12 height 12
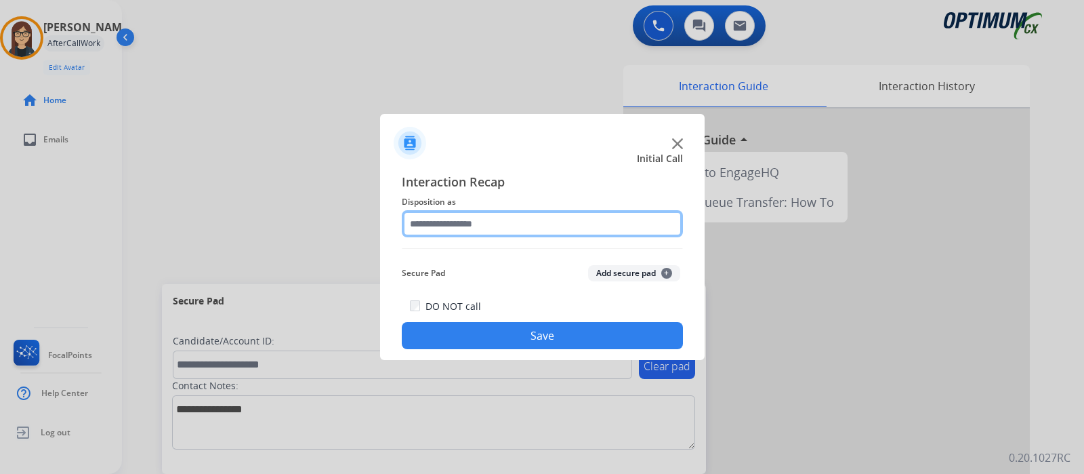
click at [580, 225] on input "text" at bounding box center [542, 223] width 281 height 27
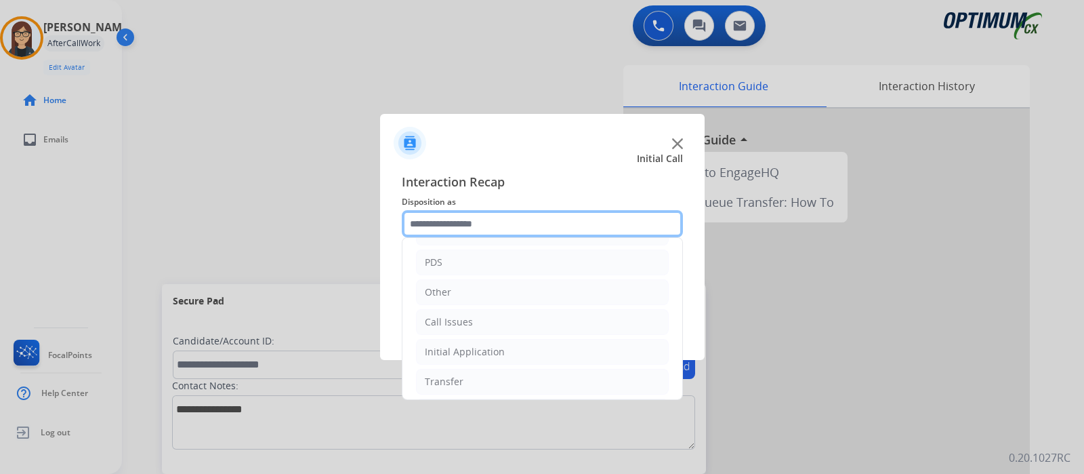
scroll to position [58, 0]
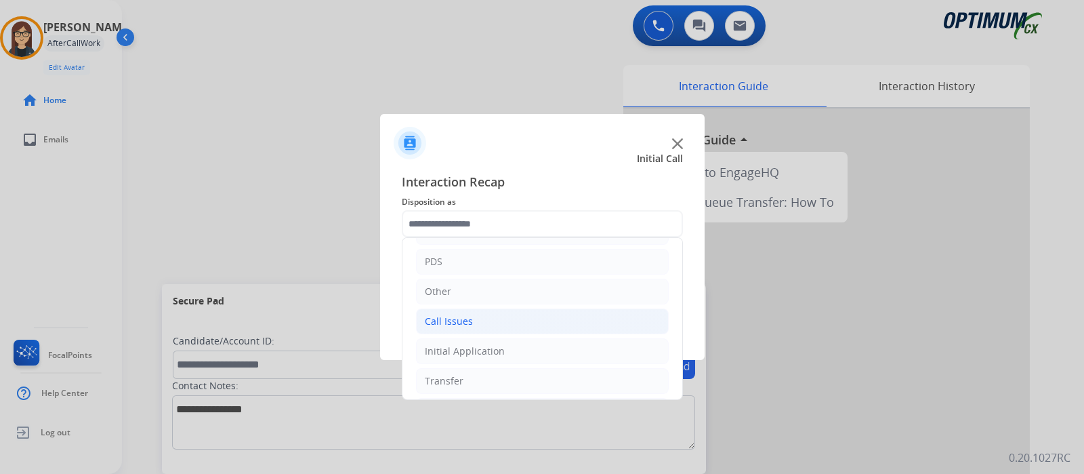
click at [473, 322] on li "Call Issues" at bounding box center [542, 321] width 253 height 26
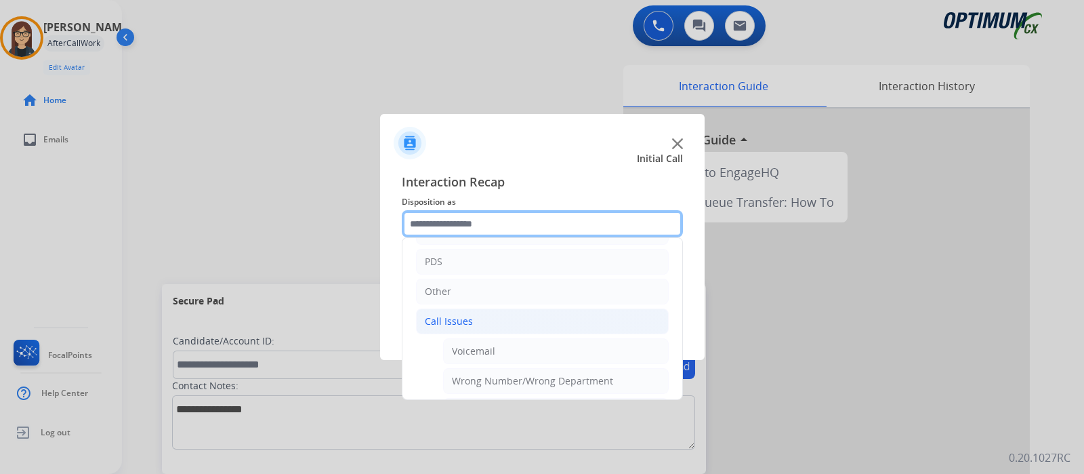
scroll to position [182, 0]
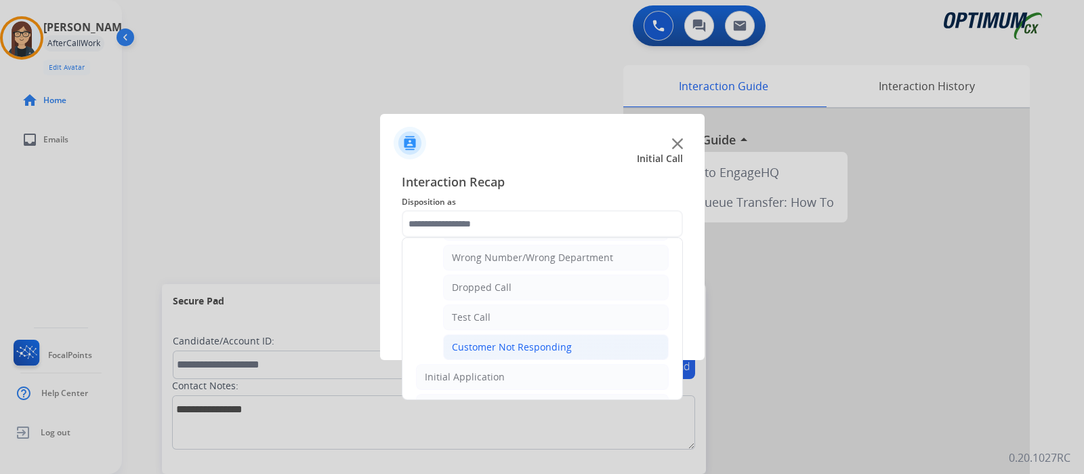
click at [603, 337] on li "Customer Not Responding" at bounding box center [556, 347] width 226 height 26
type input "**********"
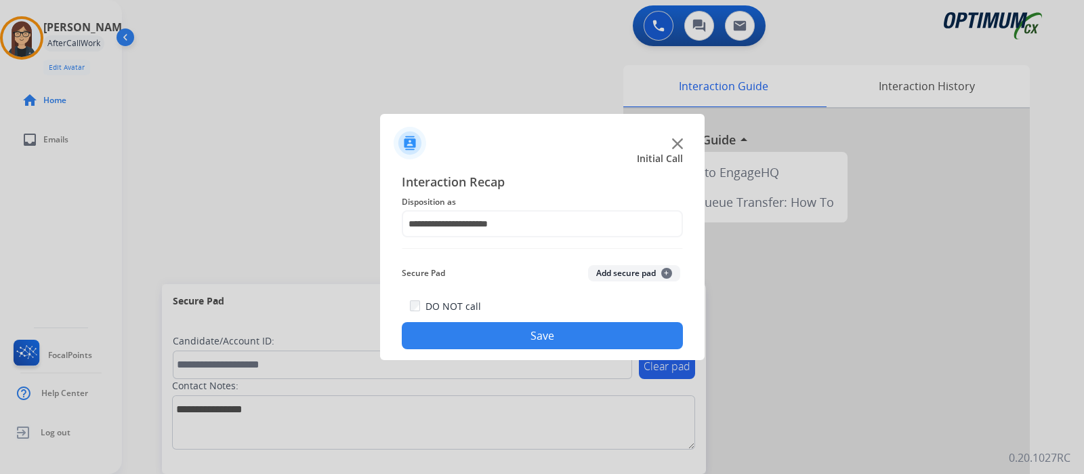
click at [587, 340] on button "Save" at bounding box center [542, 335] width 281 height 27
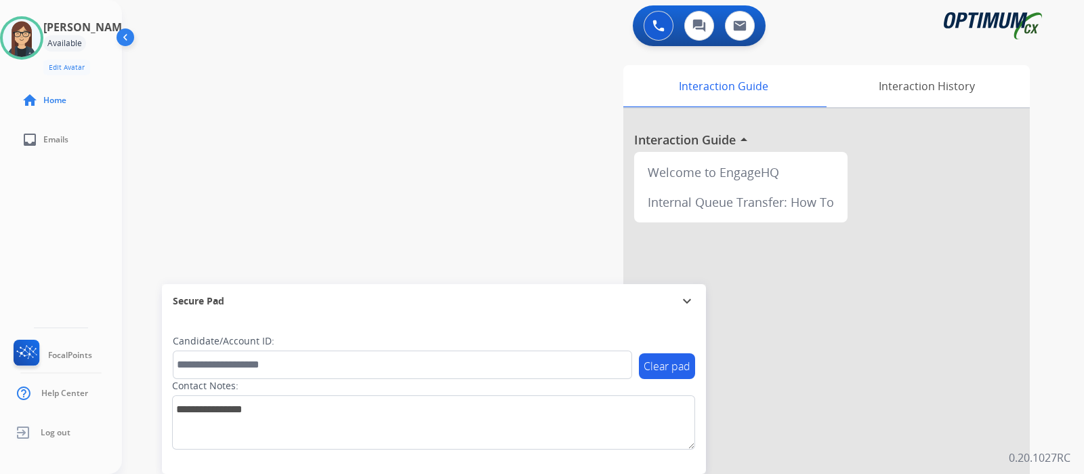
click at [364, 144] on div "swap_horiz Break voice bridge close_fullscreen Connect 3-Way Call merge_type Se…" at bounding box center [586, 331] width 929 height 565
click at [22, 41] on img at bounding box center [22, 38] width 38 height 38
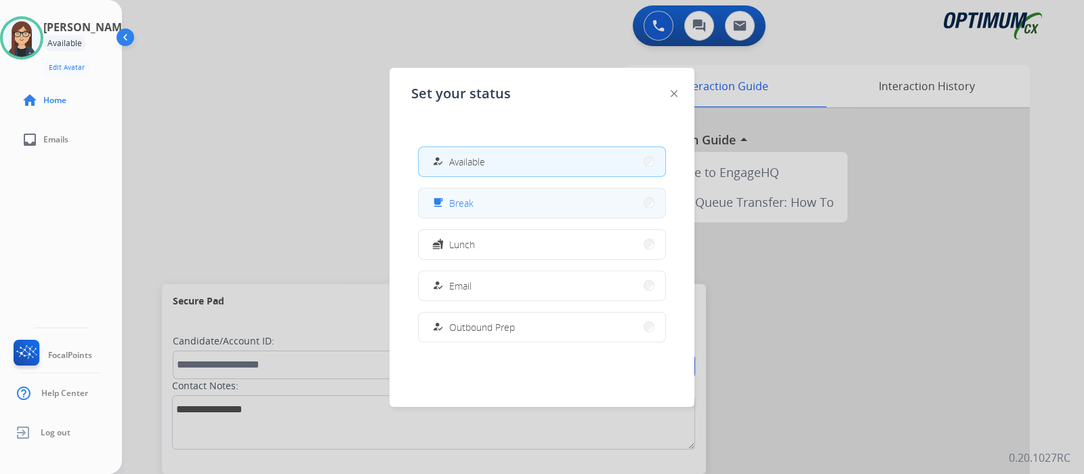
click at [470, 205] on span "Break" at bounding box center [461, 203] width 24 height 14
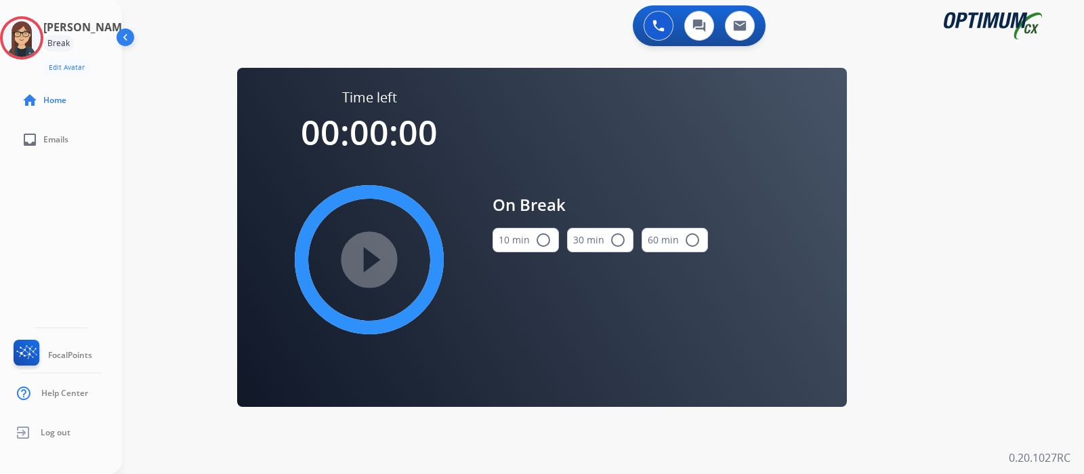
click at [542, 241] on mat-icon "radio_button_unchecked" at bounding box center [543, 240] width 16 height 16
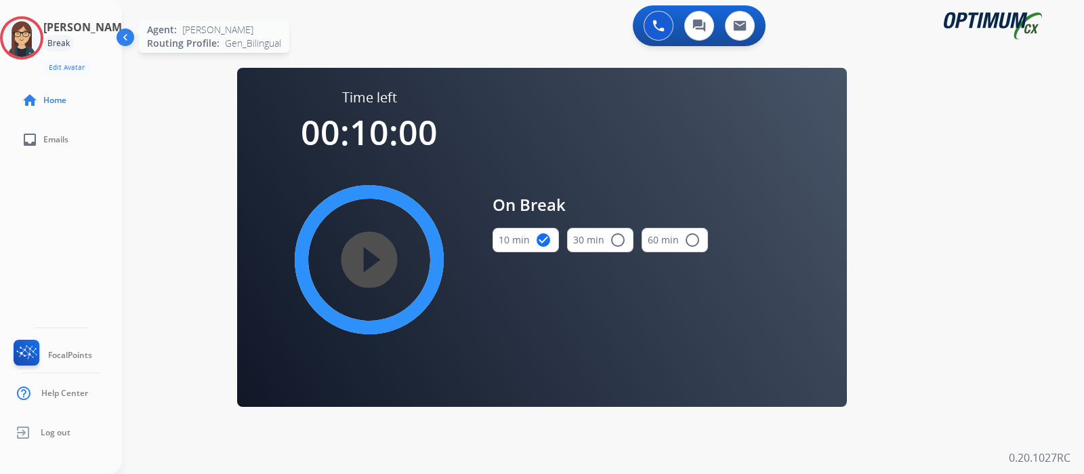
click at [28, 33] on img at bounding box center [22, 38] width 38 height 38
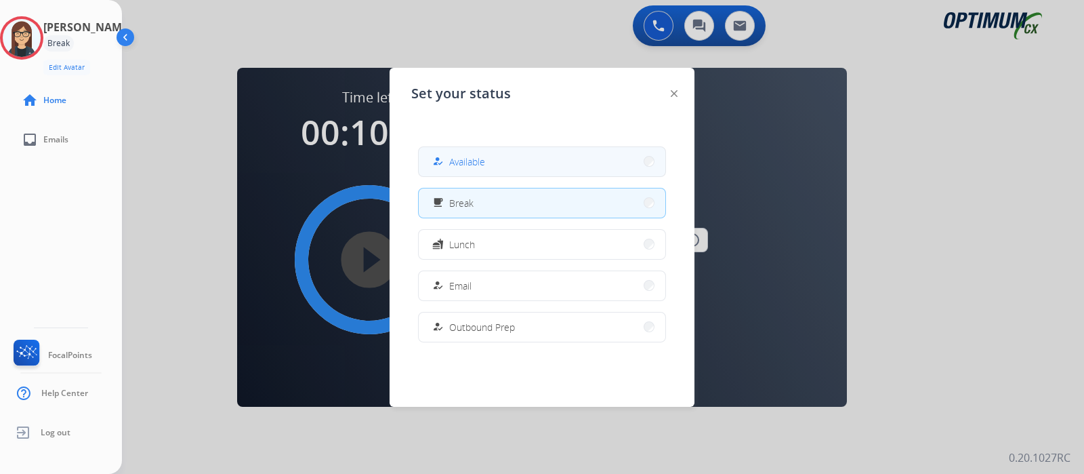
click at [507, 154] on button "how_to_reg Available" at bounding box center [542, 161] width 247 height 29
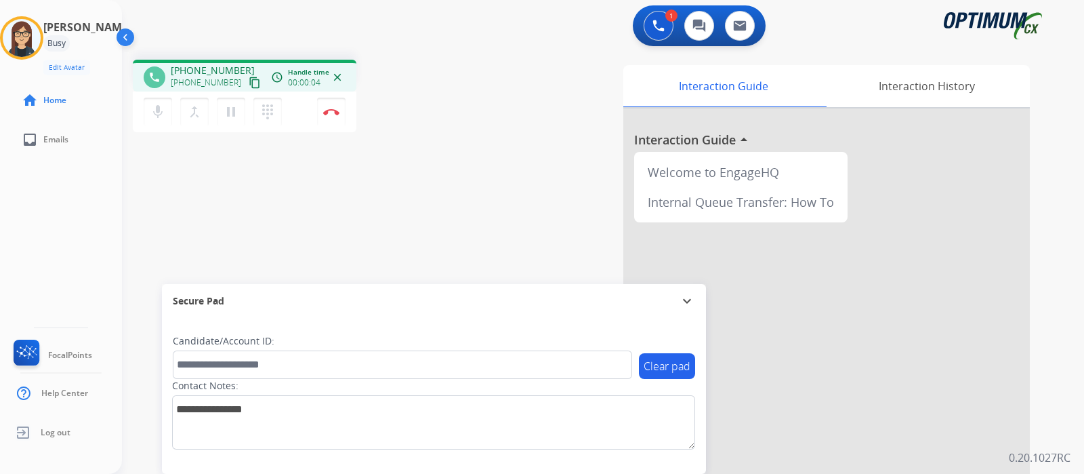
click at [249, 81] on mat-icon "content_copy" at bounding box center [255, 83] width 12 height 12
click at [159, 119] on mat-icon "mic" at bounding box center [158, 112] width 16 height 16
click at [165, 84] on div "phone [PHONE_NUMBER] [PHONE_NUMBER] content_copy" at bounding box center [203, 77] width 119 height 27
click at [159, 114] on mat-icon "mic_off" at bounding box center [158, 112] width 16 height 16
click at [154, 119] on mat-icon "mic" at bounding box center [158, 112] width 16 height 16
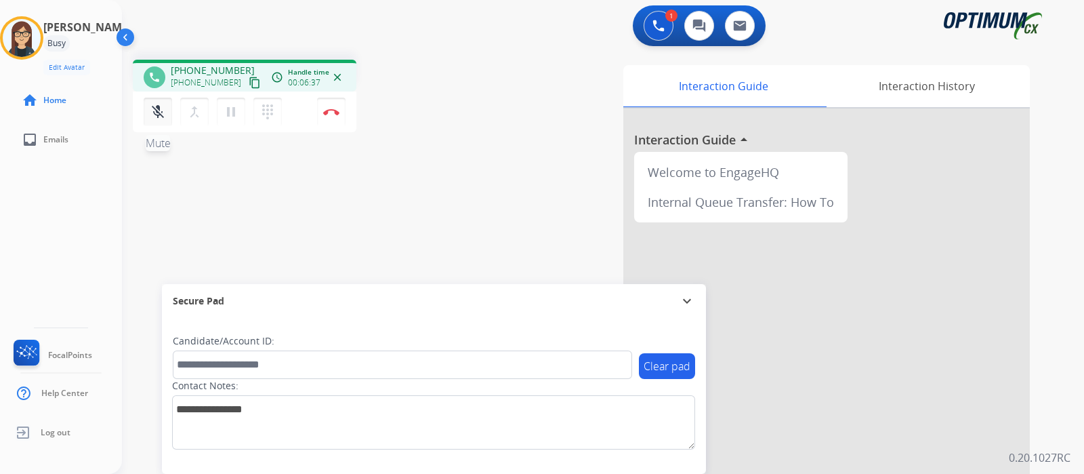
click at [162, 113] on mat-icon "mic_off" at bounding box center [158, 112] width 16 height 16
click at [329, 110] on img at bounding box center [331, 111] width 16 height 7
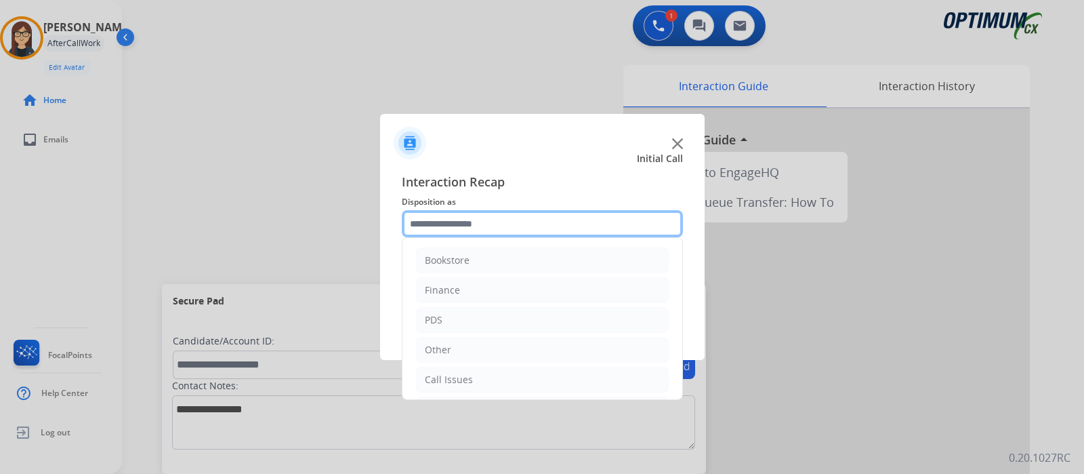
click at [465, 219] on input "text" at bounding box center [542, 223] width 281 height 27
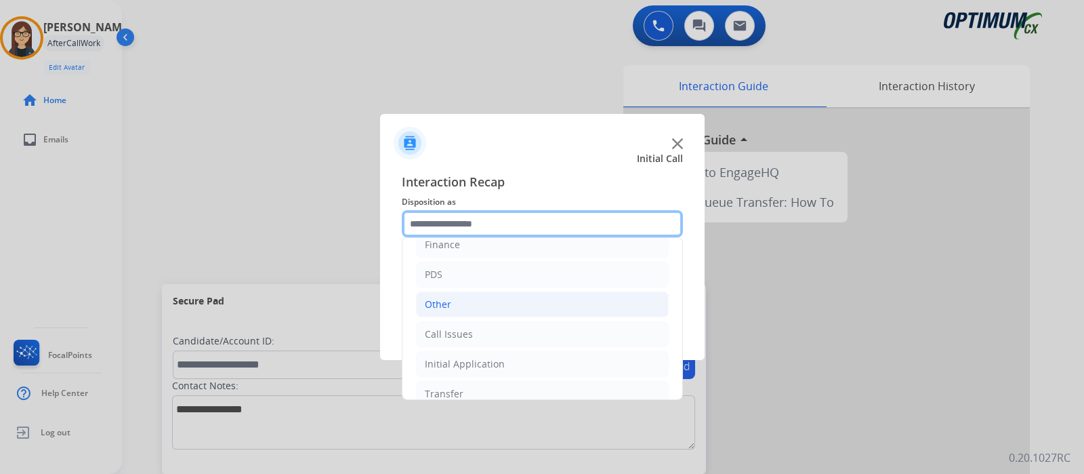
scroll to position [51, 0]
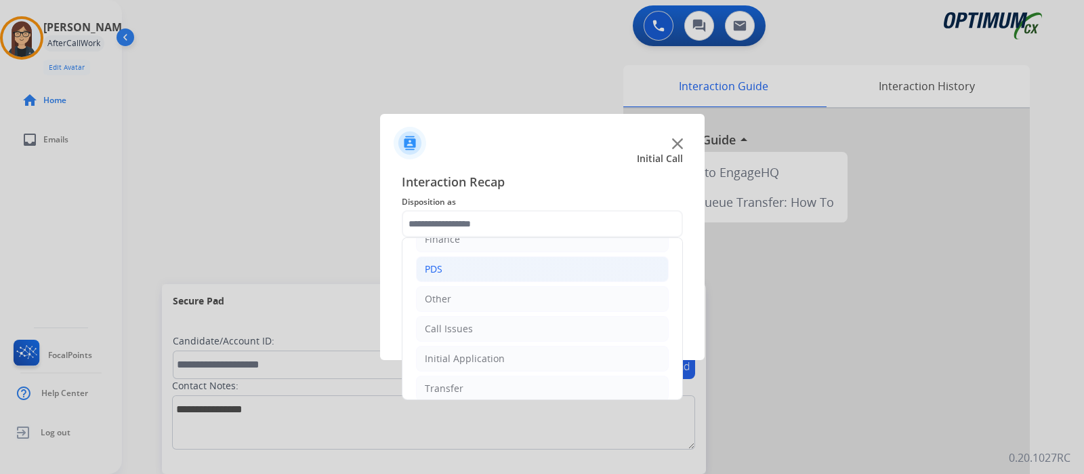
click at [490, 264] on li "PDS" at bounding box center [542, 269] width 253 height 26
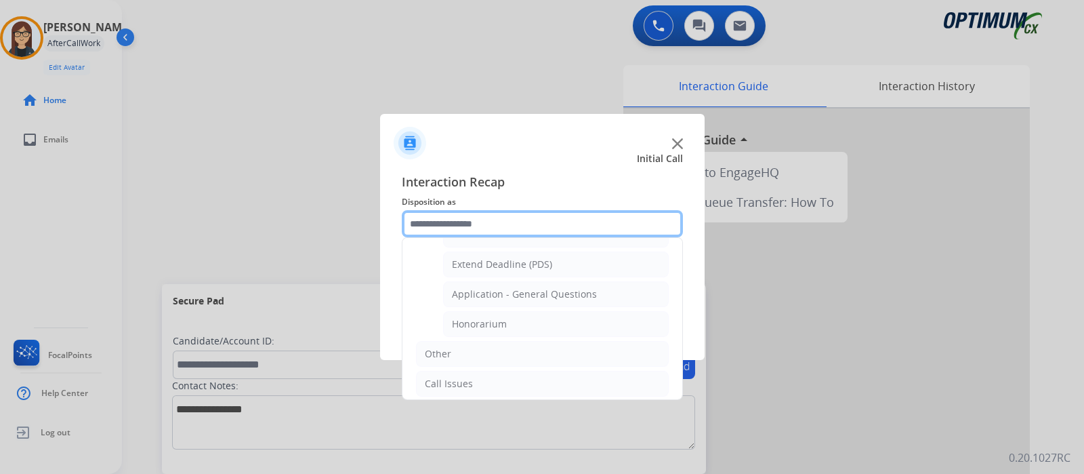
scroll to position [348, 0]
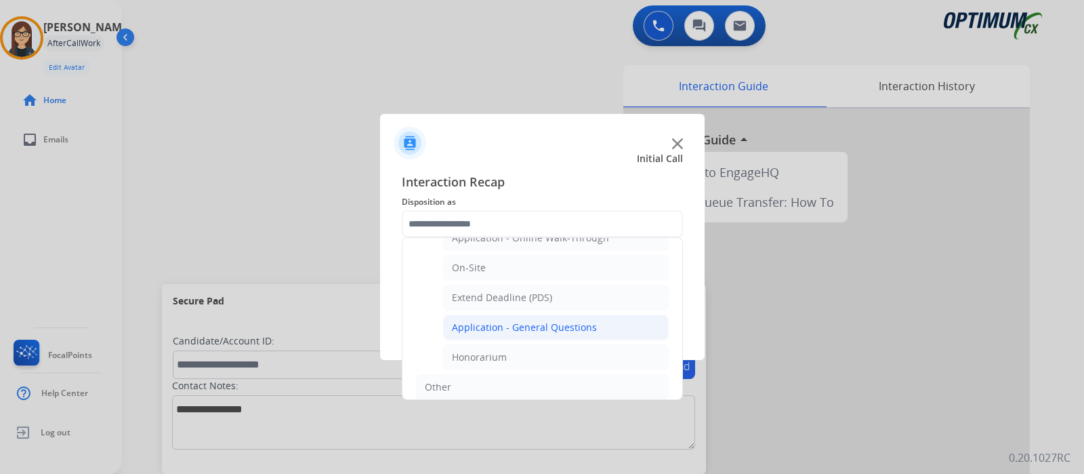
click at [587, 324] on div "Application - General Questions" at bounding box center [524, 327] width 145 height 14
type input "**********"
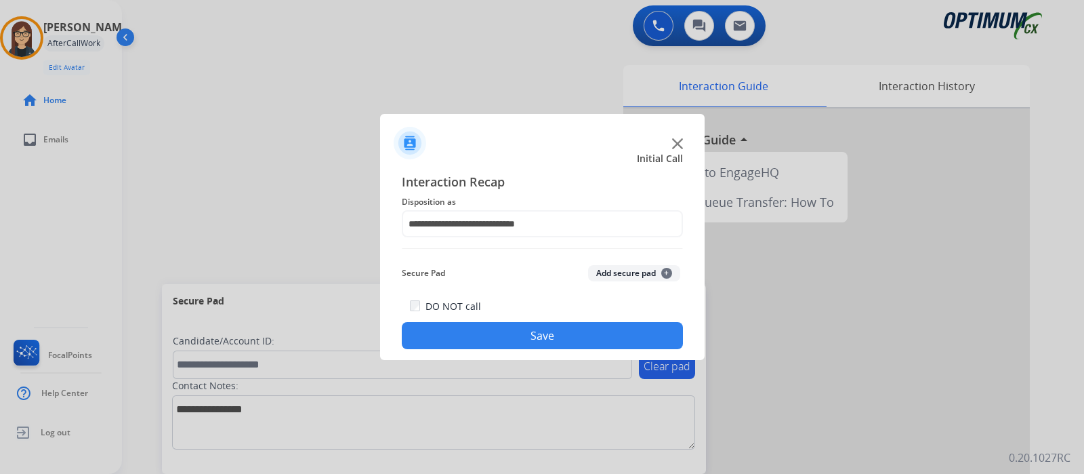
click at [566, 327] on button "Save" at bounding box center [542, 335] width 281 height 27
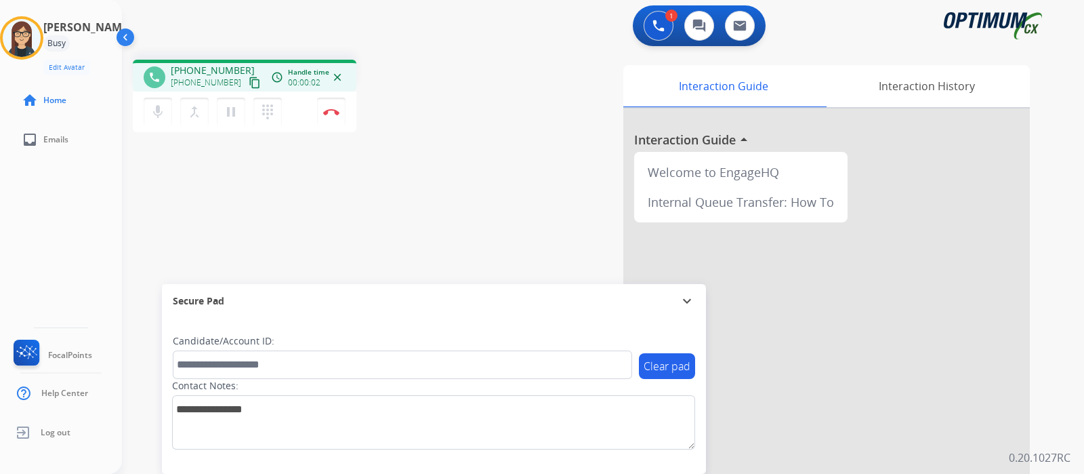
click at [249, 83] on mat-icon "content_copy" at bounding box center [255, 83] width 12 height 12
click at [152, 110] on mat-icon "mic" at bounding box center [158, 112] width 16 height 16
click at [152, 110] on mat-icon "mic_off" at bounding box center [158, 112] width 16 height 16
click at [163, 100] on button "mic Mute" at bounding box center [158, 112] width 28 height 28
click at [159, 111] on mat-icon "mic_off" at bounding box center [158, 112] width 16 height 16
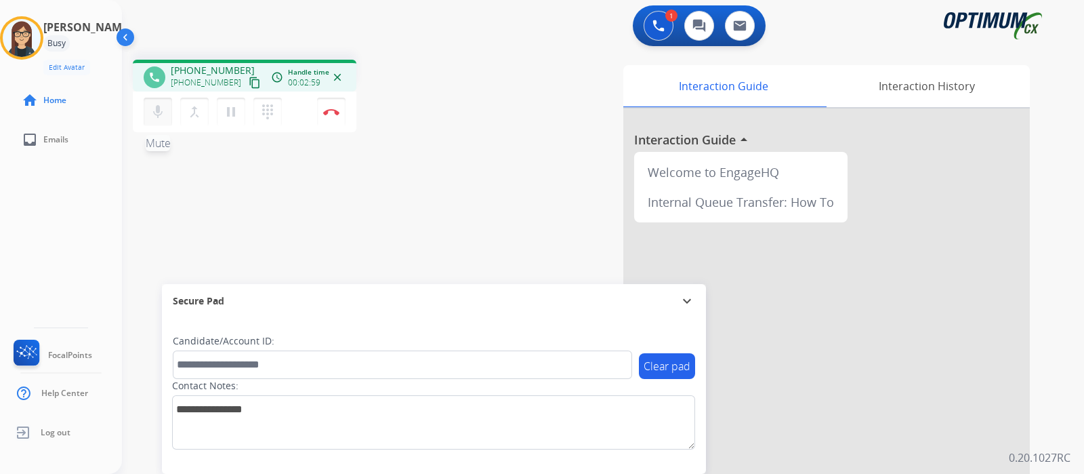
click at [159, 111] on mat-icon "mic" at bounding box center [158, 112] width 16 height 16
click at [159, 111] on mat-icon "mic_off" at bounding box center [158, 112] width 16 height 16
click at [158, 107] on mat-icon "mic" at bounding box center [158, 112] width 16 height 16
click at [160, 107] on mat-icon "mic_off" at bounding box center [158, 112] width 16 height 16
click at [160, 117] on mat-icon "mic" at bounding box center [158, 112] width 16 height 16
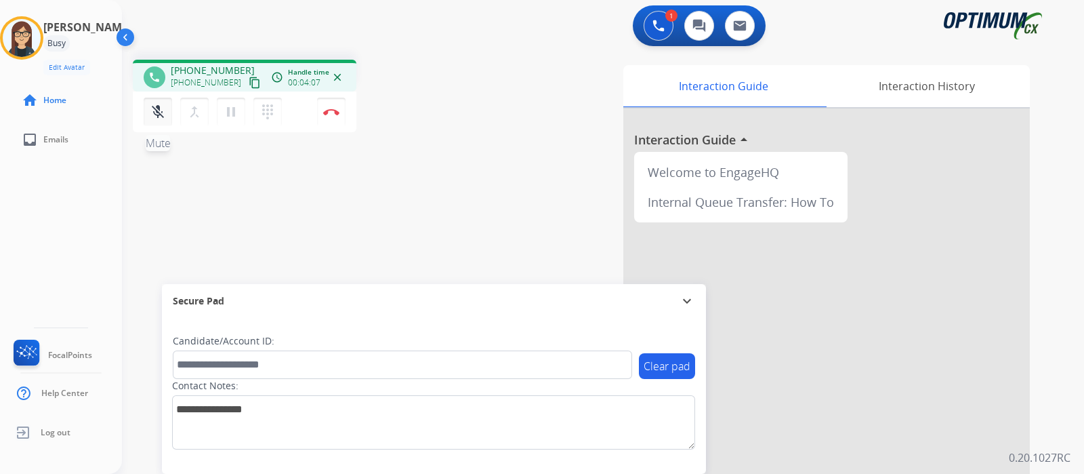
click at [160, 117] on mat-icon "mic_off" at bounding box center [158, 112] width 16 height 16
click at [163, 113] on mat-icon "mic" at bounding box center [158, 112] width 16 height 16
click at [163, 113] on mat-icon "mic_off" at bounding box center [158, 112] width 16 height 16
click at [332, 113] on img at bounding box center [331, 111] width 16 height 7
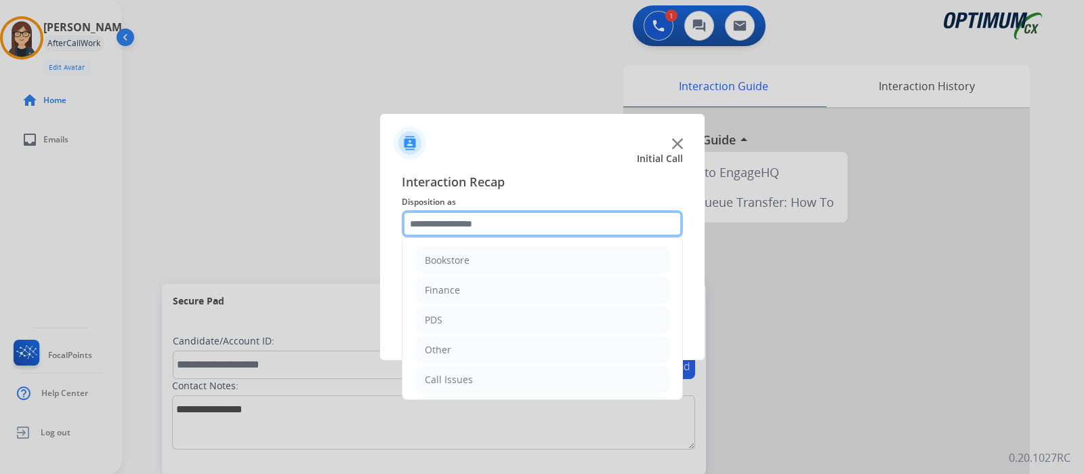
click at [436, 224] on input "text" at bounding box center [542, 223] width 281 height 27
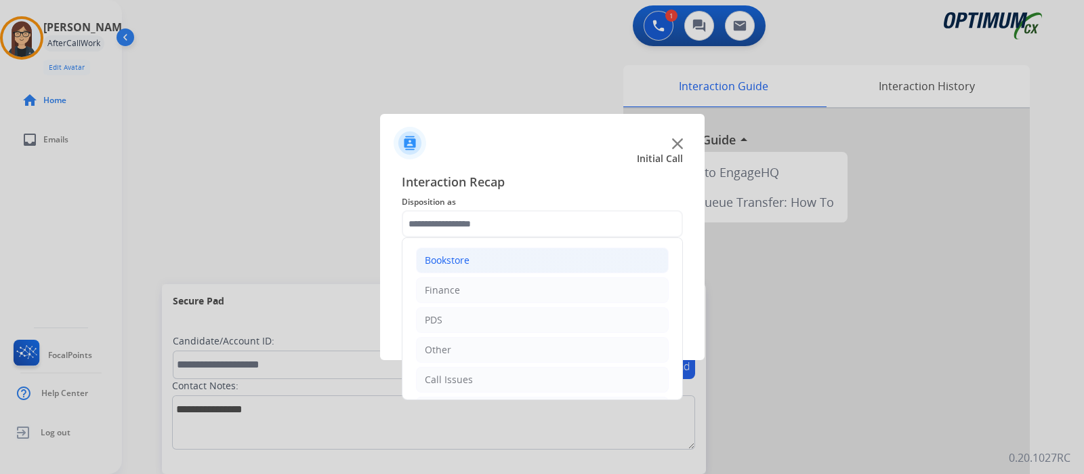
click at [455, 262] on div "Bookstore" at bounding box center [447, 260] width 45 height 14
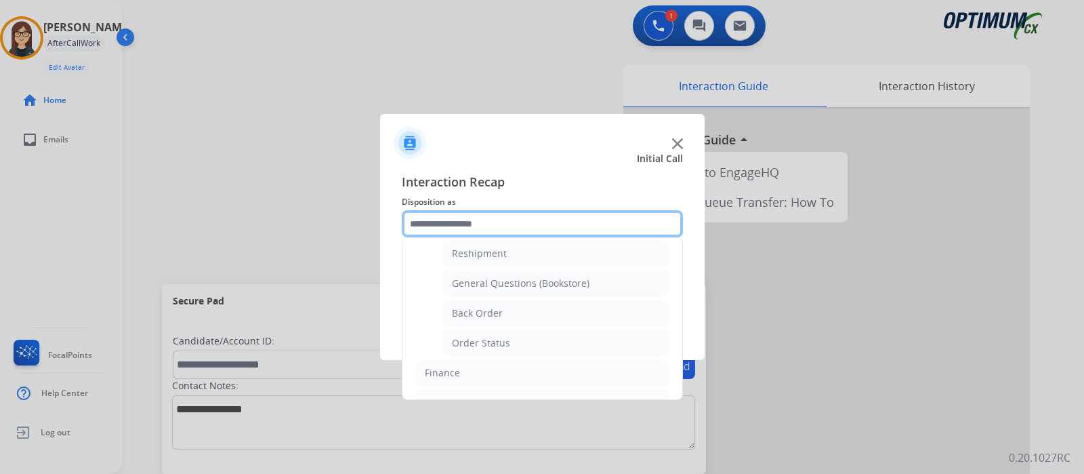
scroll to position [57, 0]
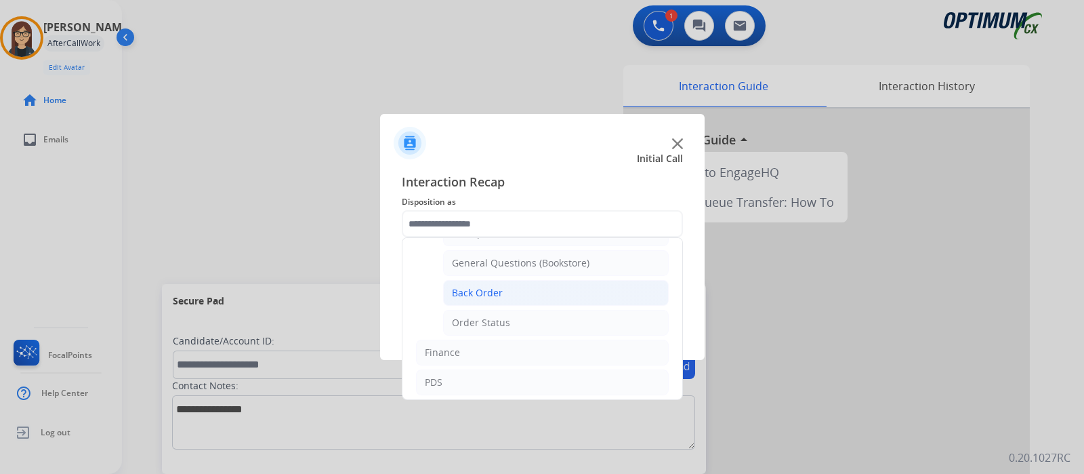
click at [495, 286] on div "Back Order" at bounding box center [477, 293] width 51 height 14
type input "**********"
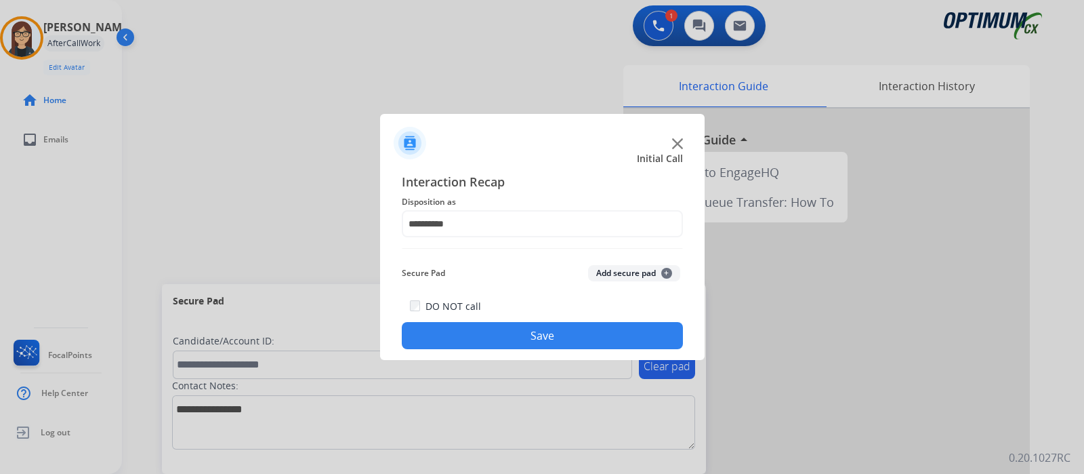
click at [507, 324] on button "Save" at bounding box center [542, 335] width 281 height 27
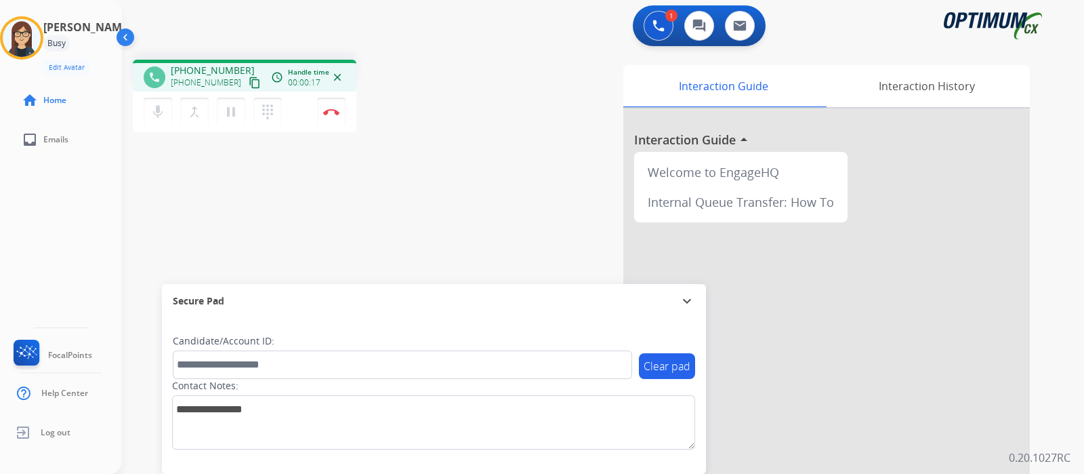
click at [249, 85] on mat-icon "content_copy" at bounding box center [255, 83] width 12 height 12
click at [450, 191] on div "phone [PHONE_NUMBER] [PHONE_NUMBER] content_copy access_time Call metrics Queue…" at bounding box center [586, 331] width 929 height 565
click at [462, 334] on div "Candidate/Account ID:" at bounding box center [402, 356] width 459 height 45
click at [165, 106] on button "mic Mute" at bounding box center [158, 112] width 28 height 28
click at [157, 104] on mat-icon "mic_off" at bounding box center [158, 112] width 16 height 16
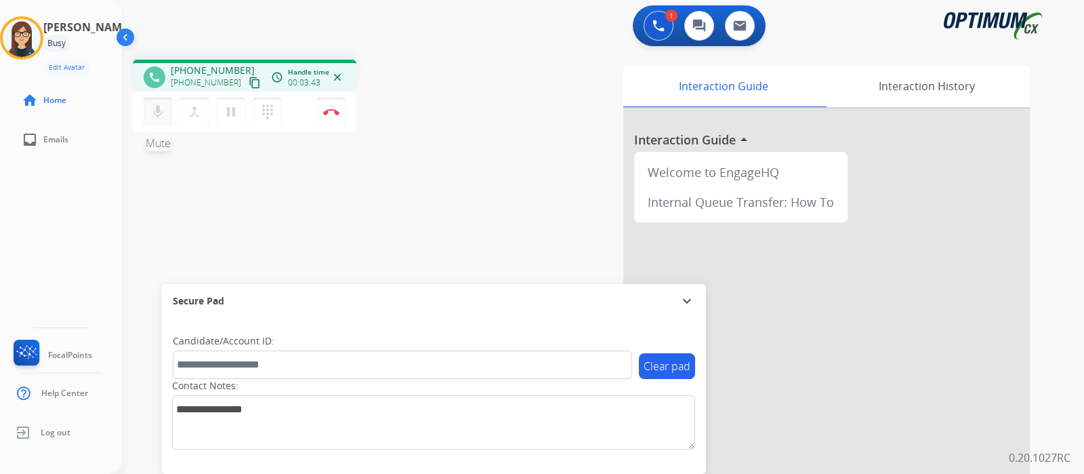
click at [157, 104] on mat-icon "mic" at bounding box center [158, 112] width 16 height 16
click at [157, 104] on mat-icon "mic_off" at bounding box center [158, 112] width 16 height 16
click at [157, 104] on mat-icon "mic" at bounding box center [158, 112] width 16 height 16
click at [156, 112] on mat-icon "mic_off" at bounding box center [158, 112] width 16 height 16
click at [152, 112] on mat-icon "mic" at bounding box center [158, 112] width 16 height 16
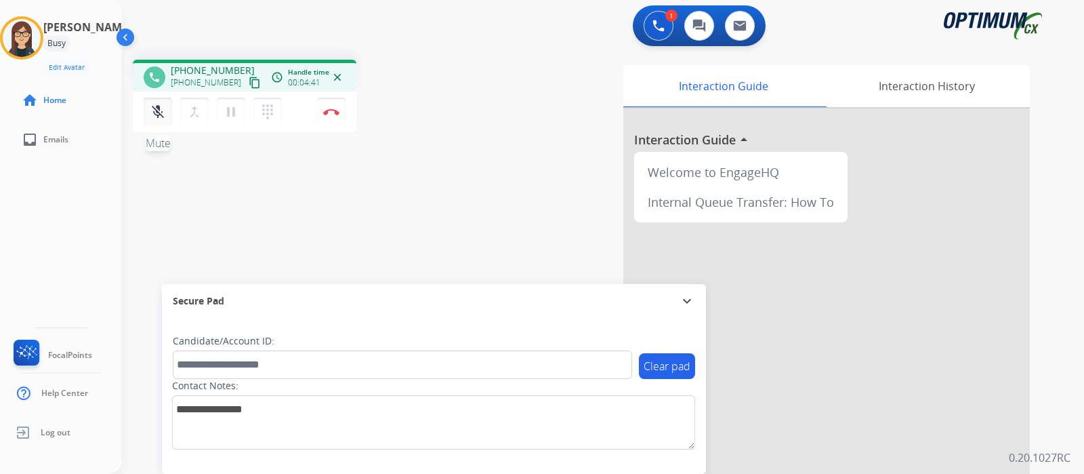
click at [152, 112] on mat-icon "mic_off" at bounding box center [158, 112] width 16 height 16
click at [152, 112] on mat-icon "mic" at bounding box center [158, 112] width 16 height 16
click at [161, 107] on mat-icon "mic_off" at bounding box center [158, 112] width 16 height 16
click at [161, 107] on mat-icon "mic" at bounding box center [158, 112] width 16 height 16
click at [161, 107] on mat-icon "mic_off" at bounding box center [158, 112] width 16 height 16
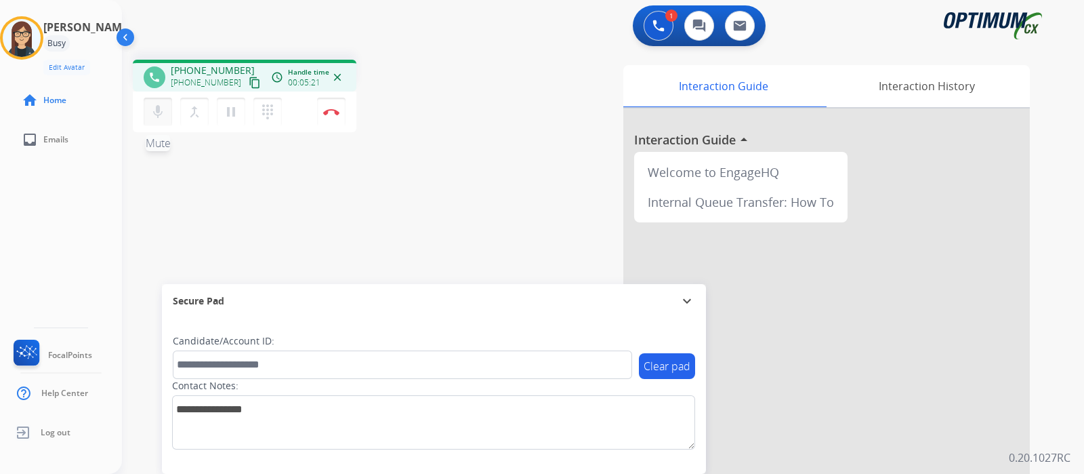
click at [161, 107] on mat-icon "mic" at bounding box center [158, 112] width 16 height 16
click at [161, 107] on mat-icon "mic_off" at bounding box center [158, 112] width 16 height 16
click at [161, 107] on mat-icon "mic" at bounding box center [158, 112] width 16 height 16
click at [161, 107] on mat-icon "mic_off" at bounding box center [158, 112] width 16 height 16
click at [161, 107] on mat-icon "mic" at bounding box center [158, 112] width 16 height 16
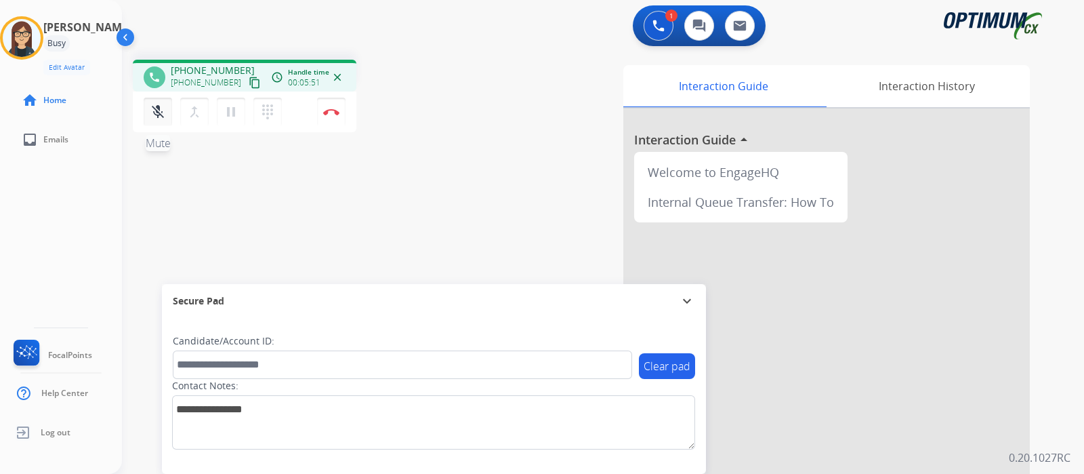
click at [161, 107] on mat-icon "mic_off" at bounding box center [158, 112] width 16 height 16
click at [161, 107] on mat-icon "mic" at bounding box center [158, 112] width 16 height 16
click at [535, 54] on div "phone [PHONE_NUMBER] [PHONE_NUMBER] content_copy access_time Call metrics Queue…" at bounding box center [586, 331] width 929 height 565
click at [154, 117] on mat-icon "mic_off" at bounding box center [158, 112] width 16 height 16
click at [154, 117] on mat-icon "mic" at bounding box center [158, 112] width 16 height 16
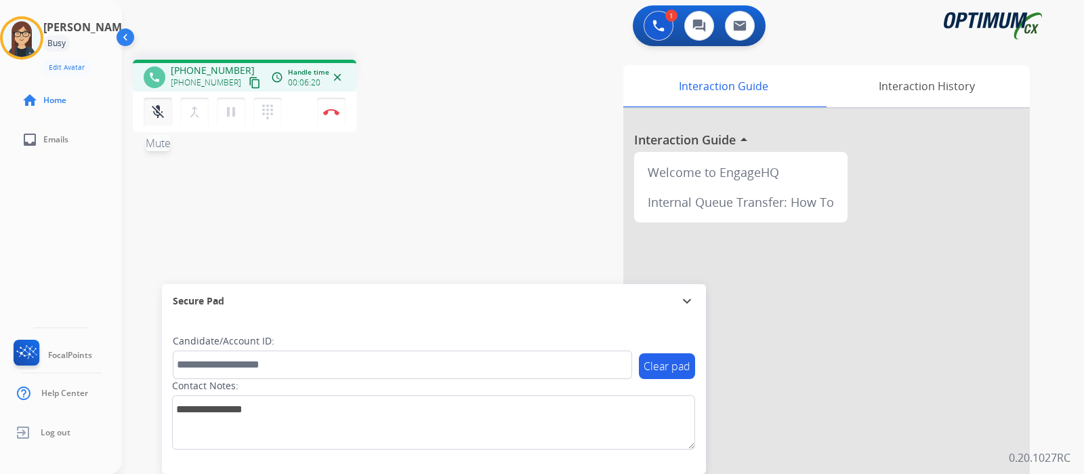
click at [154, 117] on mat-icon "mic_off" at bounding box center [158, 112] width 16 height 16
click at [154, 116] on mat-icon "mic" at bounding box center [158, 112] width 16 height 16
click at [154, 116] on mat-icon "mic_off" at bounding box center [158, 112] width 16 height 16
click at [335, 117] on button "Disconnect" at bounding box center [331, 112] width 28 height 28
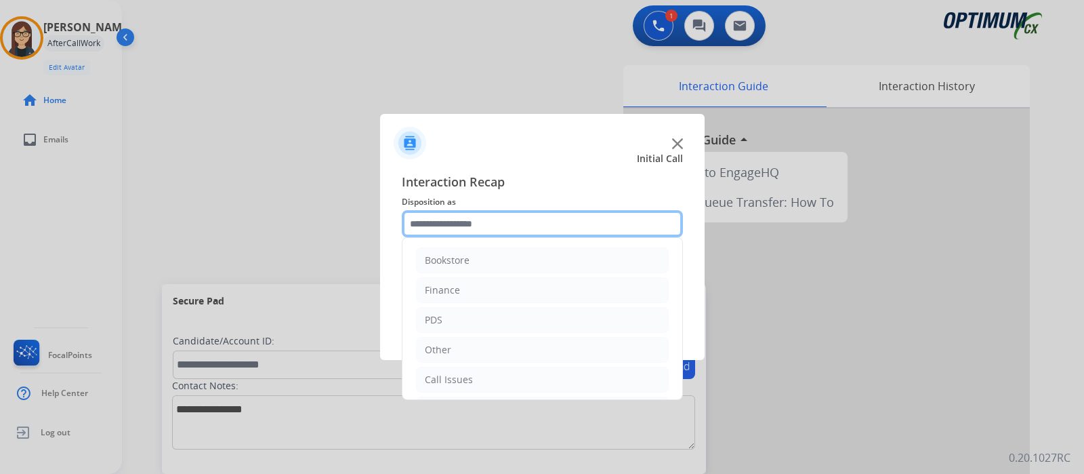
click at [475, 222] on input "text" at bounding box center [542, 223] width 281 height 27
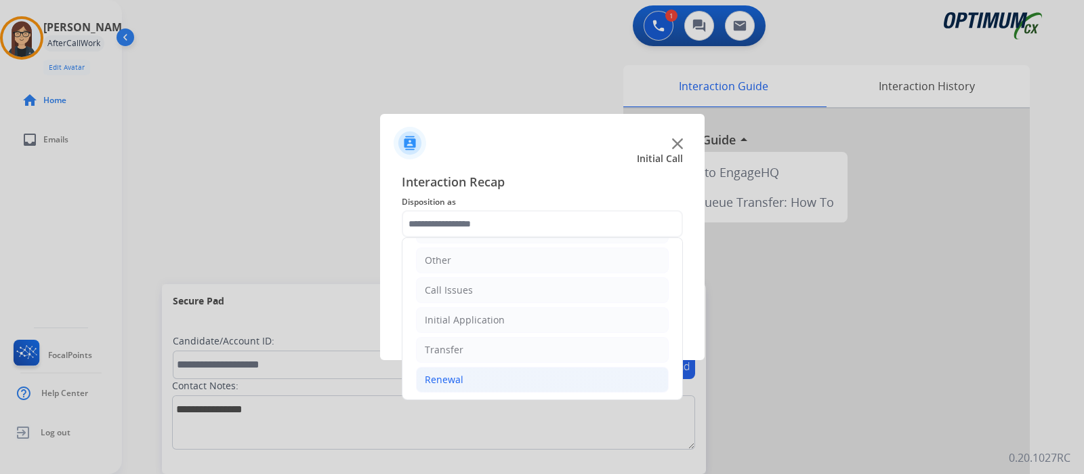
click at [480, 373] on li "Renewal" at bounding box center [542, 379] width 253 height 26
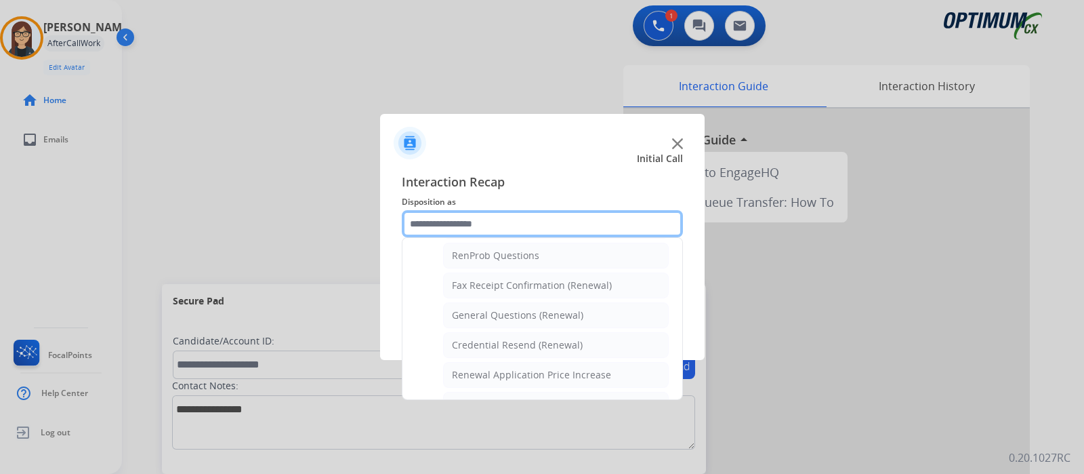
scroll to position [341, 0]
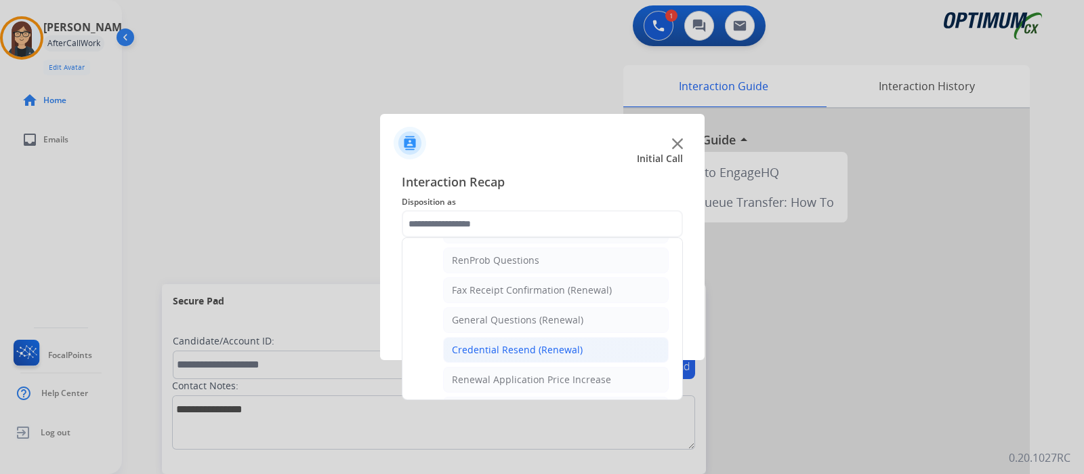
click at [586, 340] on li "Credential Resend (Renewal)" at bounding box center [556, 350] width 226 height 26
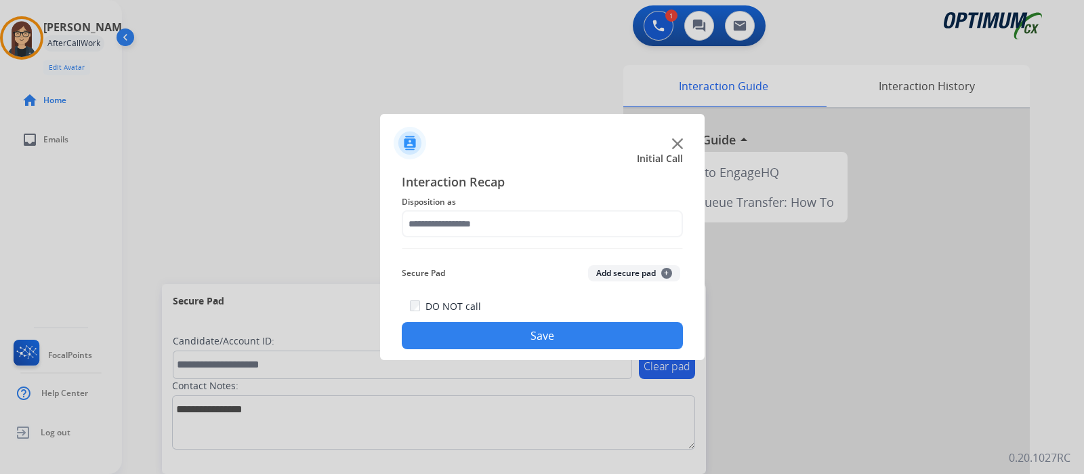
type input "**********"
click at [586, 340] on button "Save" at bounding box center [542, 335] width 281 height 27
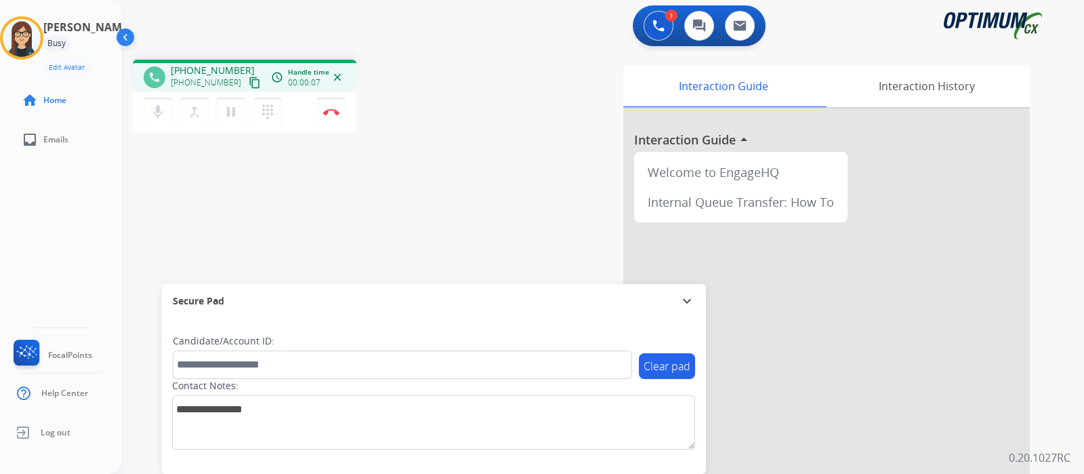
click at [249, 81] on mat-icon "content_copy" at bounding box center [255, 83] width 12 height 12
click at [155, 103] on button "mic Mute" at bounding box center [158, 112] width 28 height 28
click at [163, 119] on mat-icon "mic_off" at bounding box center [158, 112] width 16 height 16
click at [159, 108] on mat-icon "mic" at bounding box center [158, 112] width 16 height 16
click at [152, 110] on mat-icon "mic_off" at bounding box center [158, 112] width 16 height 16
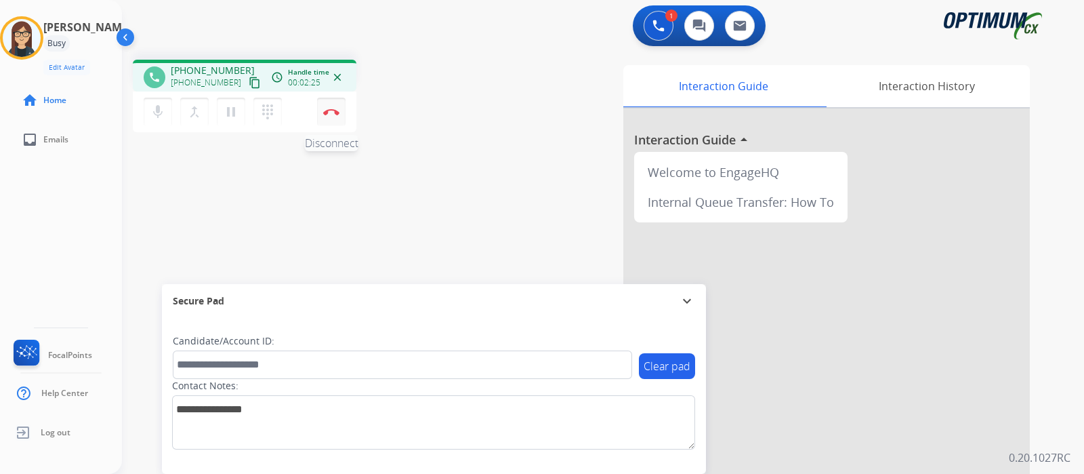
click at [331, 110] on img at bounding box center [331, 111] width 16 height 7
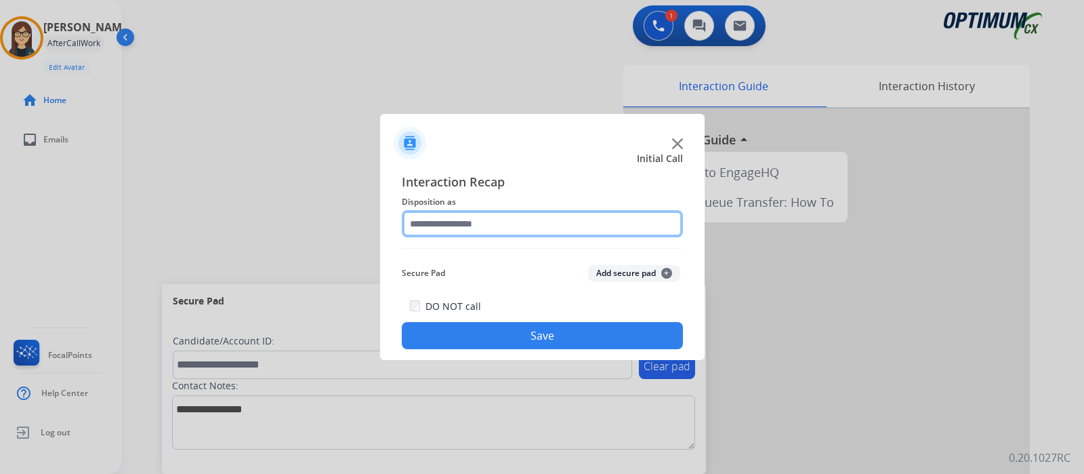
click at [441, 220] on input "text" at bounding box center [542, 223] width 281 height 27
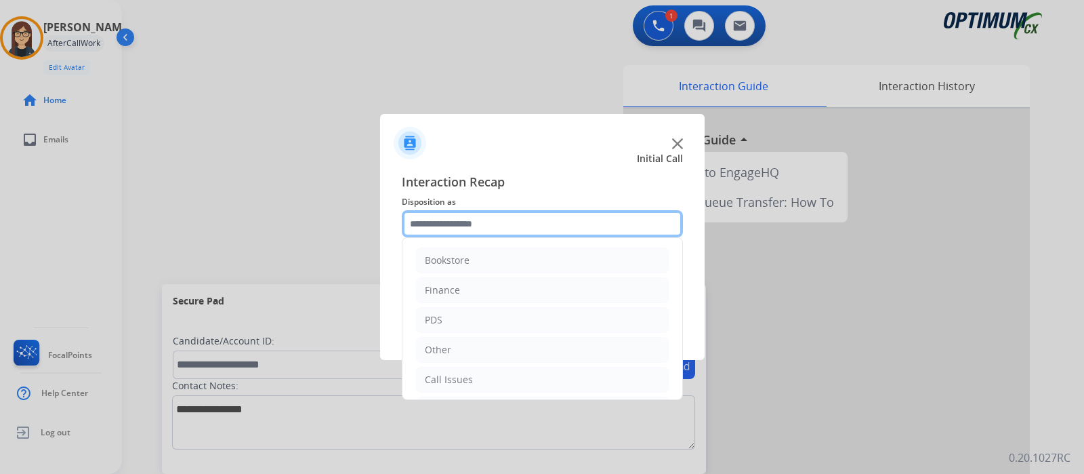
scroll to position [89, 0]
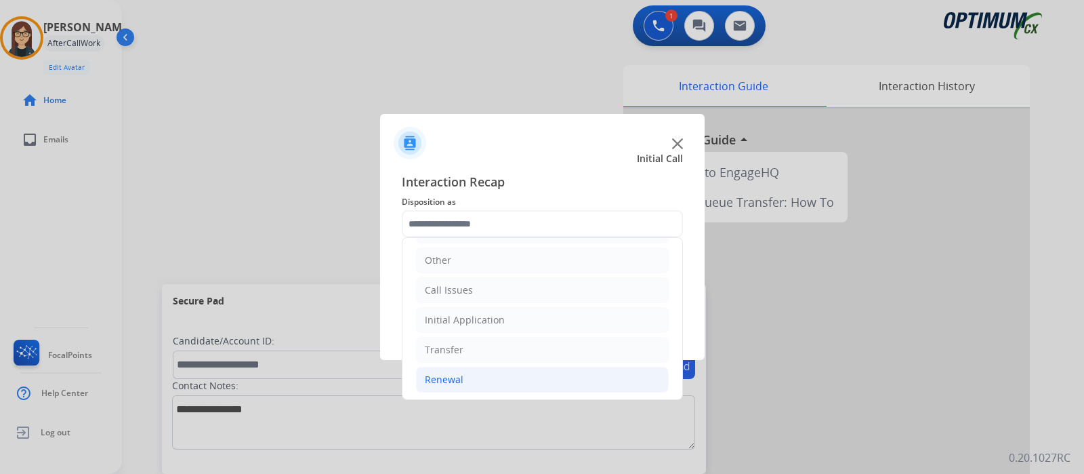
click at [467, 371] on li "Renewal" at bounding box center [542, 379] width 253 height 26
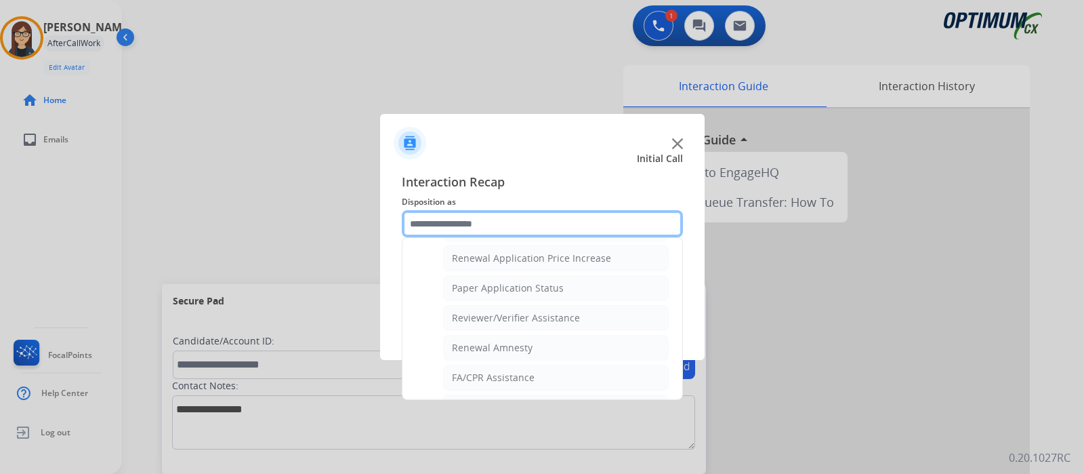
scroll to position [467, 0]
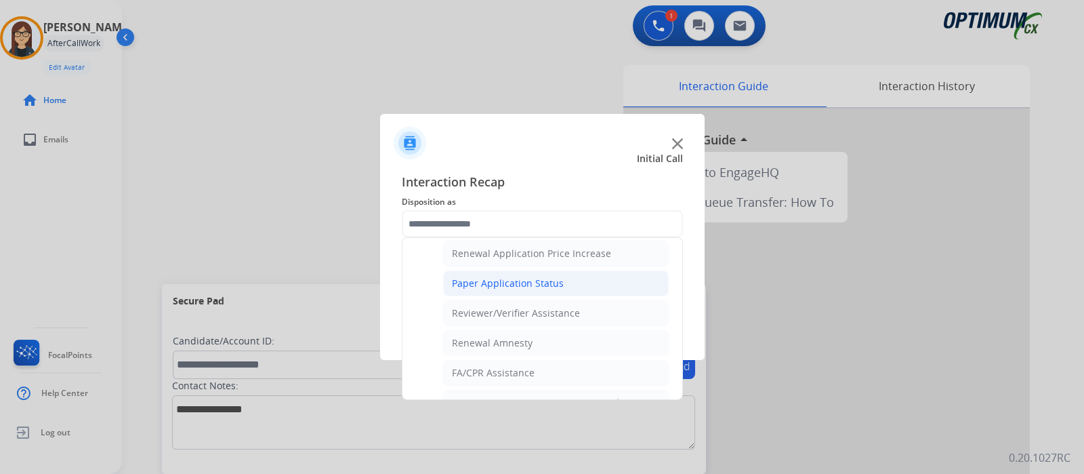
click at [542, 276] on div "Paper Application Status" at bounding box center [508, 283] width 112 height 14
type input "**********"
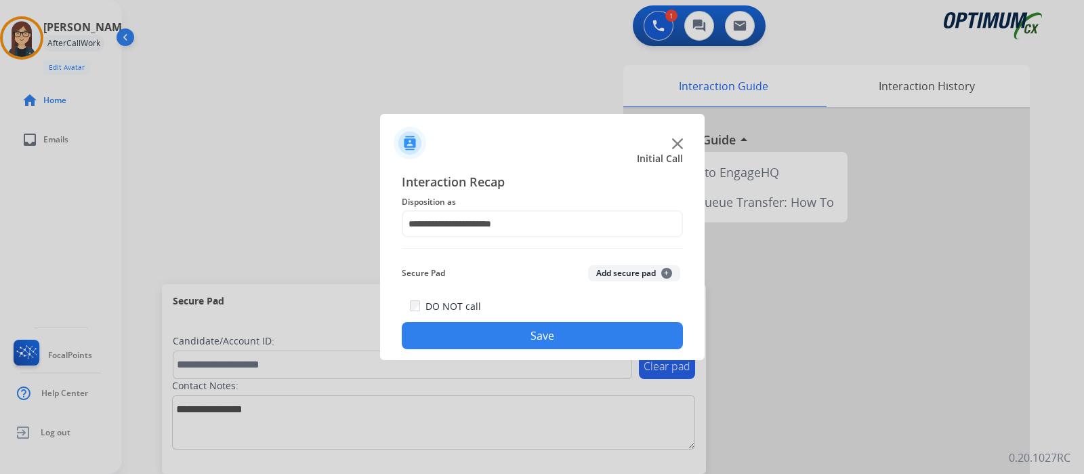
click at [489, 337] on button "Save" at bounding box center [542, 335] width 281 height 27
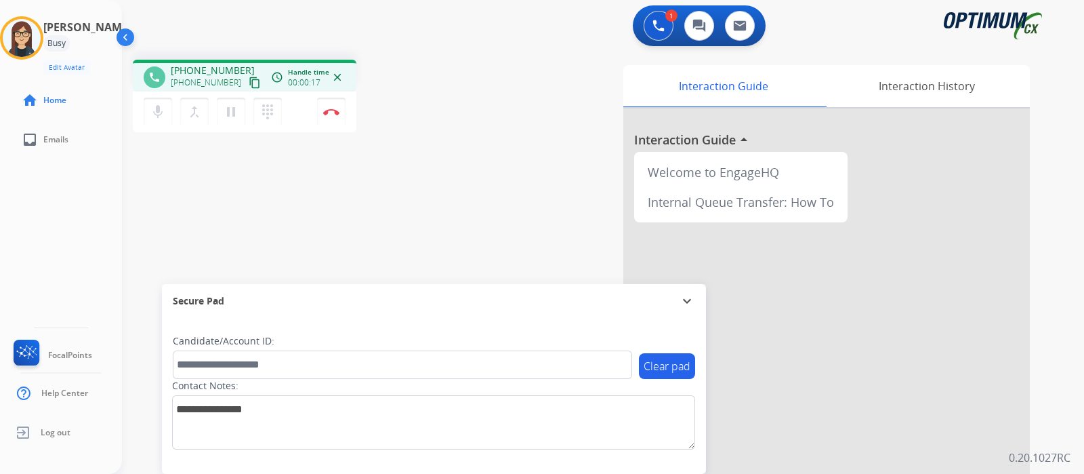
click at [249, 84] on mat-icon "content_copy" at bounding box center [255, 83] width 12 height 12
click at [152, 121] on button "mic Mute" at bounding box center [158, 112] width 28 height 28
click at [158, 95] on div "mic_off Mute merge_type Bridge pause Hold dialpad Dialpad Disconnect" at bounding box center [245, 111] width 224 height 41
click at [161, 117] on mat-icon "mic_off" at bounding box center [158, 112] width 16 height 16
click at [161, 117] on mat-icon "mic" at bounding box center [158, 112] width 16 height 16
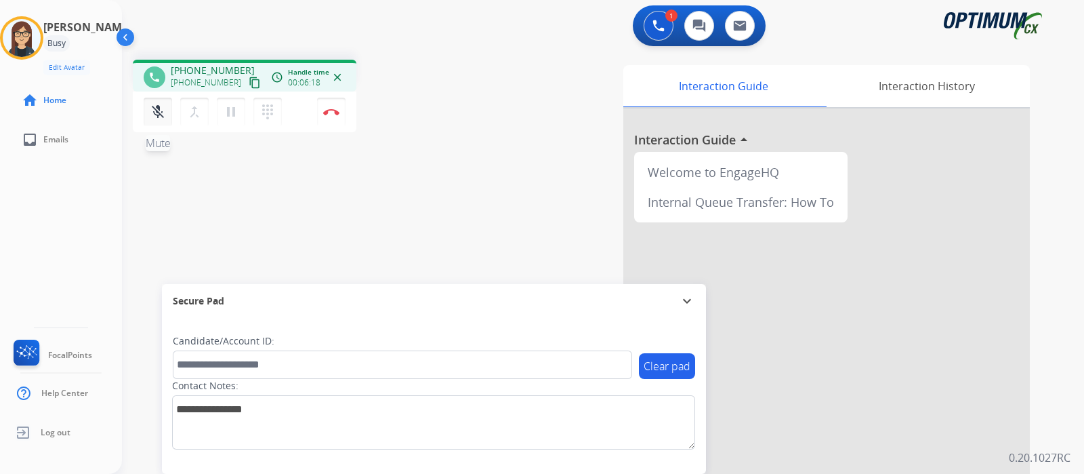
click at [161, 105] on mat-icon "mic_off" at bounding box center [158, 112] width 16 height 16
click at [159, 121] on button "mic Mute" at bounding box center [158, 112] width 28 height 28
click at [156, 119] on mat-icon "mic_off" at bounding box center [158, 112] width 16 height 16
click at [156, 119] on mat-icon "mic" at bounding box center [158, 112] width 16 height 16
click at [158, 119] on mat-icon "mic_off" at bounding box center [158, 112] width 16 height 16
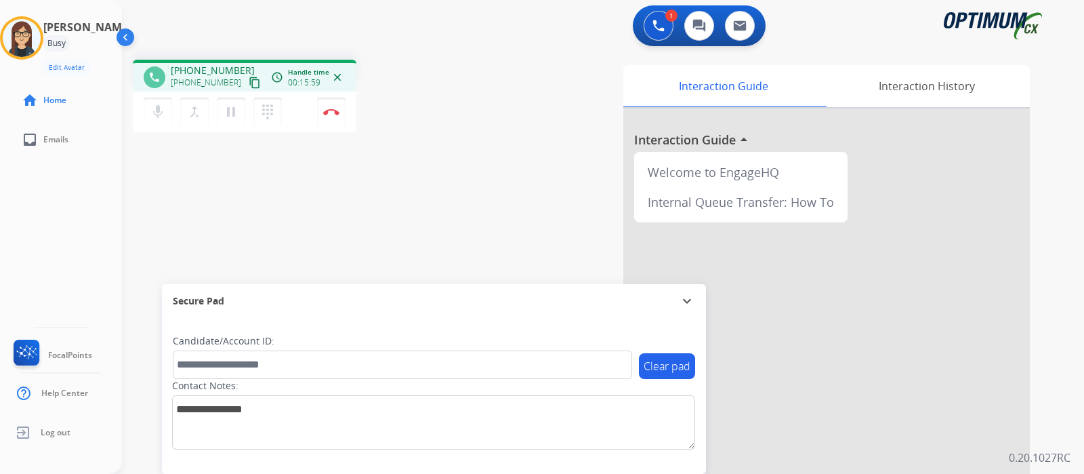
click at [461, 154] on div "phone [PHONE_NUMBER] [PHONE_NUMBER] content_copy access_time Call metrics Queue…" at bounding box center [586, 331] width 929 height 565
click at [482, 140] on div "phone [PHONE_NUMBER] [PHONE_NUMBER] content_copy access_time Call metrics Queue…" at bounding box center [586, 331] width 929 height 565
click at [333, 113] on img at bounding box center [331, 111] width 16 height 7
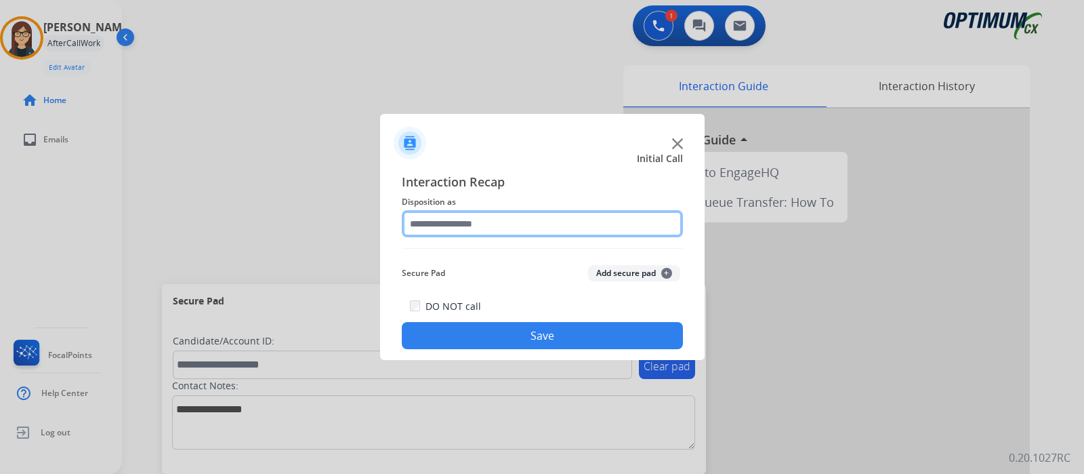
click at [472, 225] on input "text" at bounding box center [542, 223] width 281 height 27
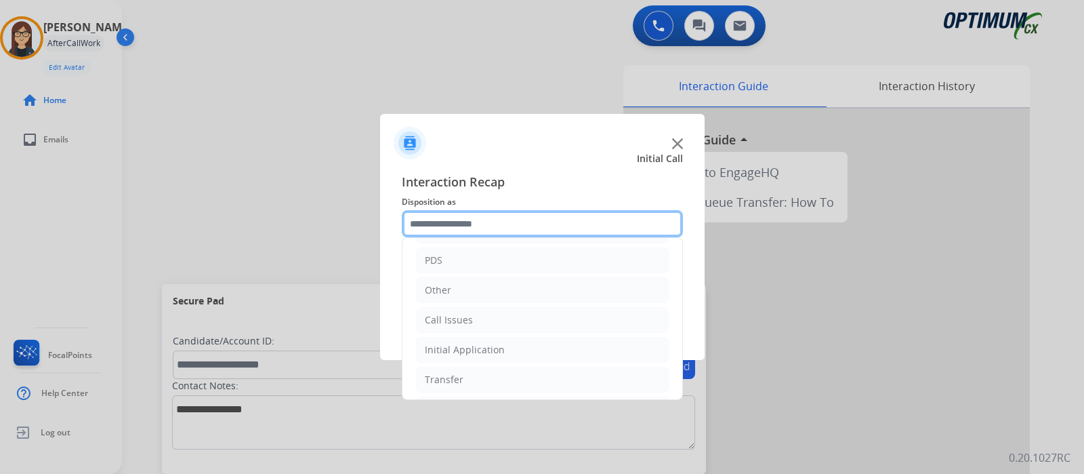
scroll to position [62, 0]
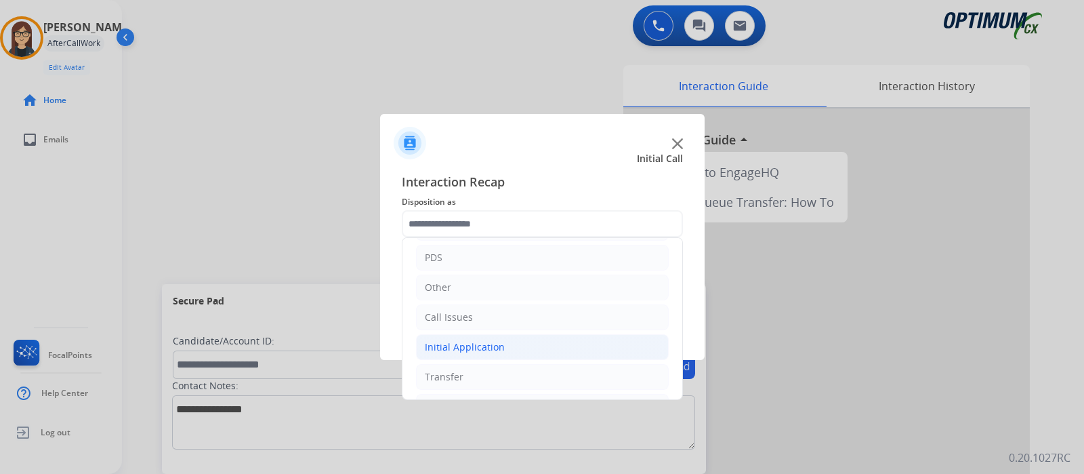
click at [558, 342] on li "Initial Application" at bounding box center [542, 347] width 253 height 26
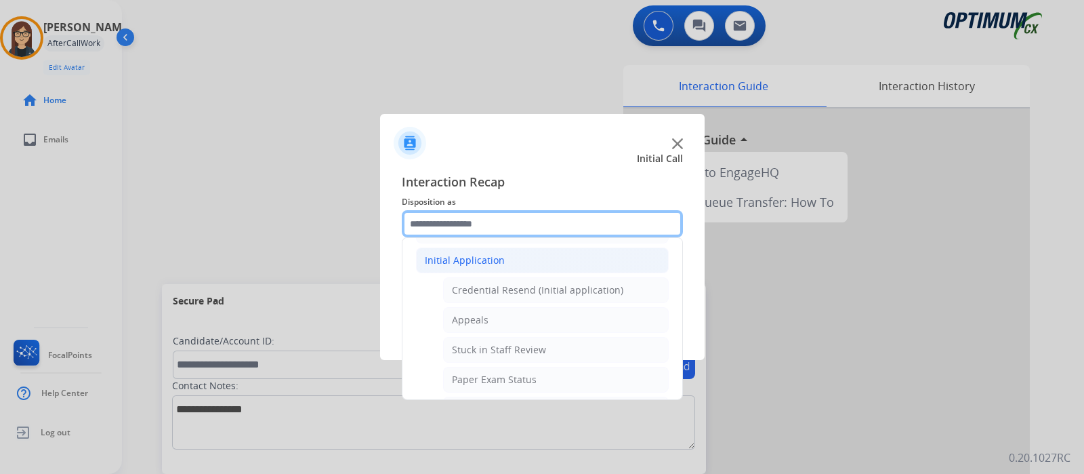
scroll to position [166, 0]
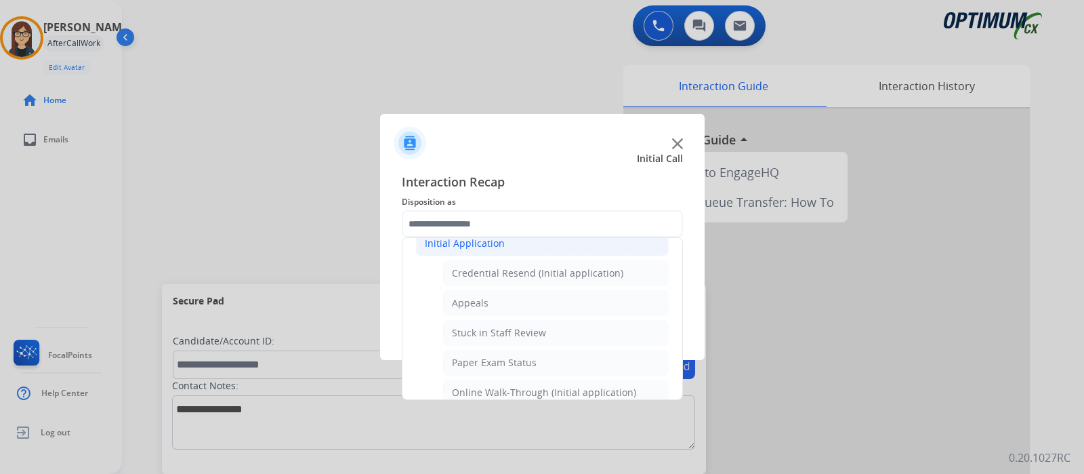
click at [576, 291] on li "Appeals" at bounding box center [556, 303] width 226 height 26
type input "*******"
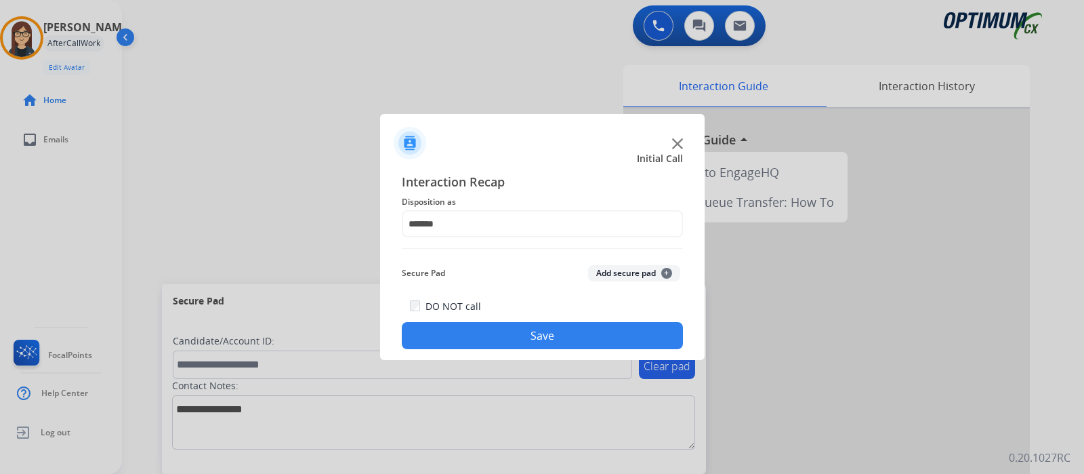
click at [586, 322] on button "Save" at bounding box center [542, 335] width 281 height 27
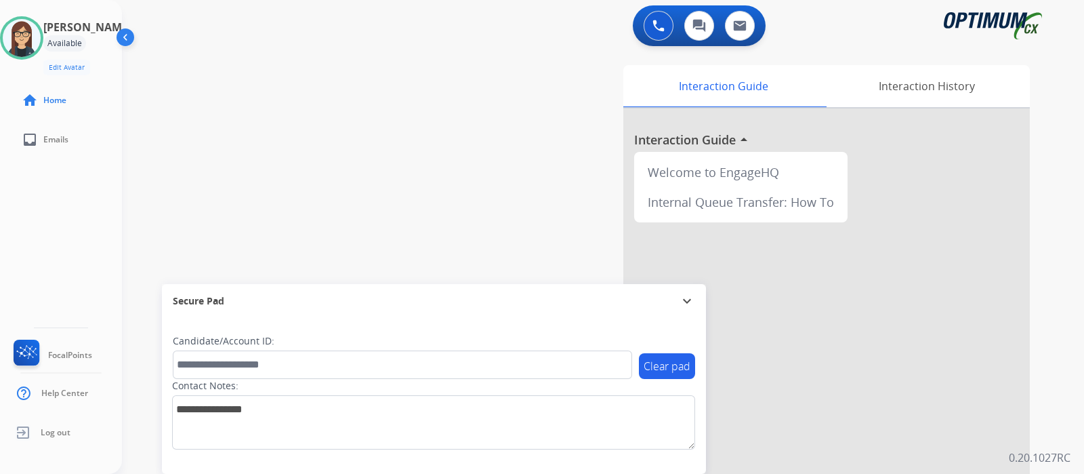
click at [301, 163] on div "swap_horiz Break voice bridge close_fullscreen Connect 3-Way Call merge_type Se…" at bounding box center [586, 331] width 929 height 565
click at [28, 45] on img at bounding box center [22, 38] width 38 height 38
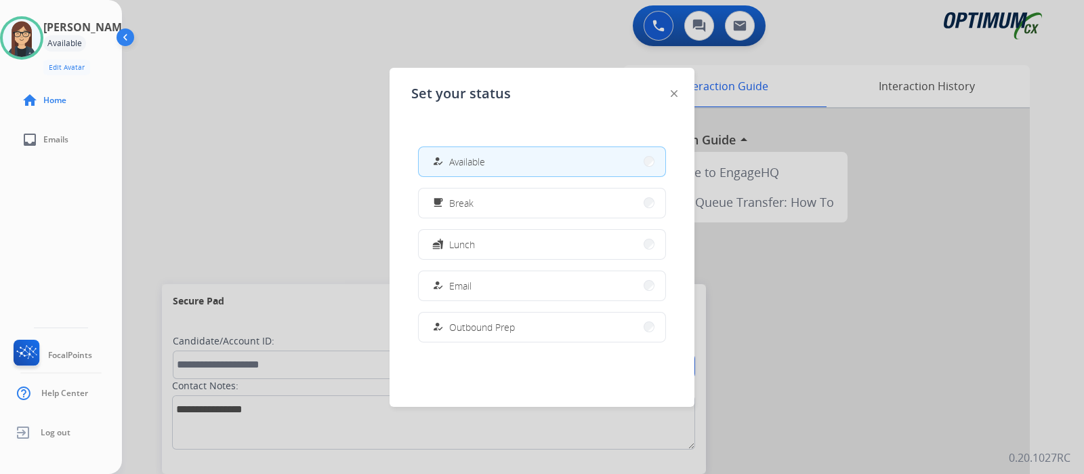
scroll to position [337, 0]
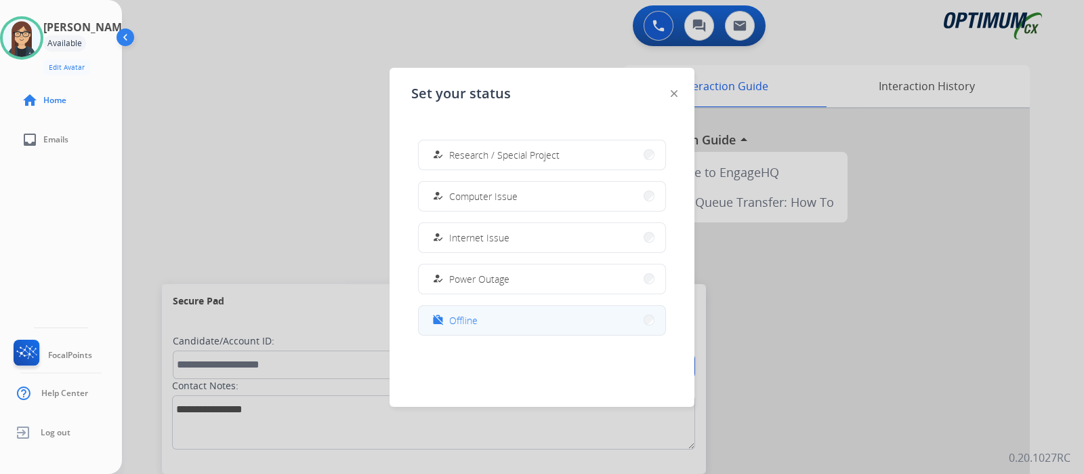
click at [506, 310] on button "work_off Offline" at bounding box center [542, 320] width 247 height 29
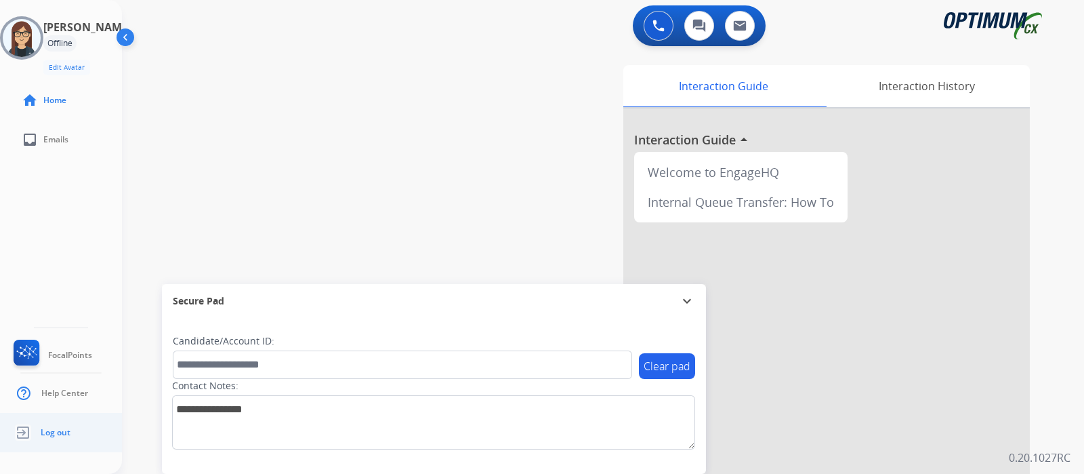
click at [58, 429] on span "Log out" at bounding box center [56, 432] width 30 height 11
